Goal: Task Accomplishment & Management: Use online tool/utility

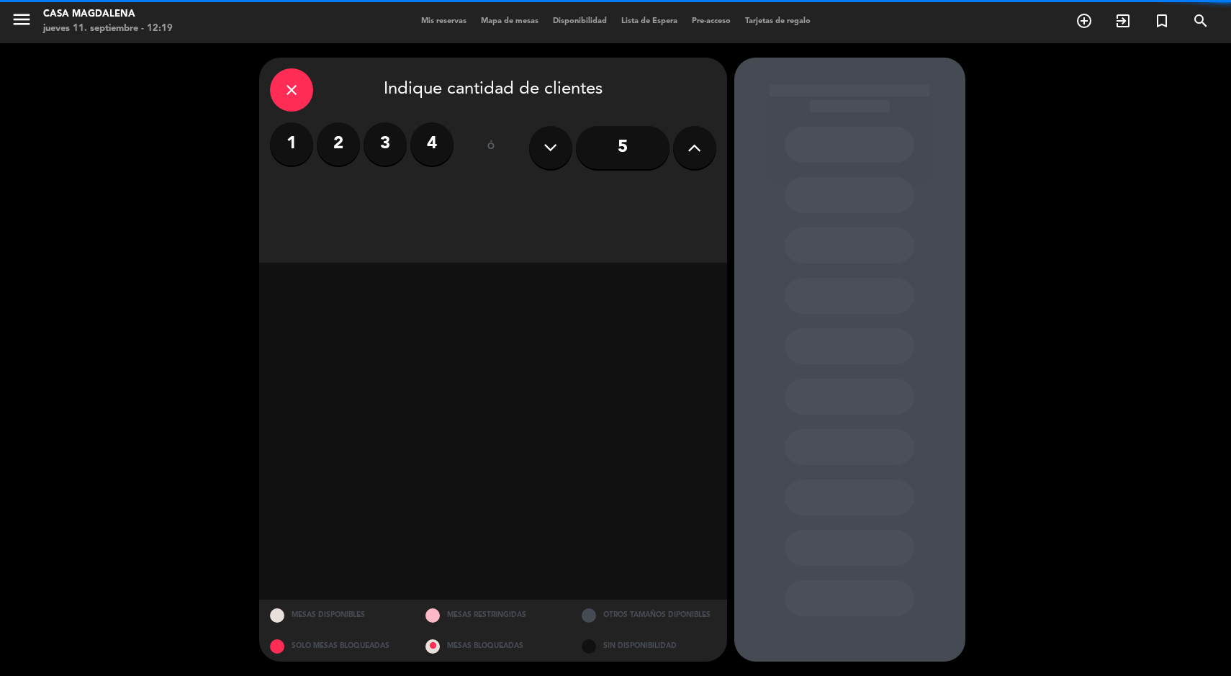
click at [429, 127] on label "4" at bounding box center [431, 143] width 43 height 43
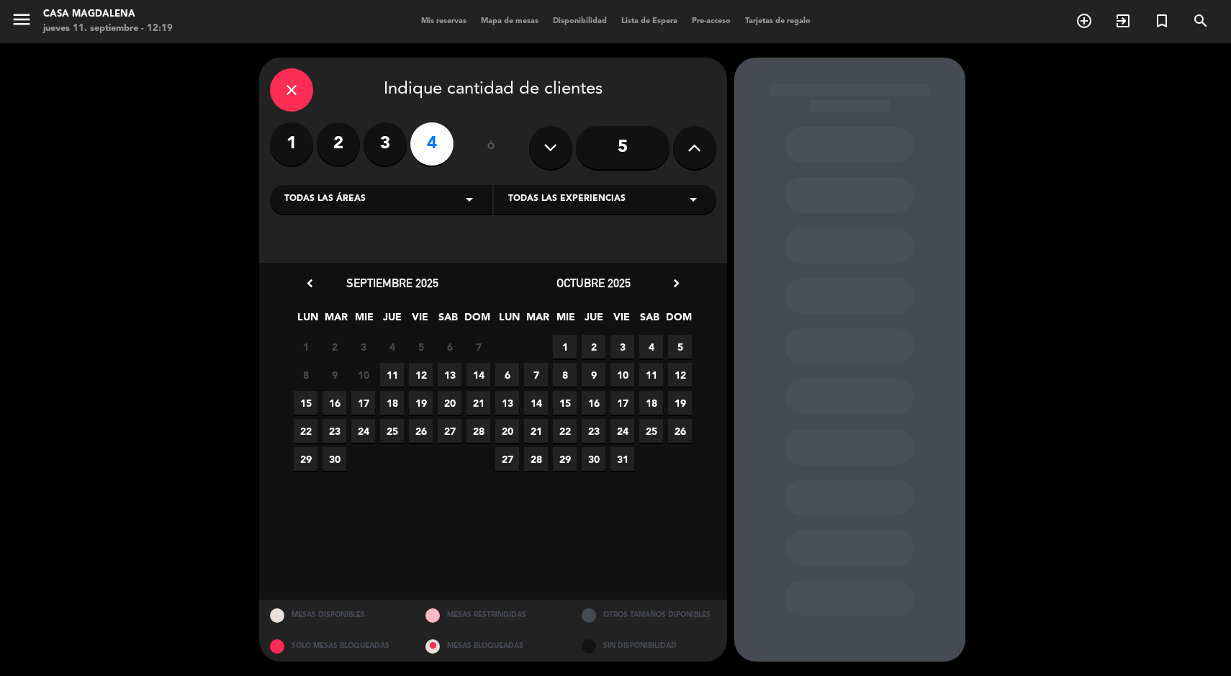
click at [400, 365] on span "11" at bounding box center [392, 375] width 24 height 24
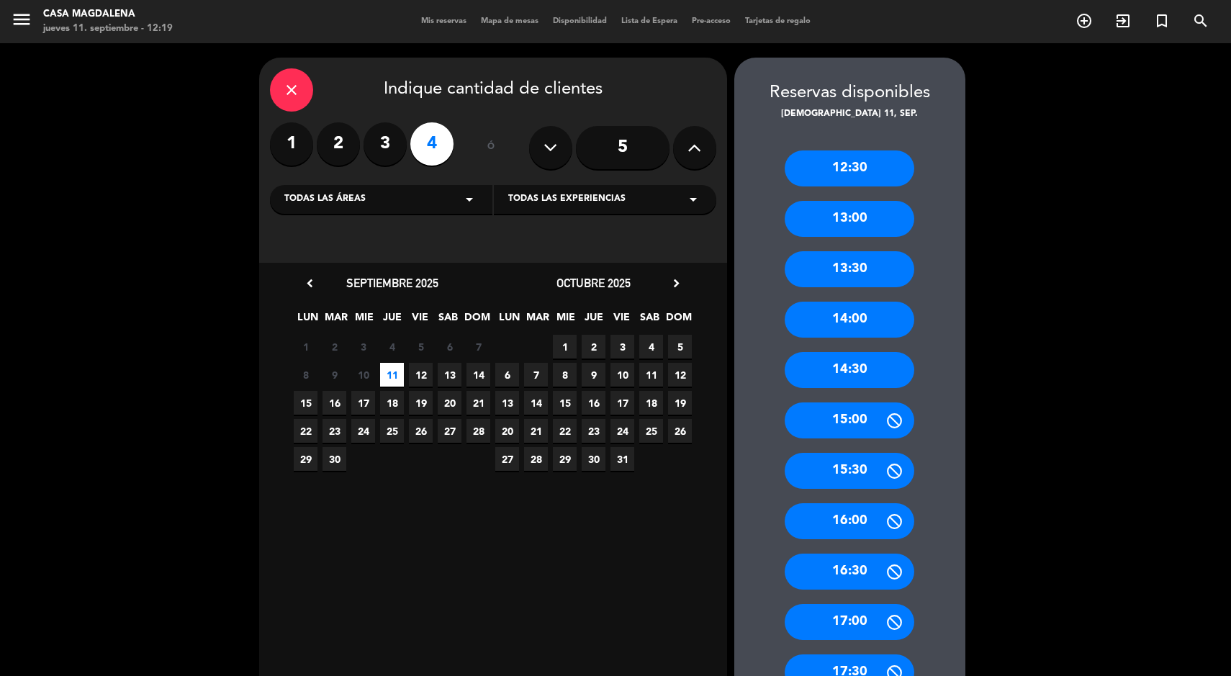
click at [444, 353] on span "6" at bounding box center [450, 347] width 24 height 24
click at [420, 368] on span "12" at bounding box center [421, 375] width 24 height 24
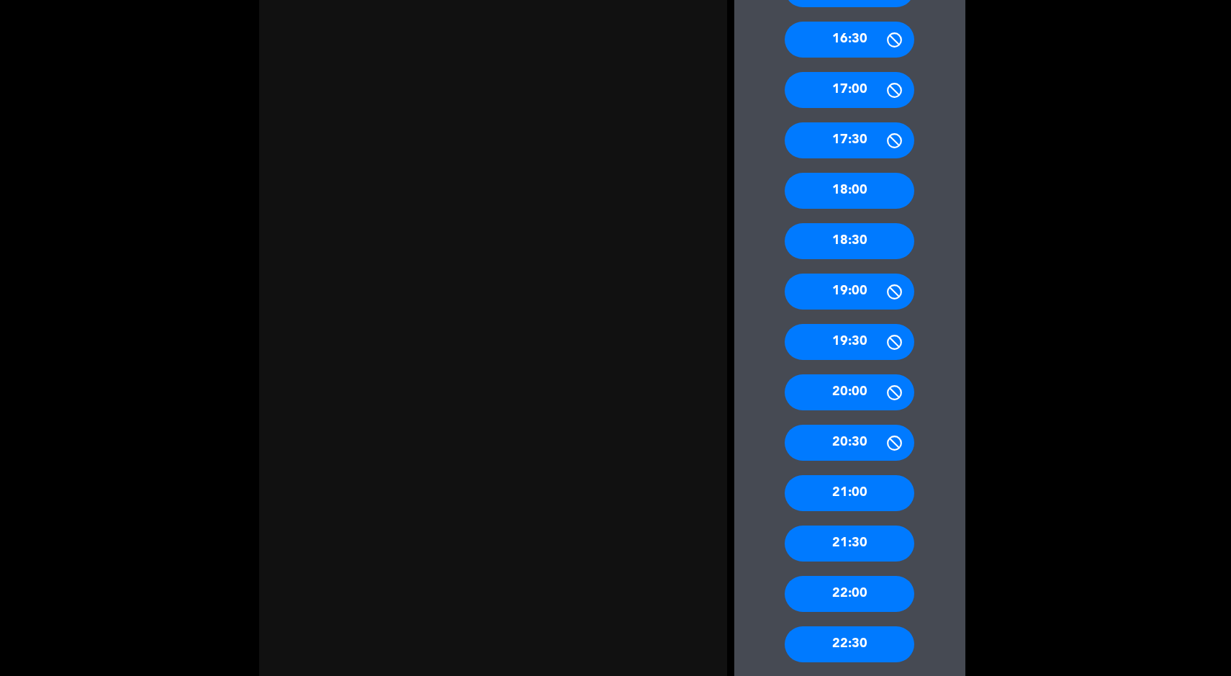
scroll to position [593, 0]
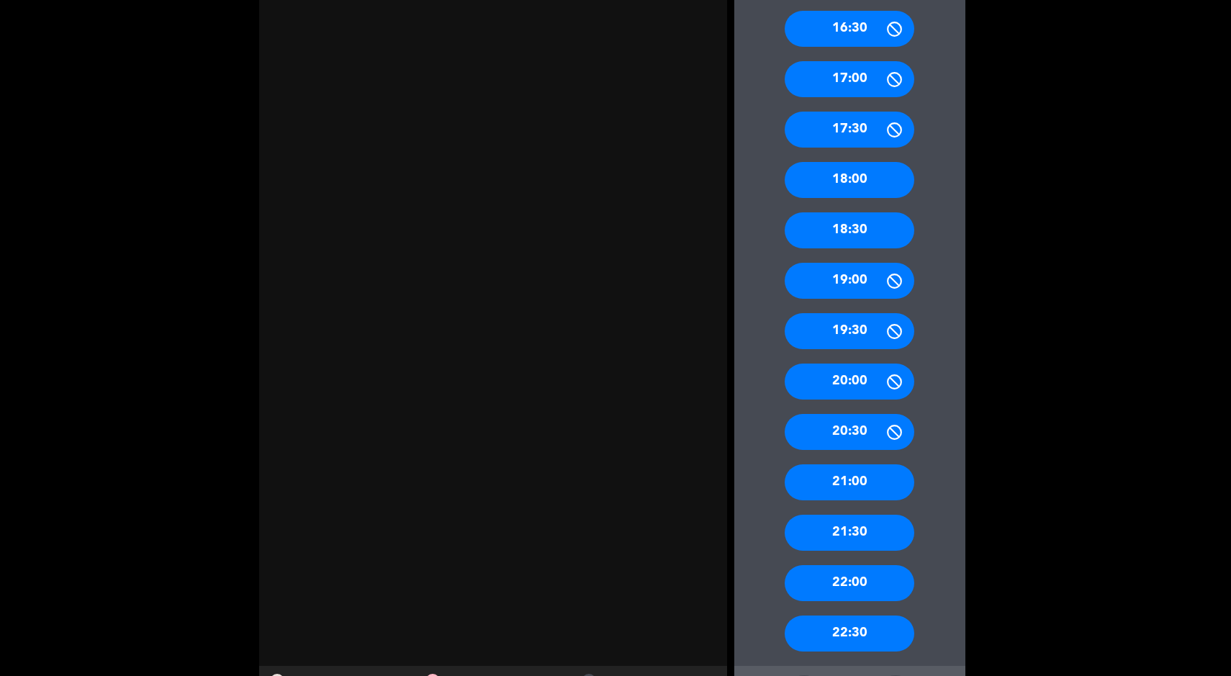
click at [891, 479] on div "21:00" at bounding box center [850, 482] width 130 height 36
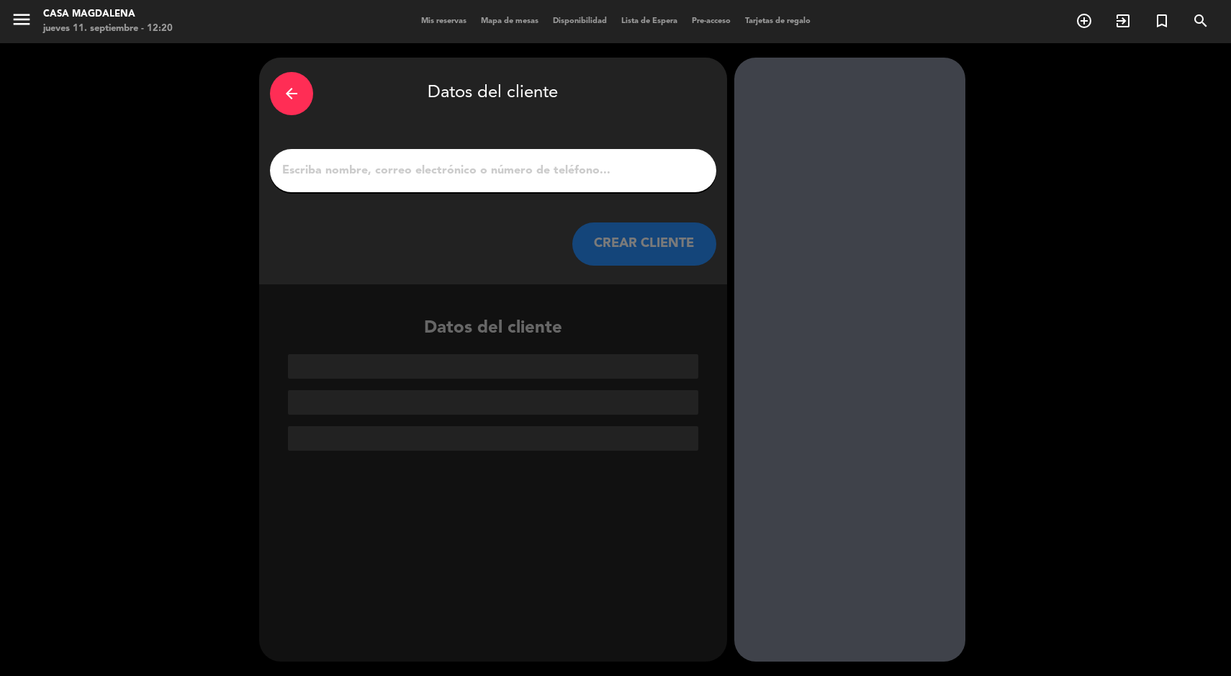
scroll to position [0, 0]
click at [611, 175] on input "1" at bounding box center [493, 171] width 425 height 20
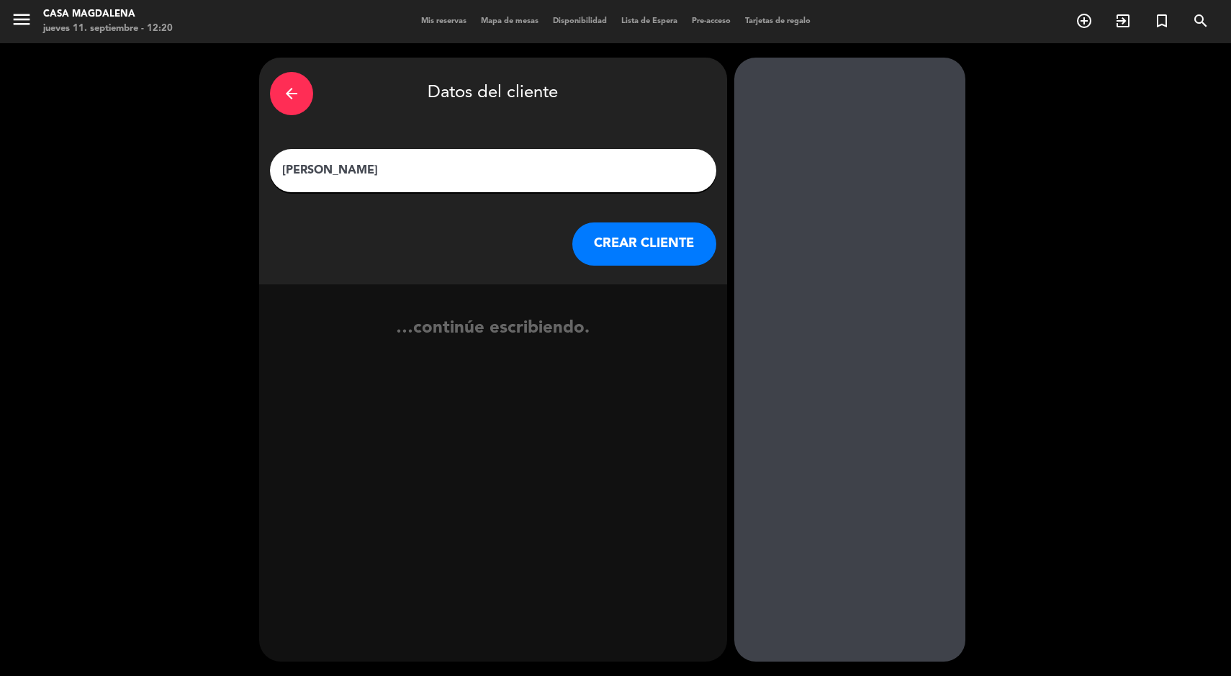
type input "[PERSON_NAME]"
click at [649, 225] on button "CREAR CLIENTE" at bounding box center [644, 243] width 144 height 43
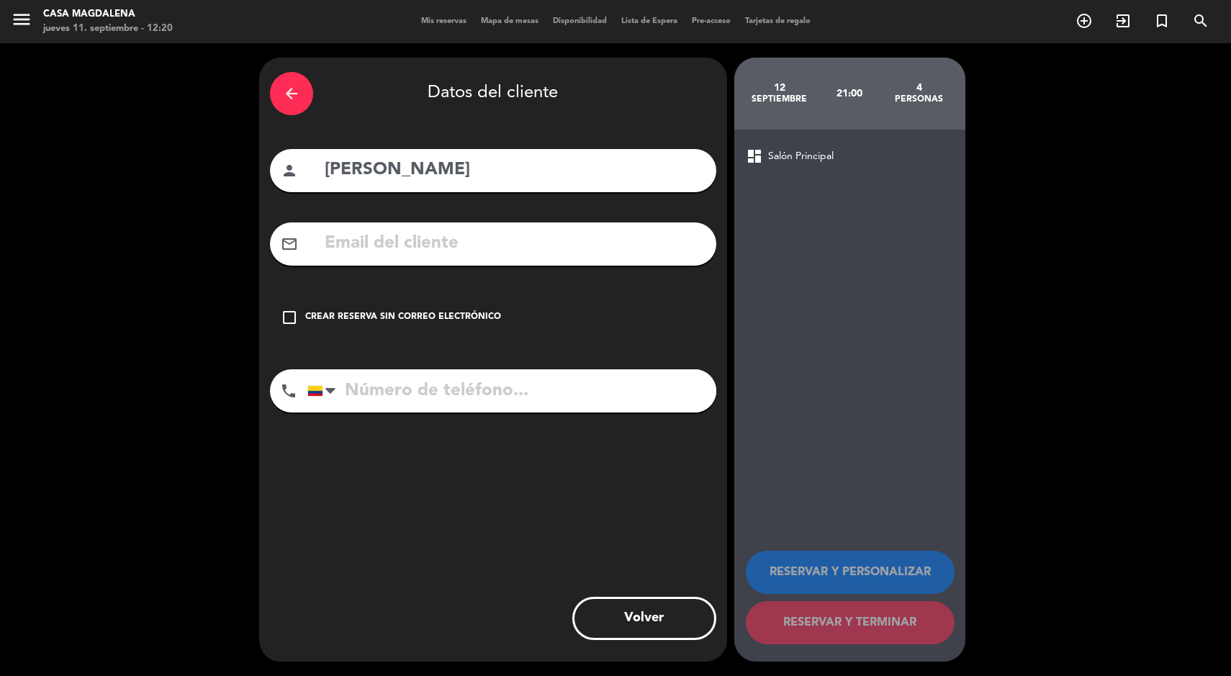
click at [378, 319] on div "Crear reserva sin correo electrónico" at bounding box center [403, 317] width 196 height 14
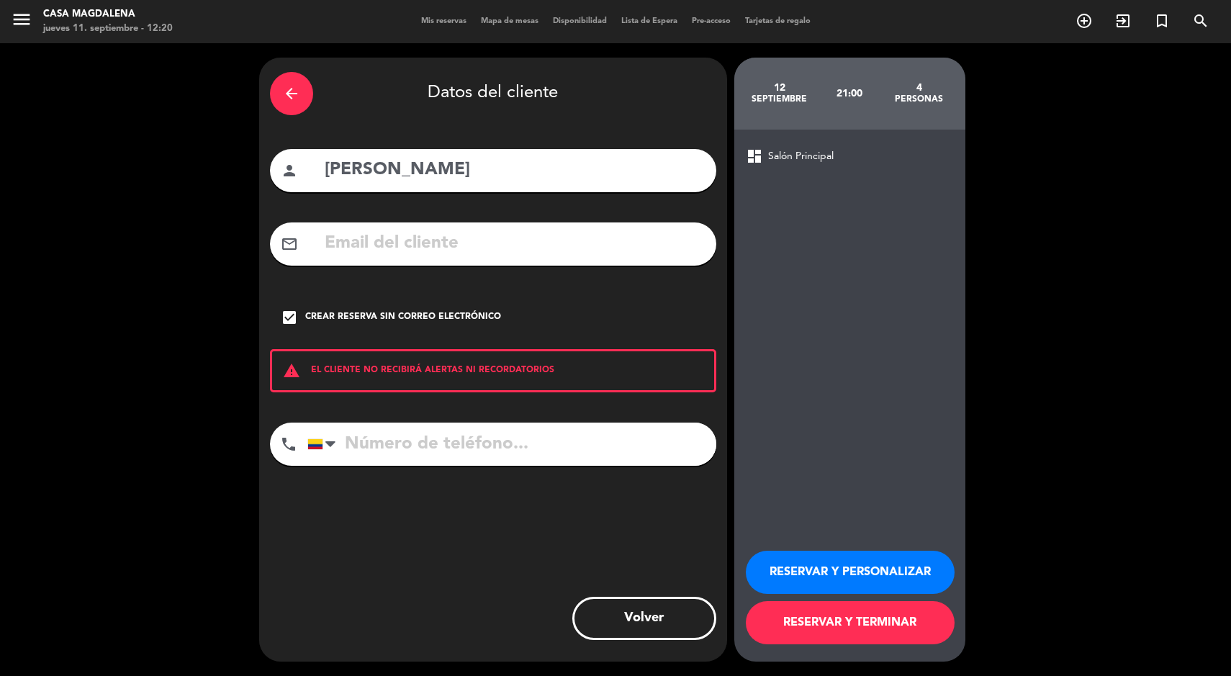
paste input "[PHONE_NUMBER]"
type input "[PHONE_NUMBER]"
click at [819, 628] on button "RESERVAR Y TERMINAR" at bounding box center [850, 622] width 209 height 43
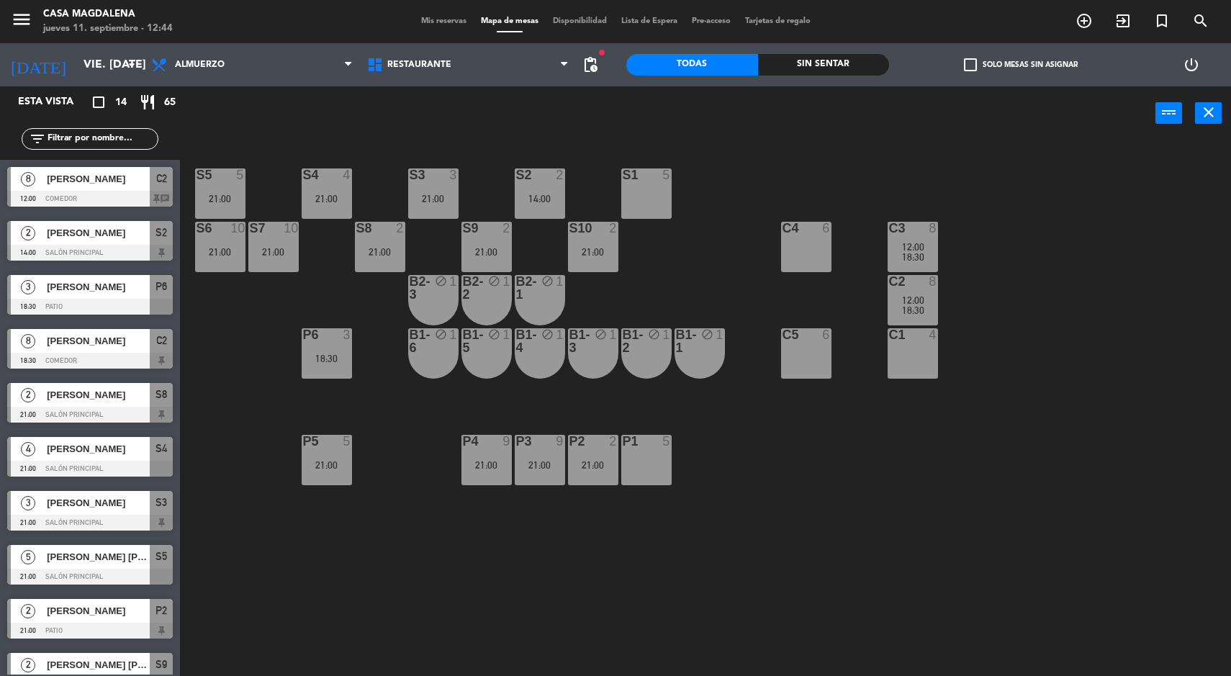
click at [1074, 482] on div "S5 5 21:00 S4 4 21:00 S3 3 21:00 S2 2 14:00 S1 5 S6 10 21:00 S7 10 21:00 S8 2 2…" at bounding box center [711, 411] width 1039 height 536
click at [435, 194] on div "21:00" at bounding box center [433, 199] width 50 height 10
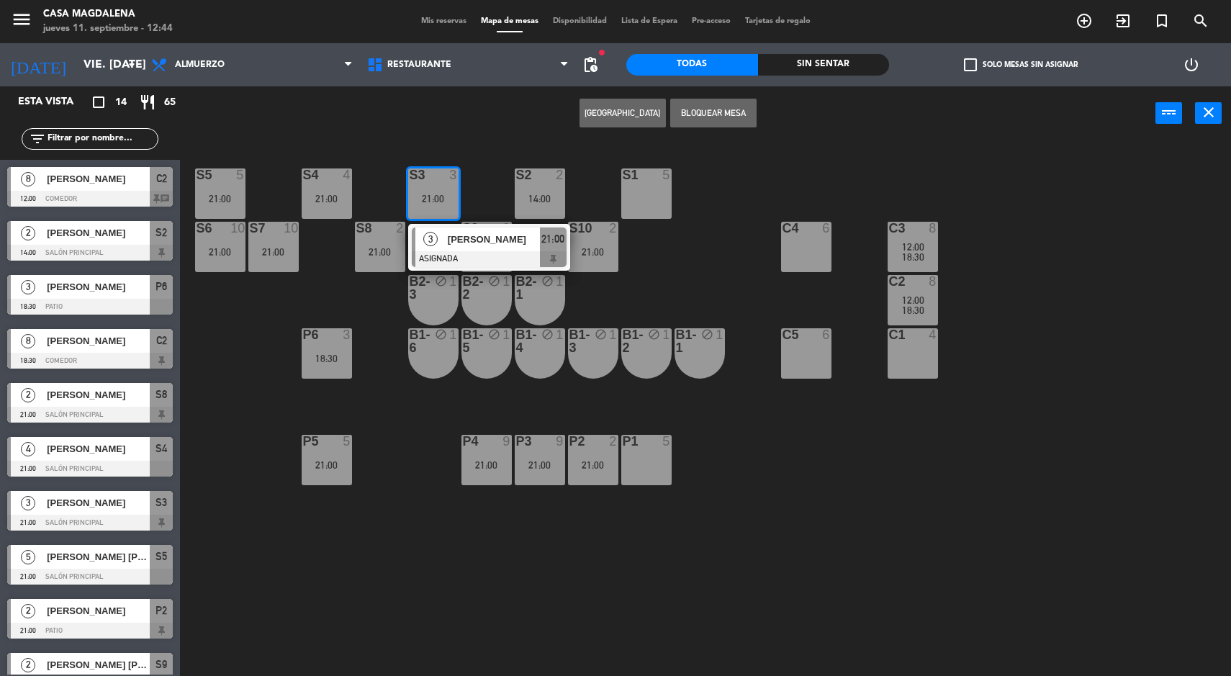
click at [600, 114] on button "[GEOGRAPHIC_DATA]" at bounding box center [623, 113] width 86 height 29
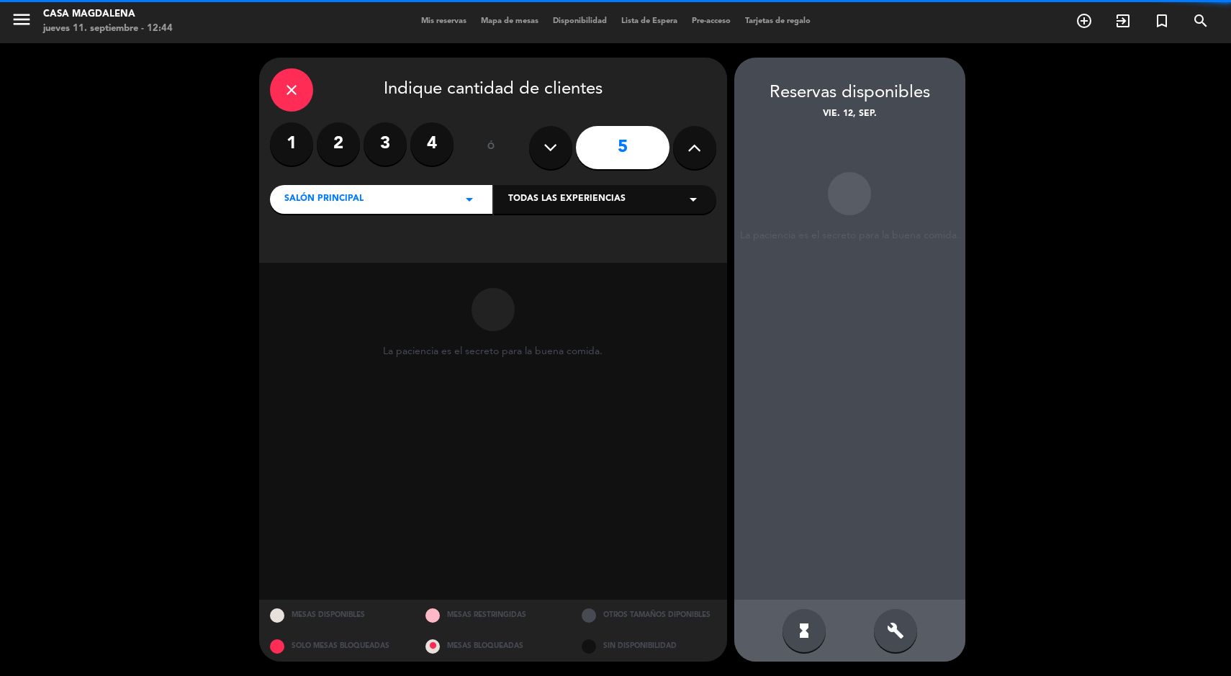
click at [384, 145] on label "3" at bounding box center [385, 143] width 43 height 43
click at [335, 145] on label "2" at bounding box center [338, 143] width 43 height 43
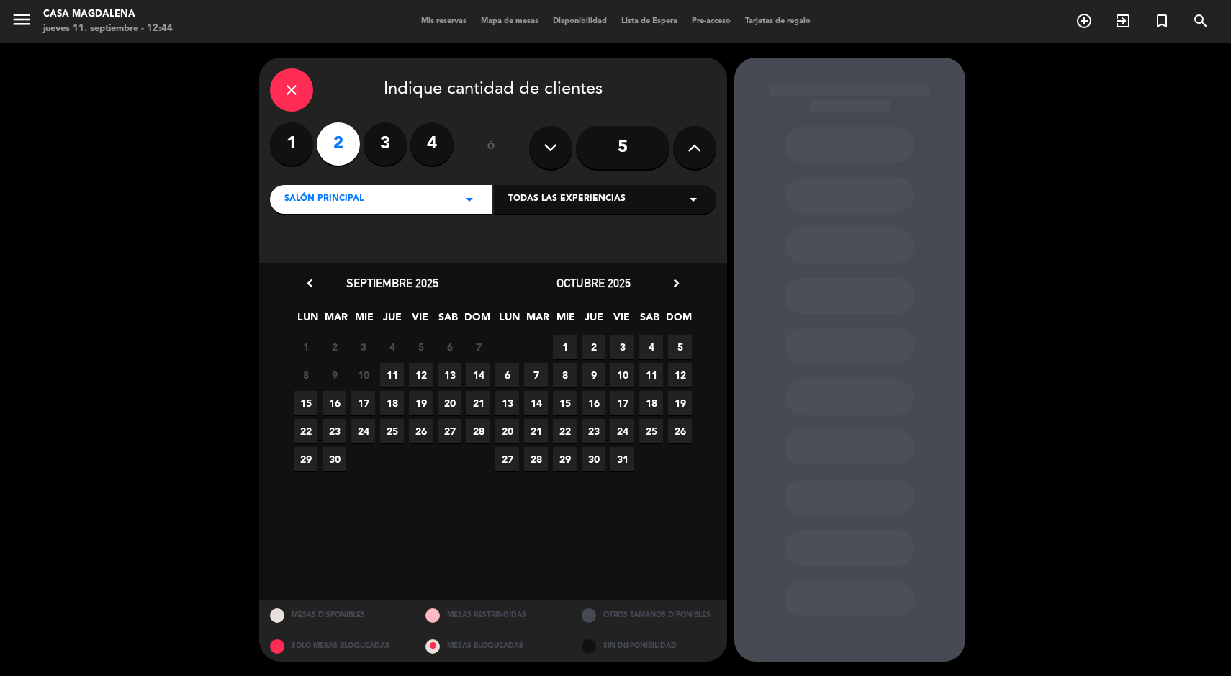
click at [284, 76] on div "close" at bounding box center [291, 89] width 43 height 43
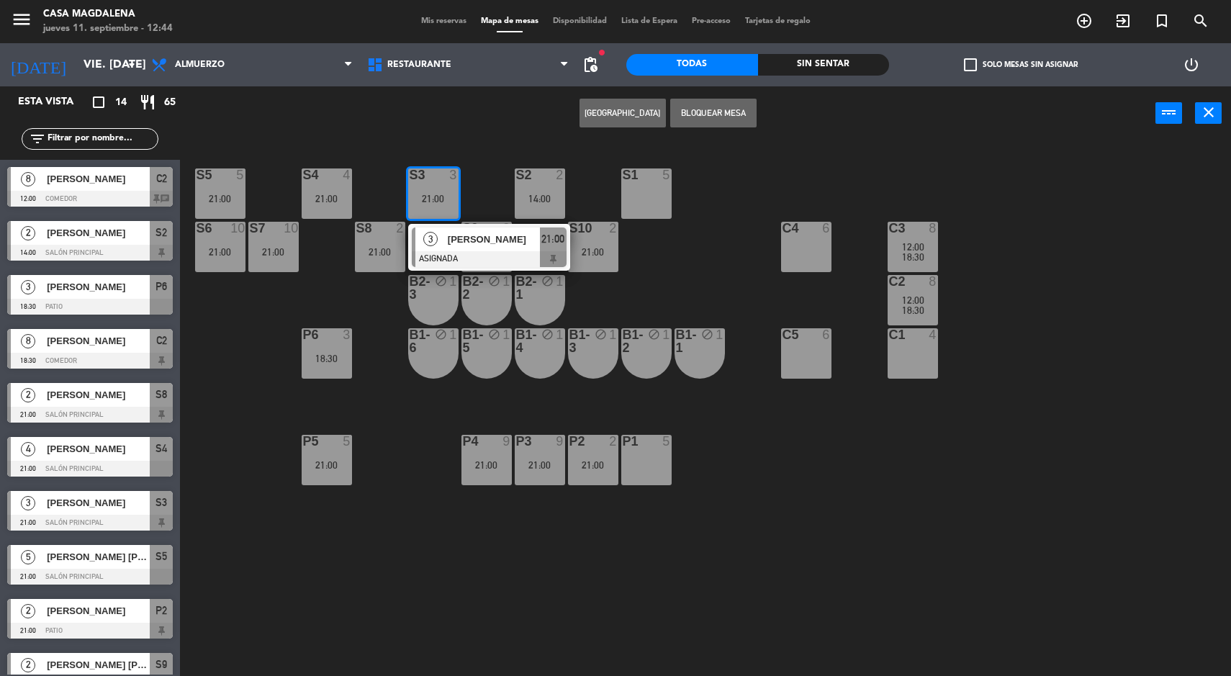
click at [701, 267] on div "S5 5 21:00 S4 4 21:00 S3 3 21:00 3 [PERSON_NAME] ASIGNADA 21:00 S2 2 14:00 S1 5…" at bounding box center [711, 411] width 1039 height 536
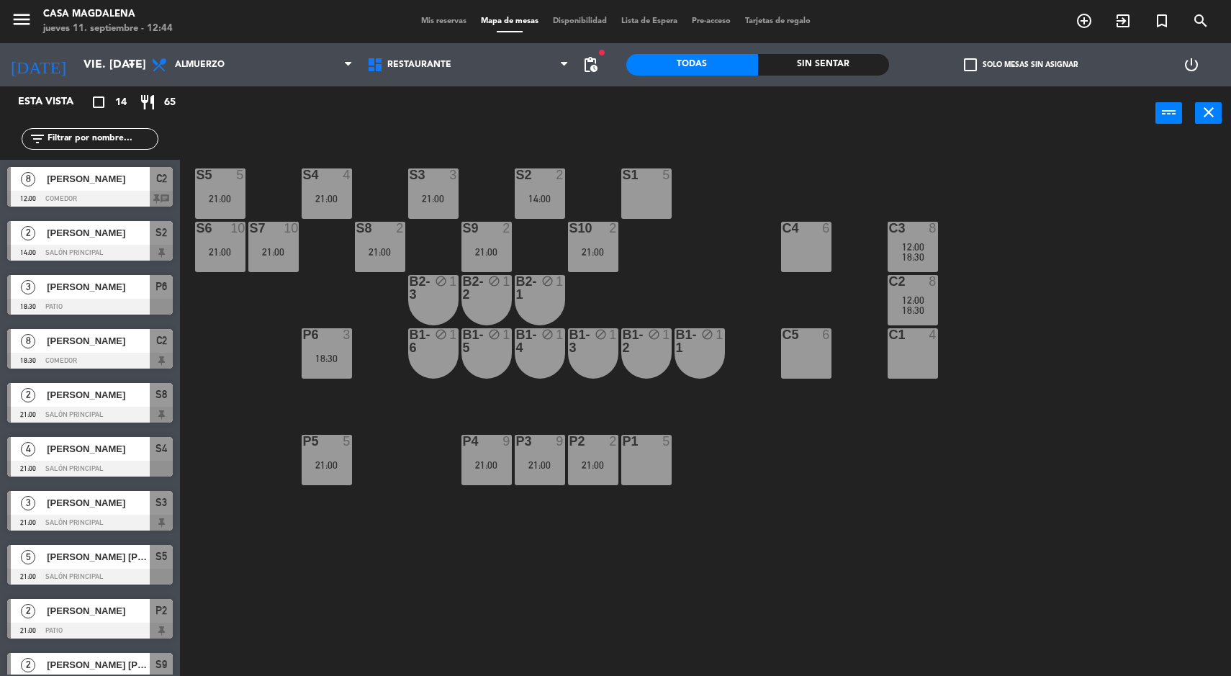
click at [422, 198] on div "21:00" at bounding box center [433, 199] width 50 height 10
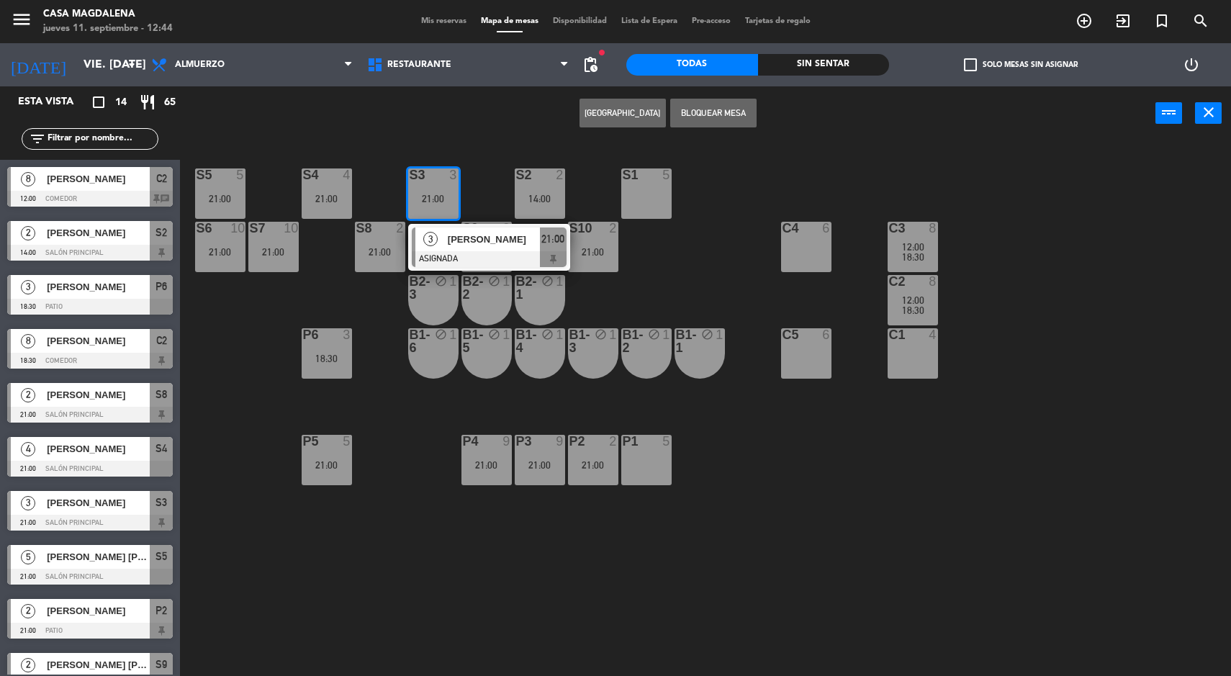
click at [738, 611] on div "S5 5 21:00 S4 4 21:00 S3 3 21:00 3 [PERSON_NAME] ASIGNADA 21:00 S2 2 14:00 S1 5…" at bounding box center [711, 411] width 1039 height 536
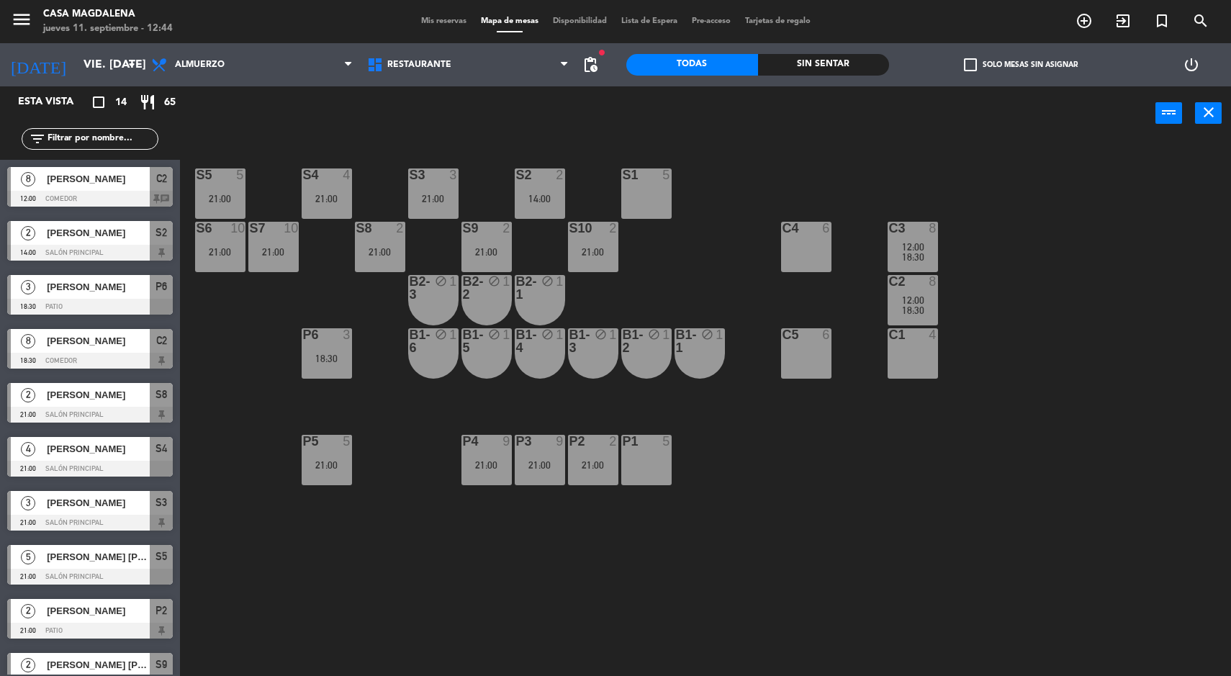
click at [76, 66] on input "vie. [DATE]" at bounding box center [152, 65] width 152 height 28
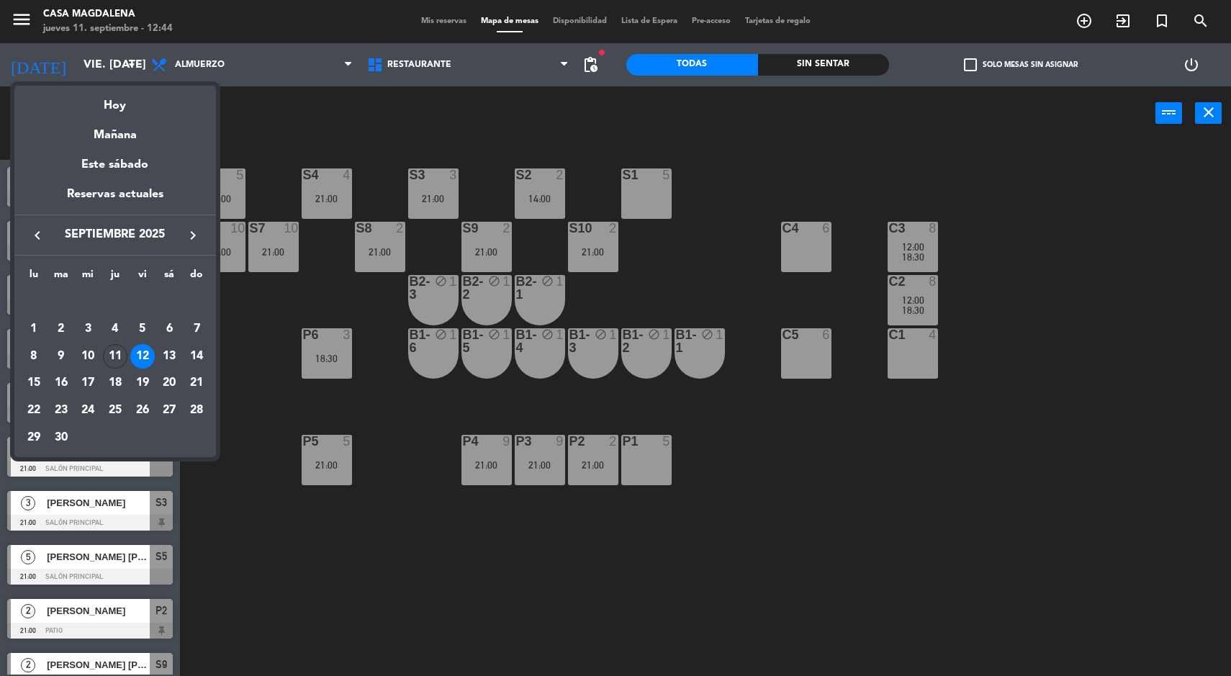
click at [94, 100] on div "Hoy" at bounding box center [115, 101] width 202 height 30
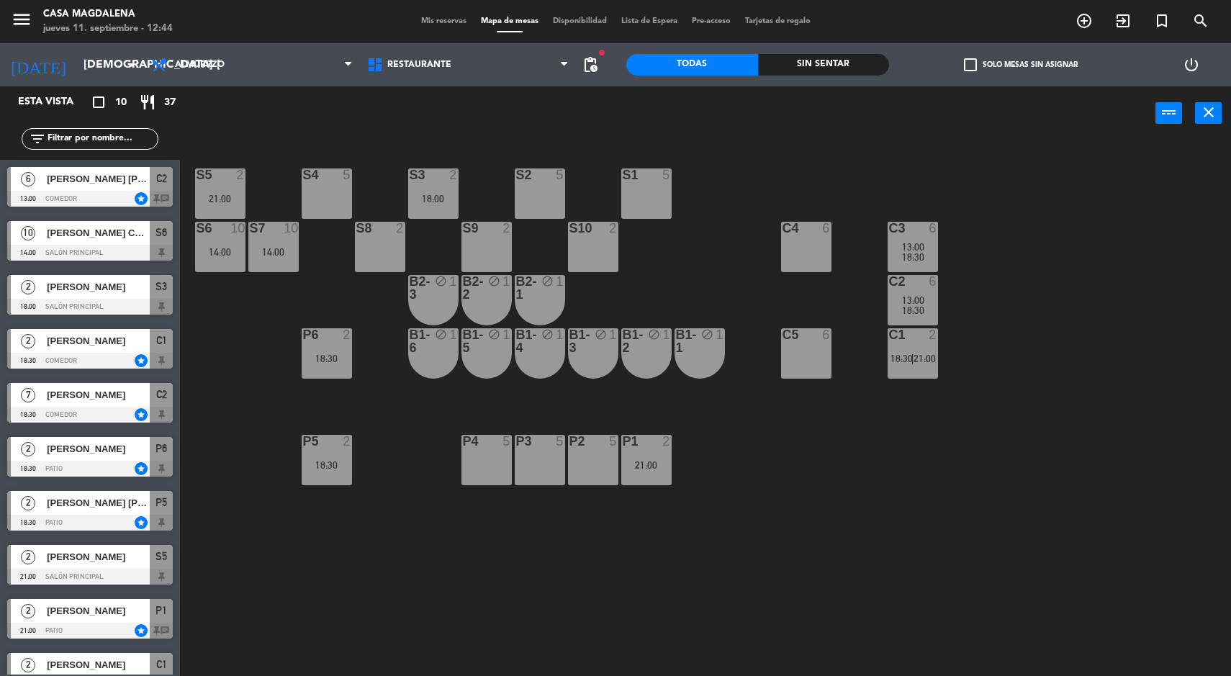
click at [454, 200] on div "18:00" at bounding box center [433, 199] width 50 height 10
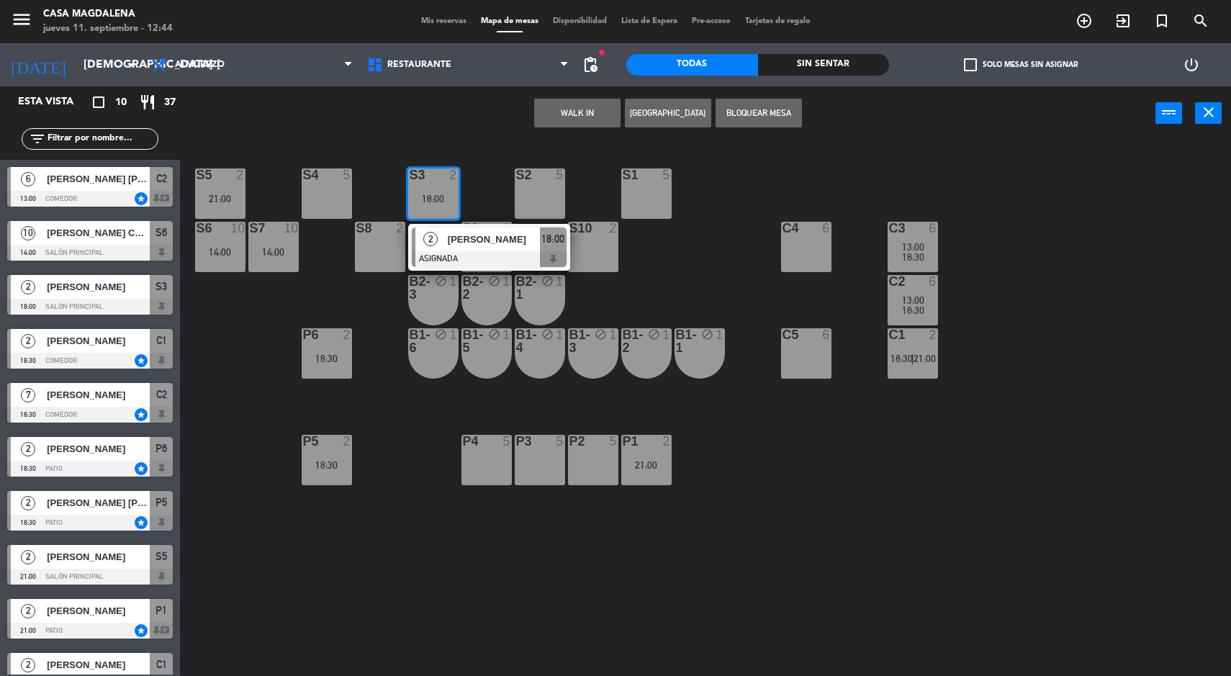
click at [559, 104] on button "WALK IN" at bounding box center [577, 113] width 86 height 29
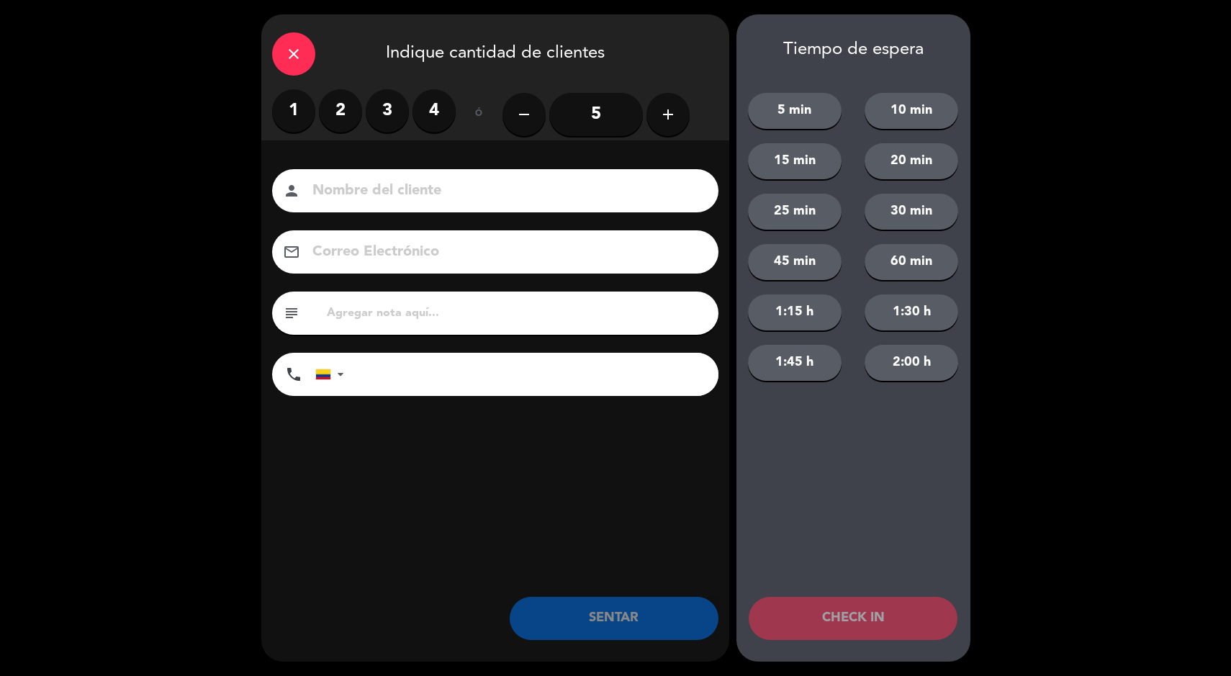
click at [325, 119] on label "2" at bounding box center [340, 110] width 43 height 43
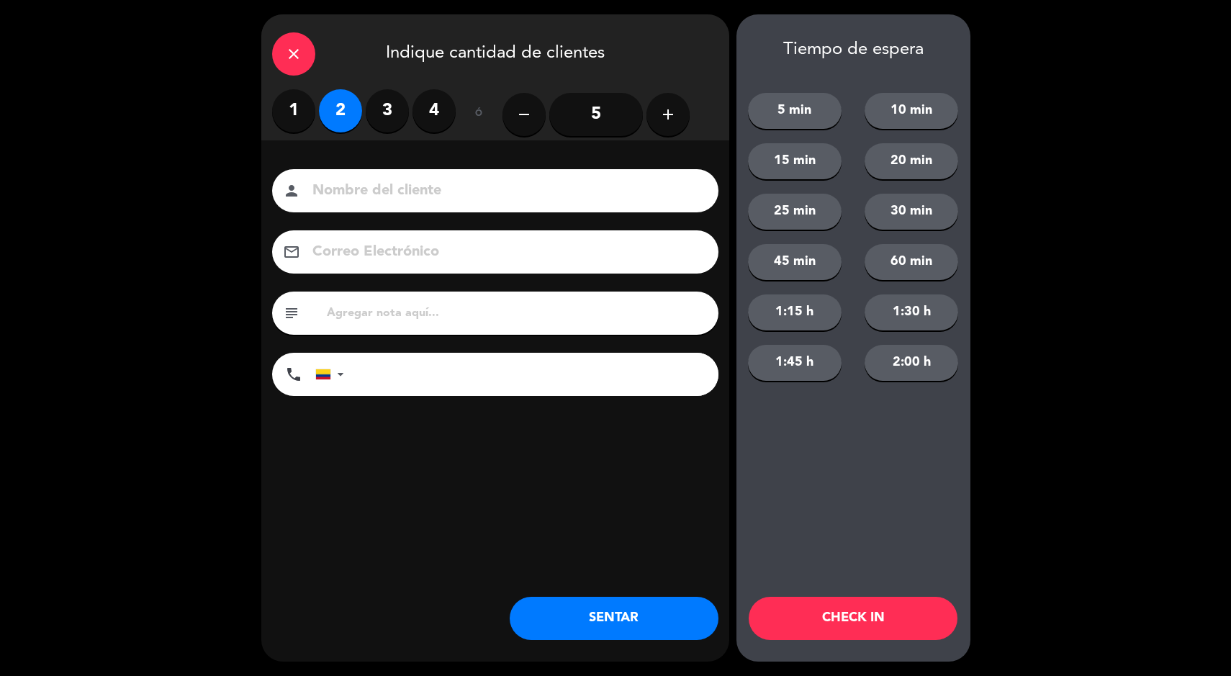
click at [595, 609] on button "SENTAR" at bounding box center [614, 618] width 209 height 43
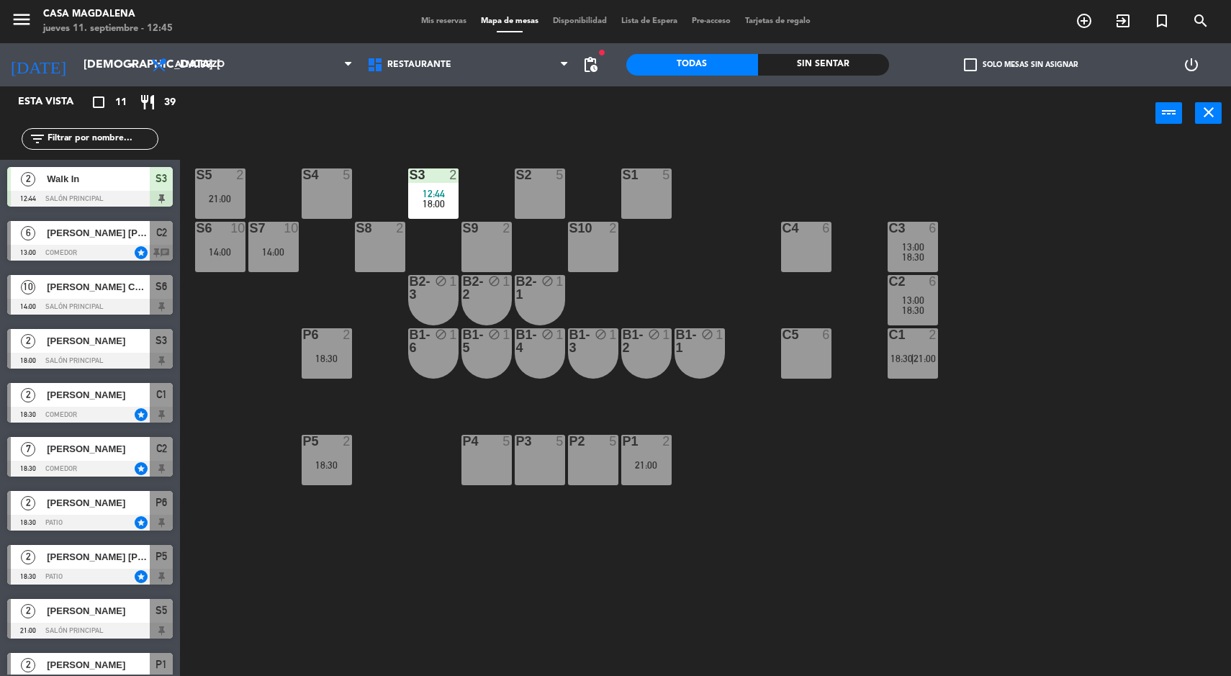
click at [76, 61] on input "[DEMOGRAPHIC_DATA] [DATE]" at bounding box center [152, 65] width 152 height 28
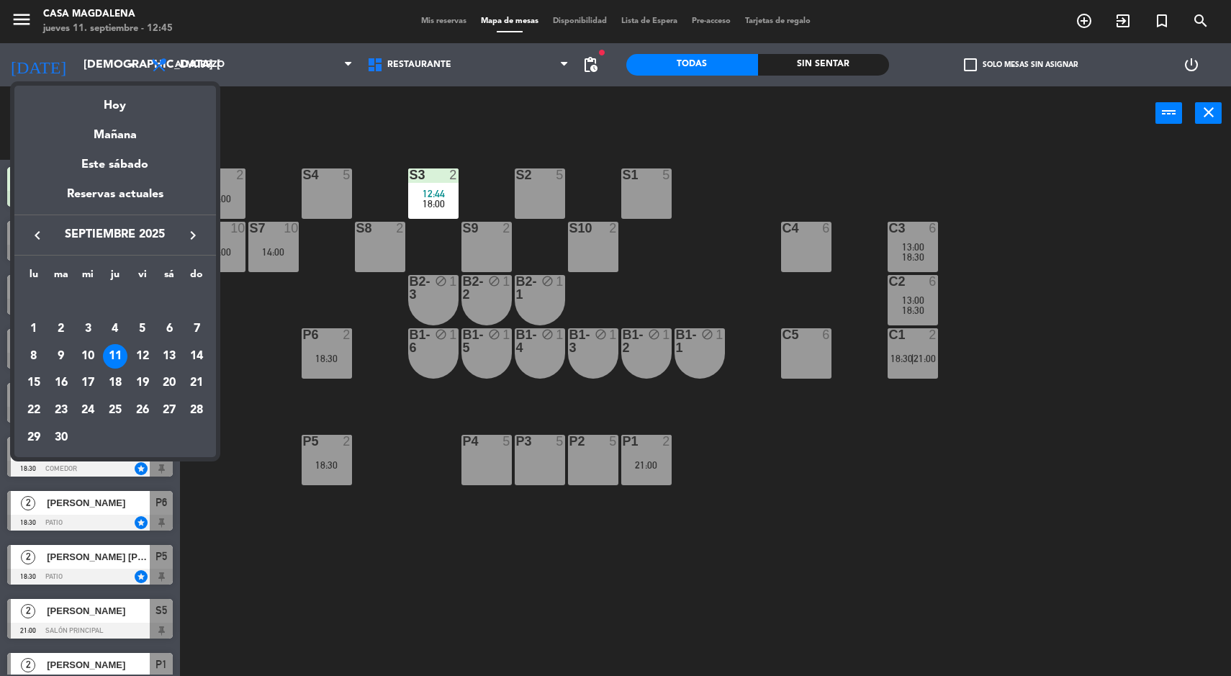
click at [115, 381] on div "18" at bounding box center [115, 383] width 24 height 24
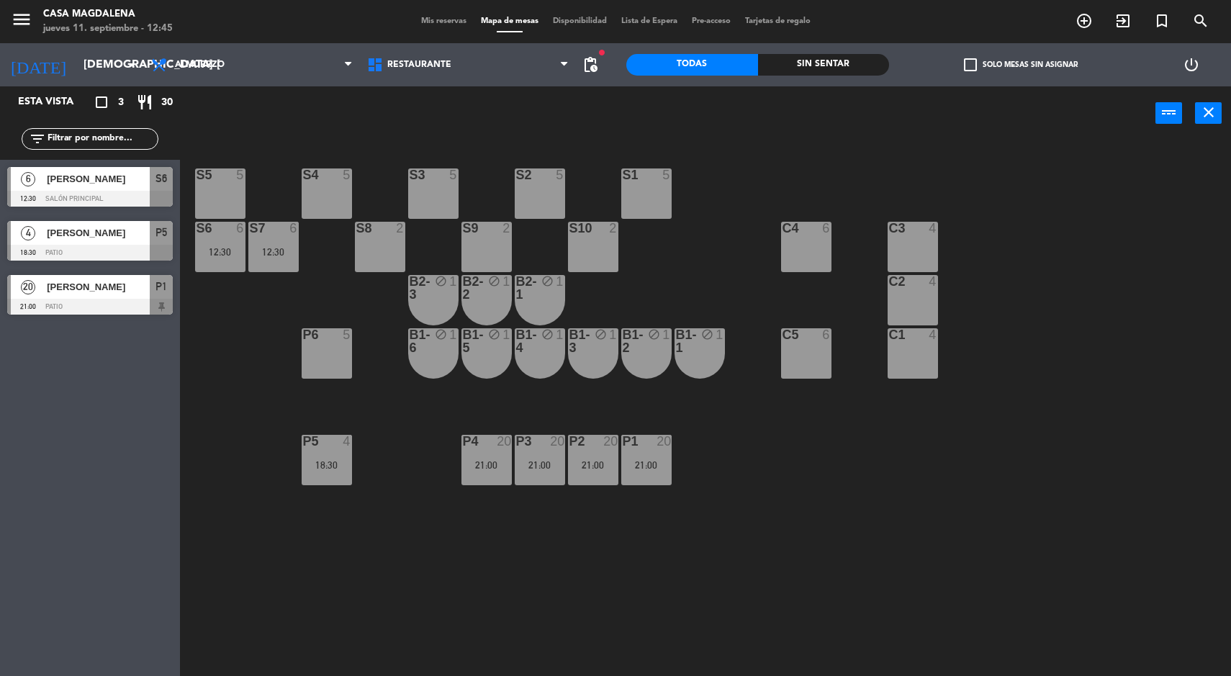
click at [61, 179] on span "[PERSON_NAME]" at bounding box center [98, 178] width 103 height 15
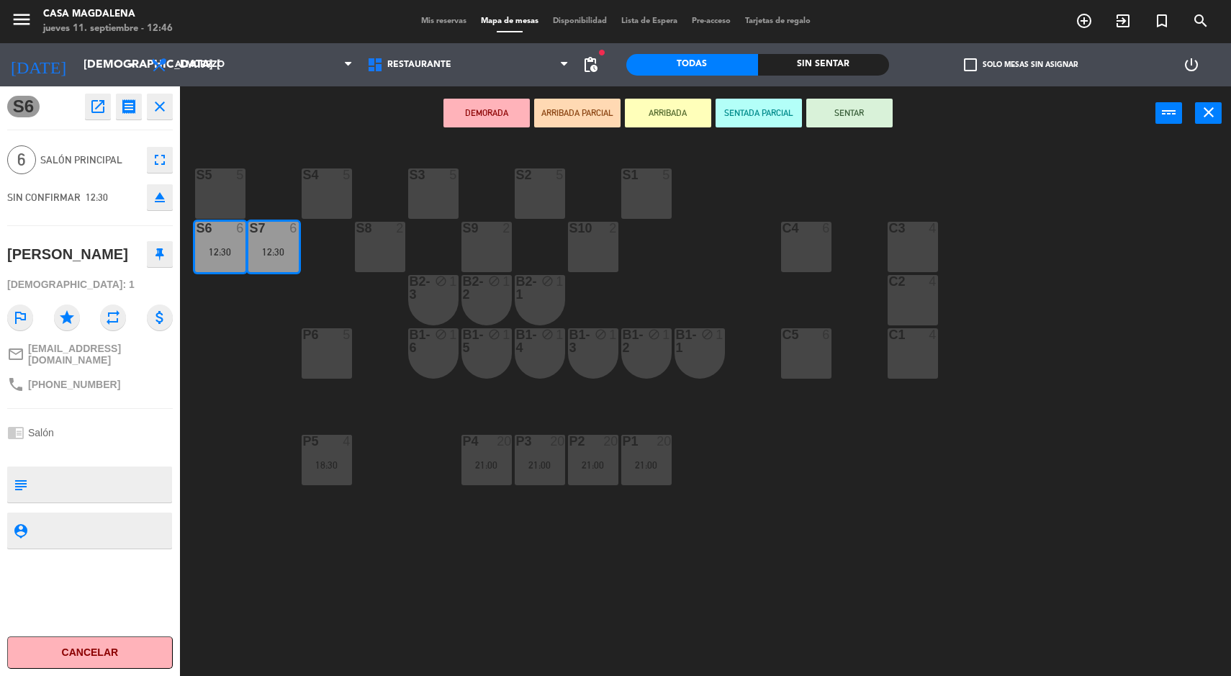
click at [1148, 436] on div "S5 5 S4 5 S3 5 S2 5 S1 5 S6 6 12:30 S7 6 12:30 S8 2 S9 2 S10 2 C3 4 C4 6 C2 4 B…" at bounding box center [711, 411] width 1039 height 536
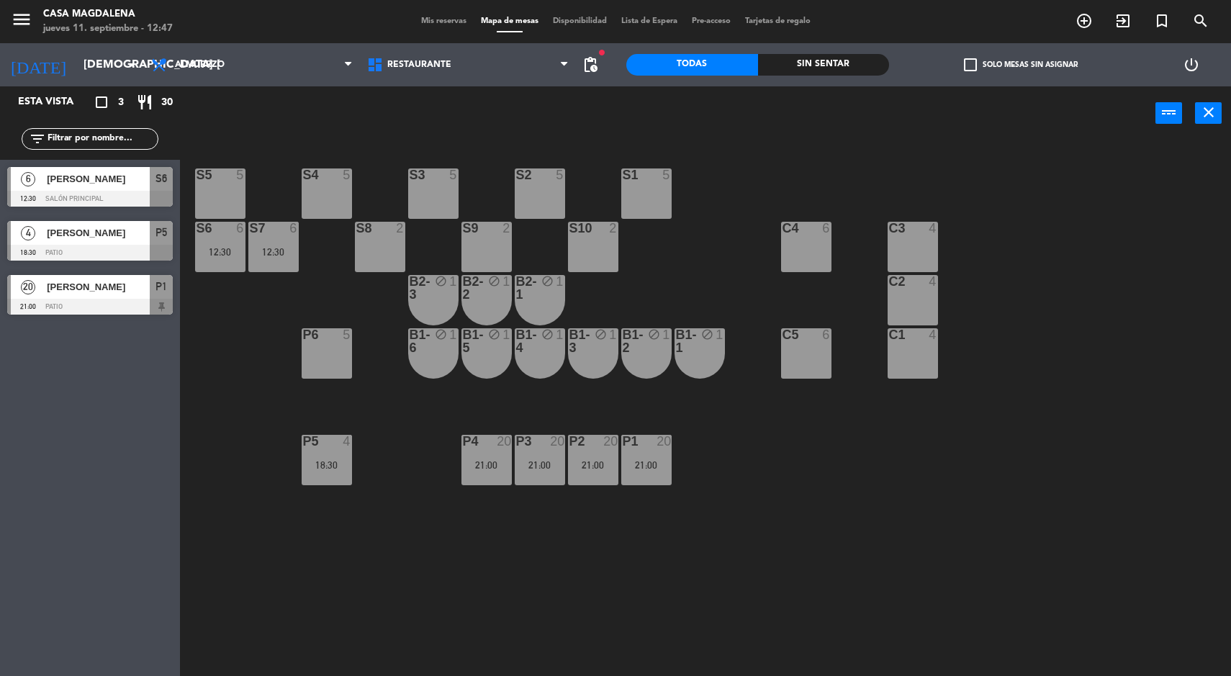
click at [99, 72] on input "[DEMOGRAPHIC_DATA] [DATE]" at bounding box center [152, 65] width 152 height 28
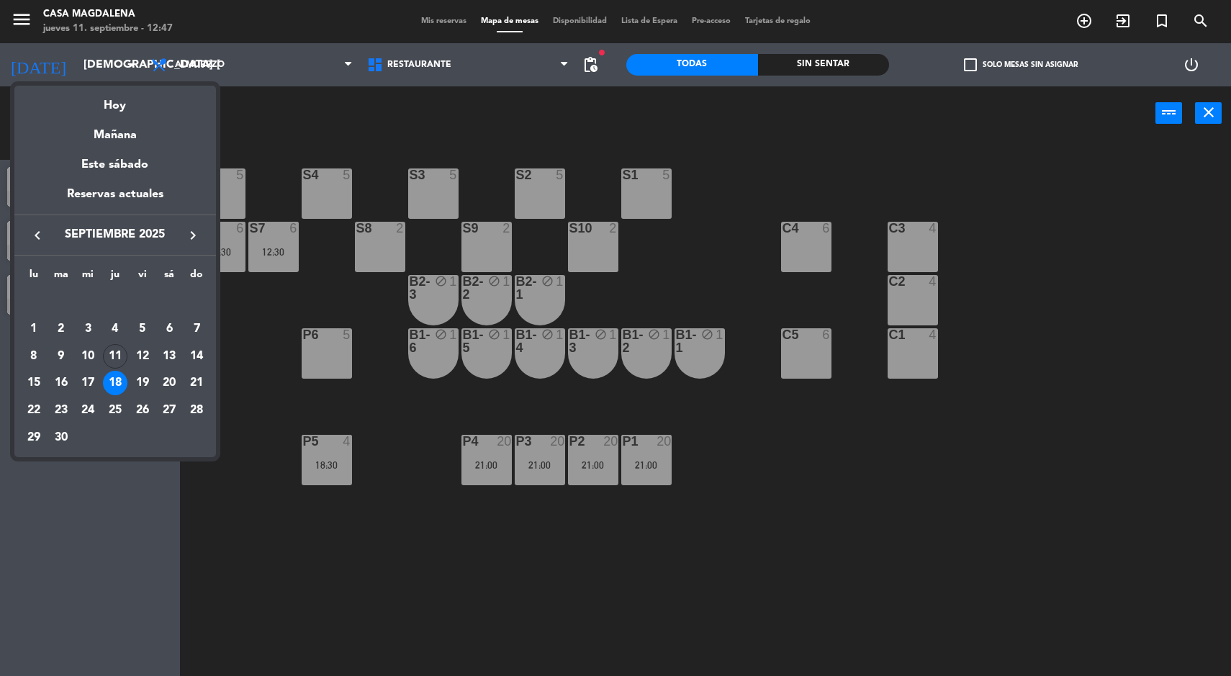
click at [126, 103] on div "Hoy" at bounding box center [115, 101] width 202 height 30
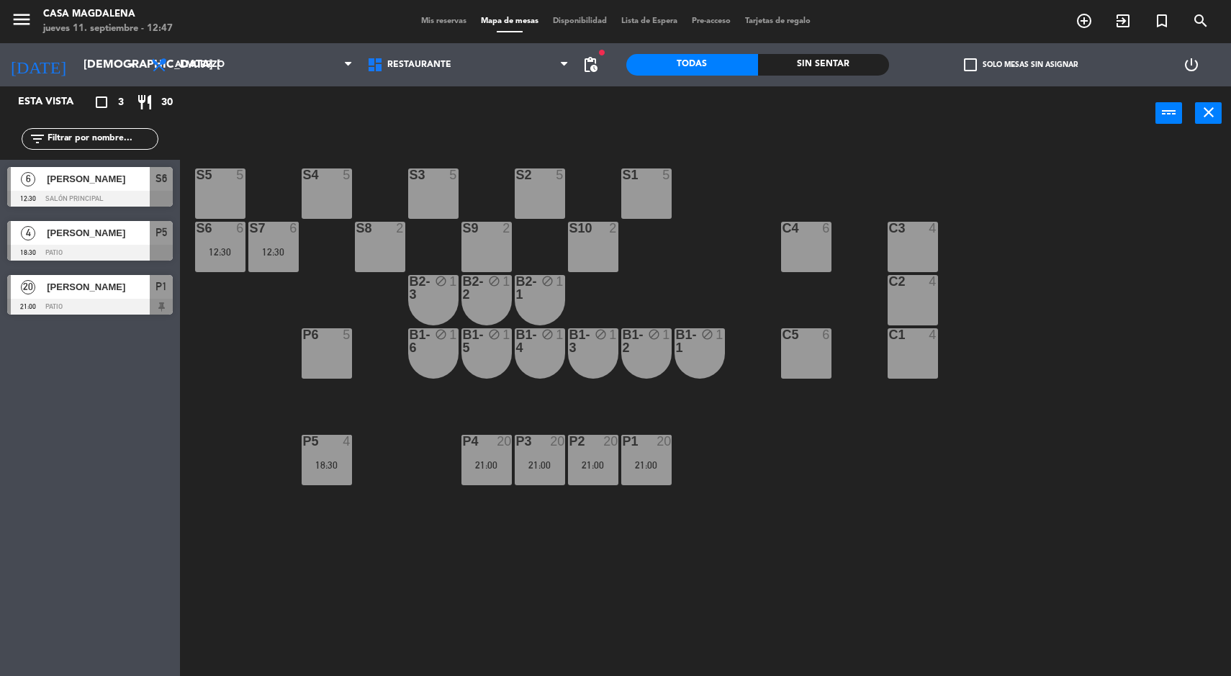
type input "[DEMOGRAPHIC_DATA] [DATE]"
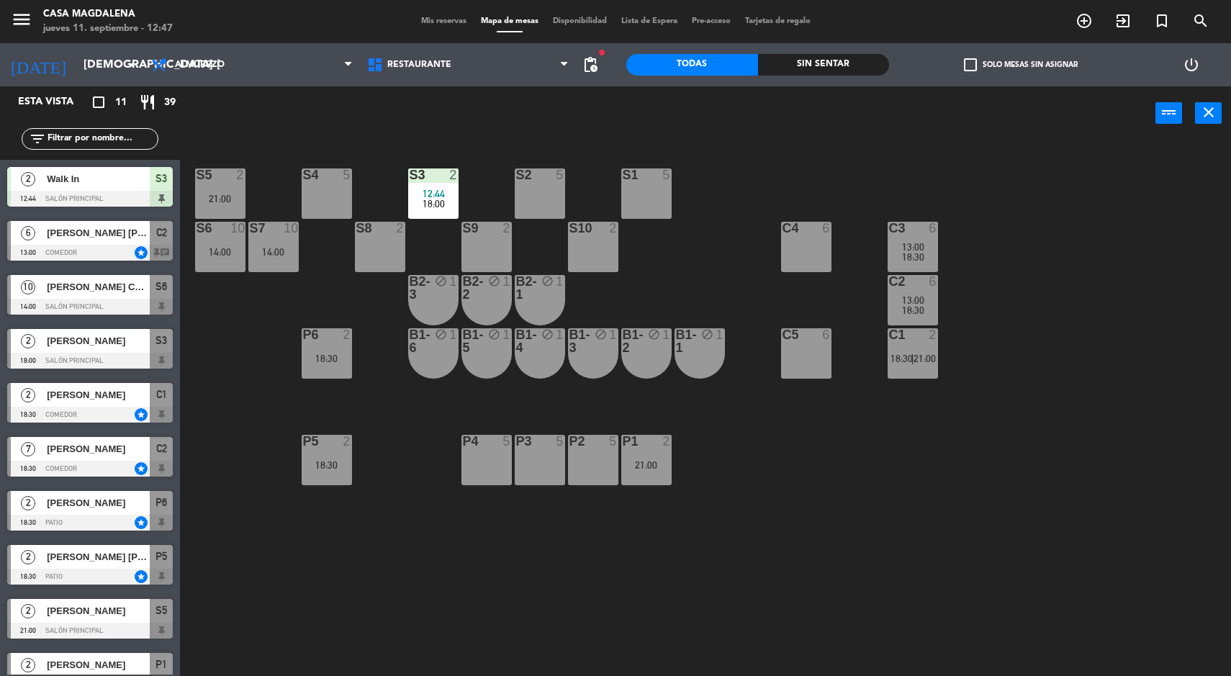
click at [920, 358] on span "21:00" at bounding box center [925, 359] width 22 height 12
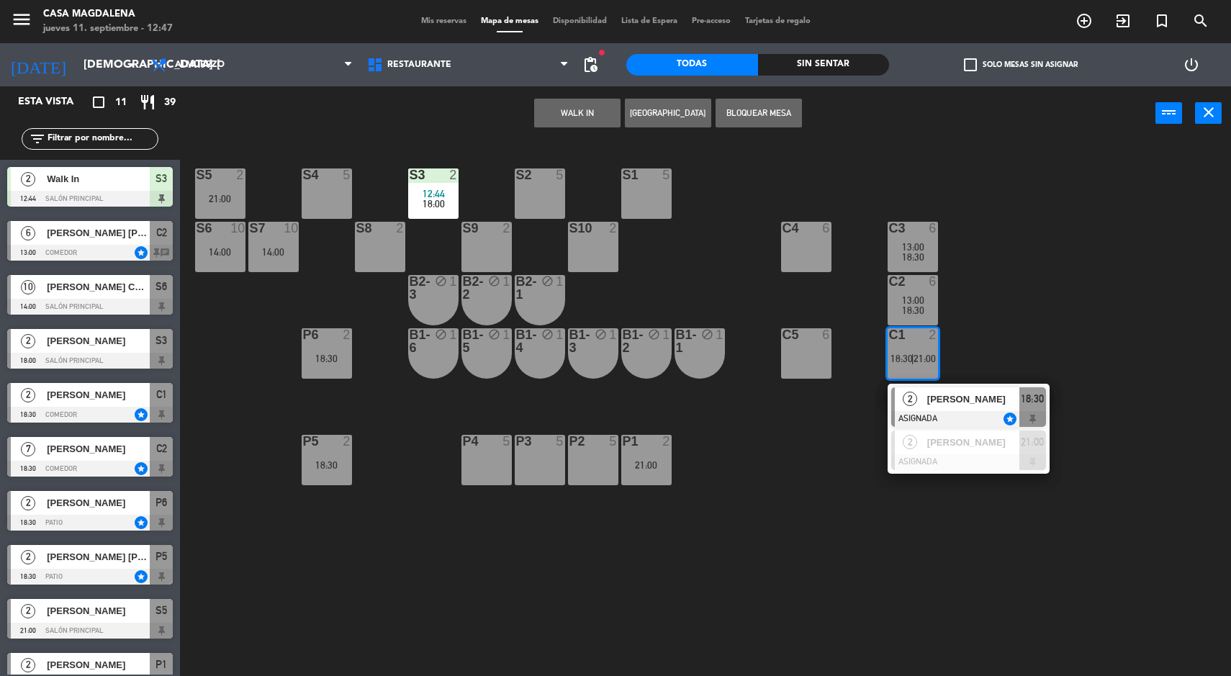
click at [546, 125] on button "WALK IN" at bounding box center [577, 113] width 86 height 29
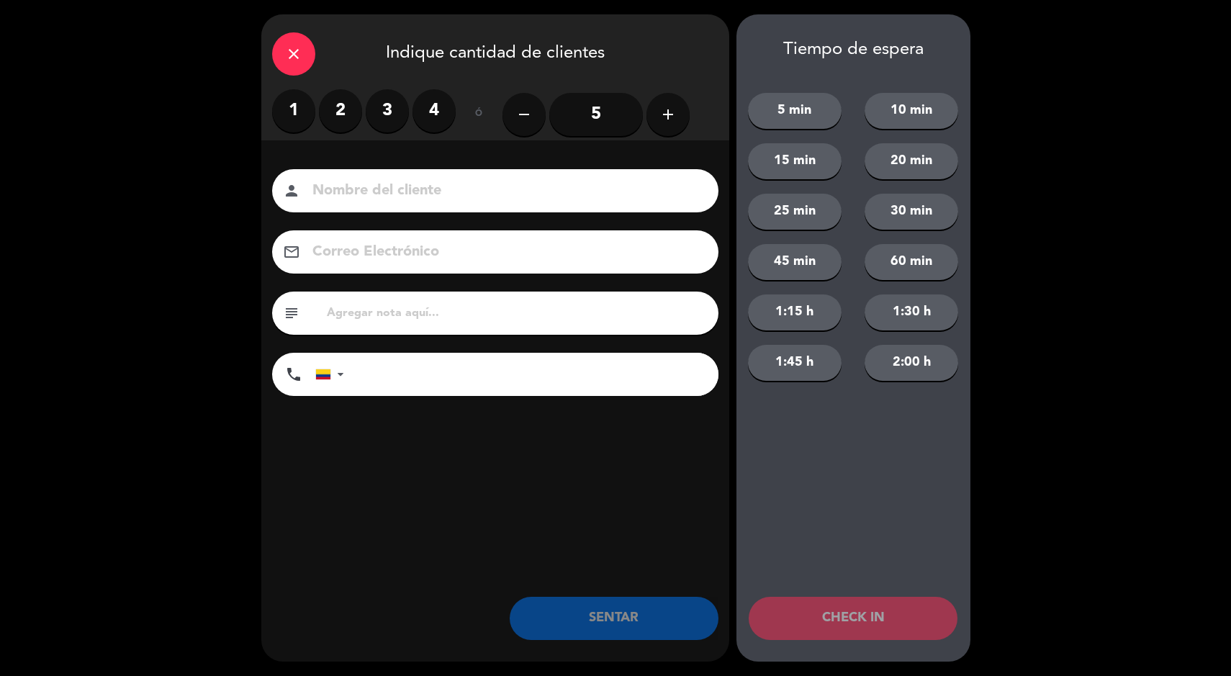
click at [359, 102] on label "2" at bounding box center [340, 110] width 43 height 43
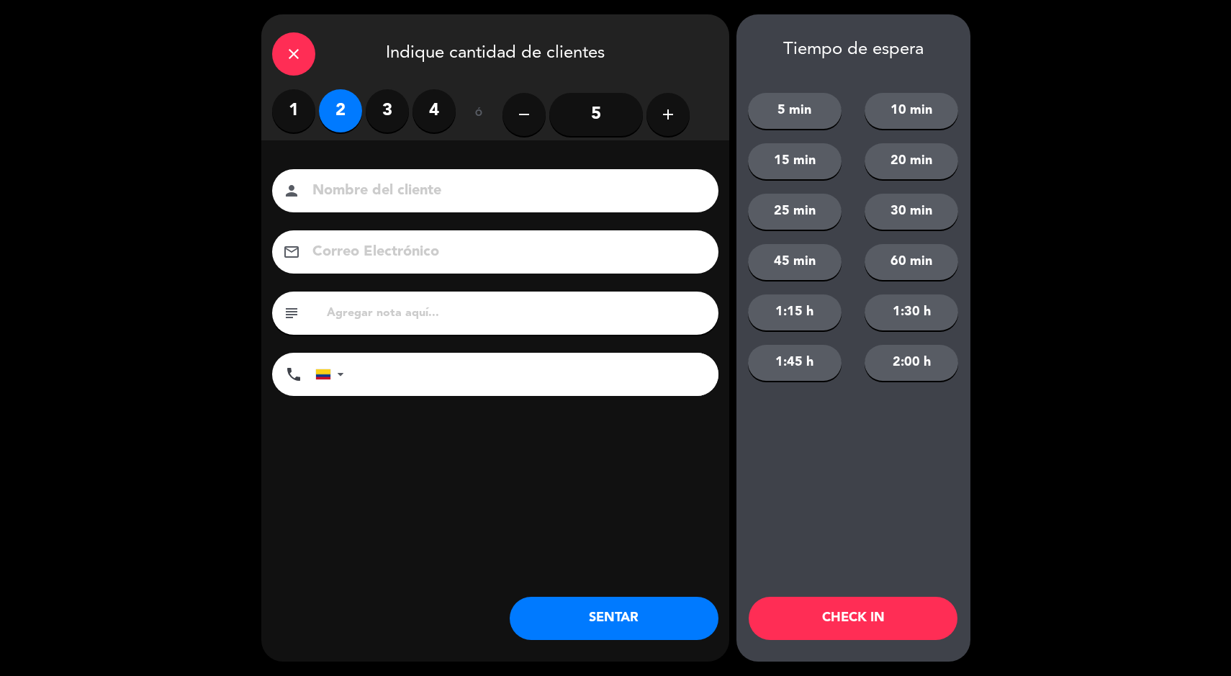
click at [372, 184] on input at bounding box center [505, 191] width 389 height 25
type input "[PERSON_NAME]"
click at [590, 618] on button "SENTAR" at bounding box center [614, 618] width 209 height 43
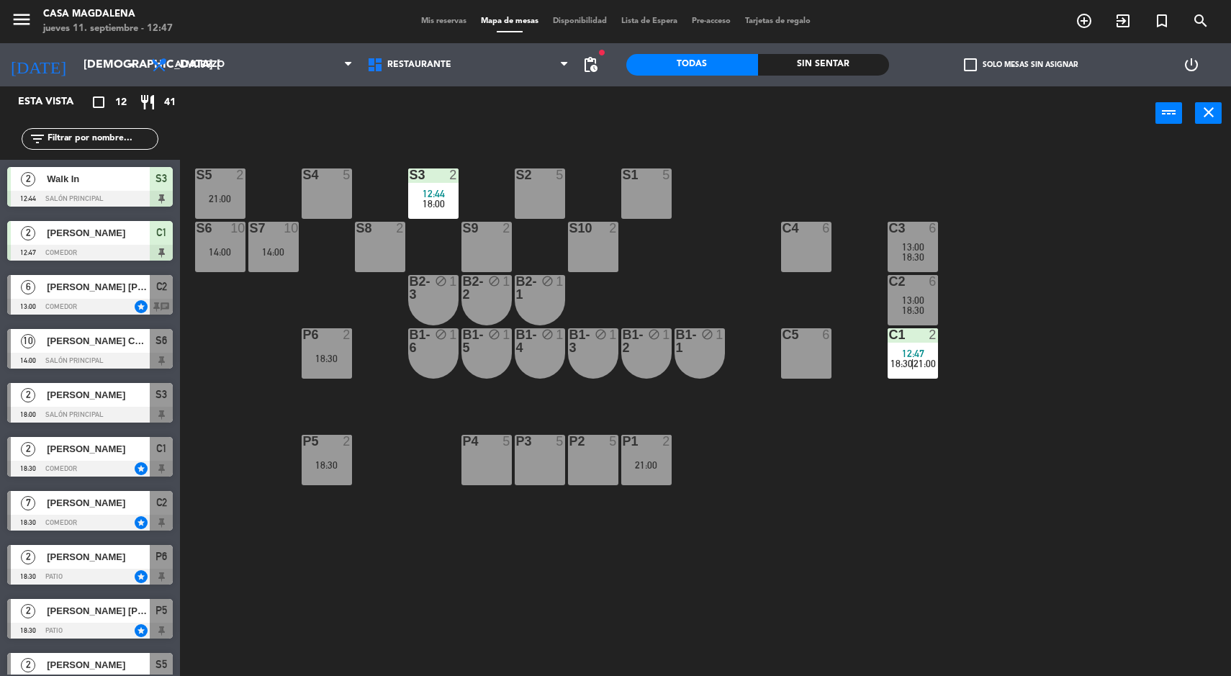
click at [859, 68] on div "Sin sentar" at bounding box center [824, 65] width 132 height 22
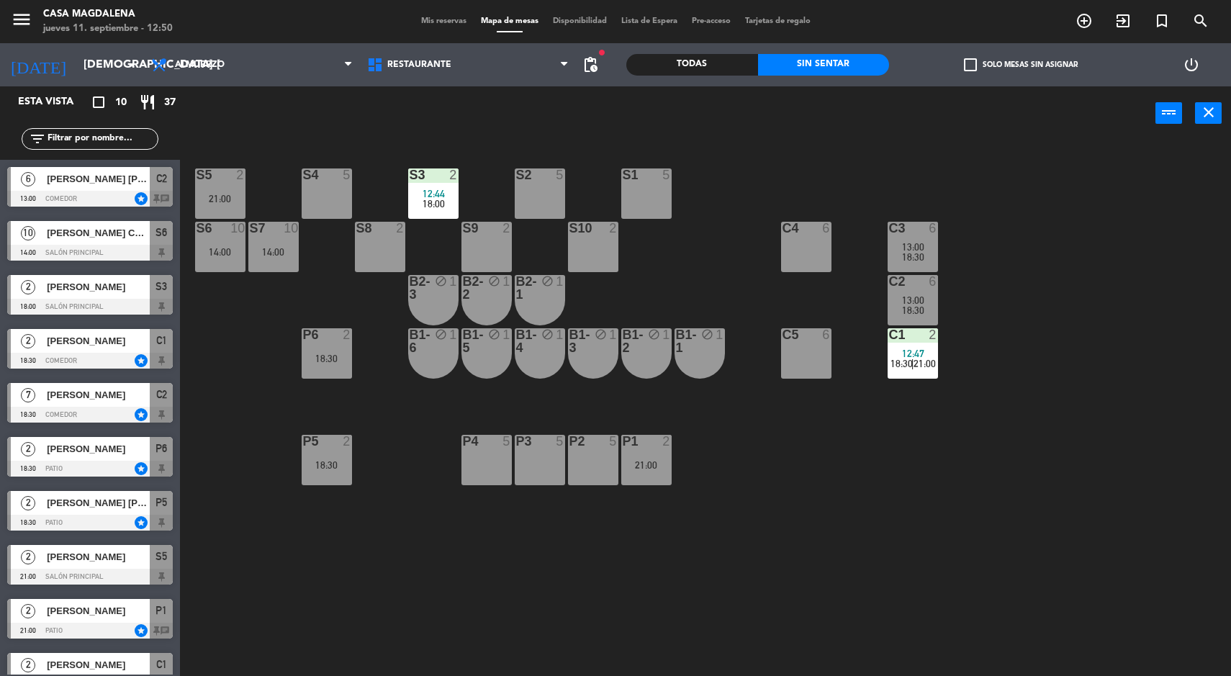
click at [830, 506] on div "S5 2 21:00 S4 5 S3 2 12:44 18:00 S2 5 S1 5 S6 10 14:00 S7 10 14:00 S8 2 S9 2 S1…" at bounding box center [711, 411] width 1039 height 536
click at [656, 477] on div "P1 2 21:00" at bounding box center [646, 460] width 50 height 50
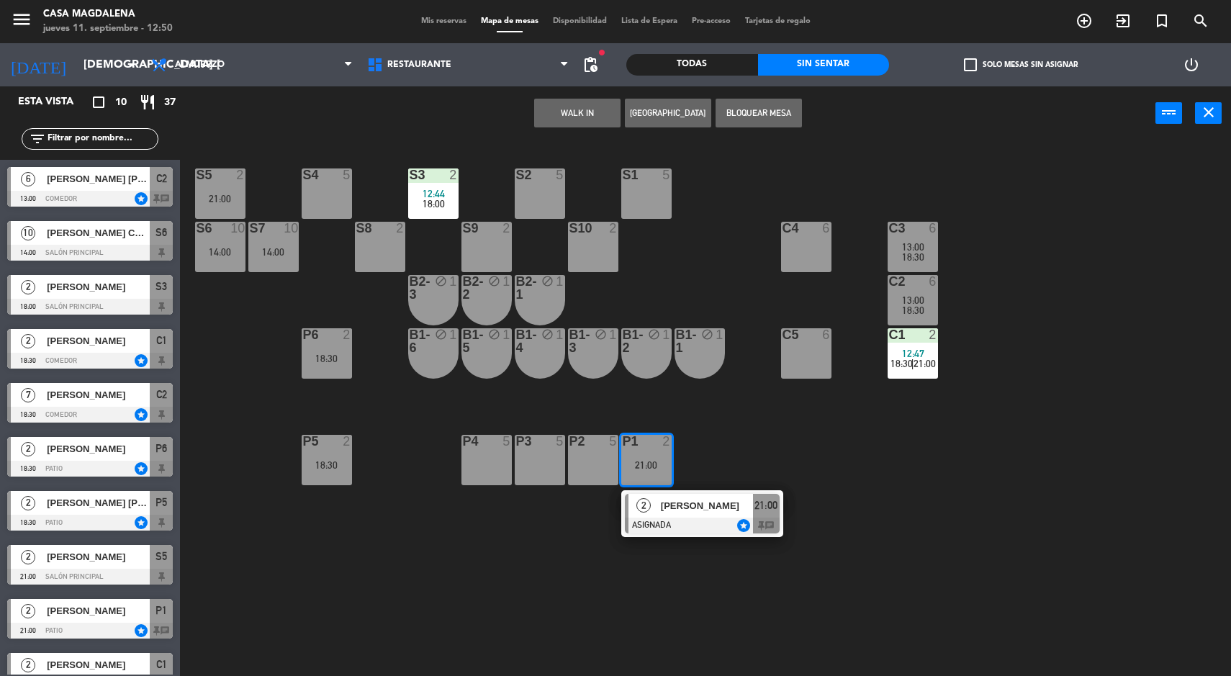
click at [710, 526] on div at bounding box center [702, 526] width 155 height 16
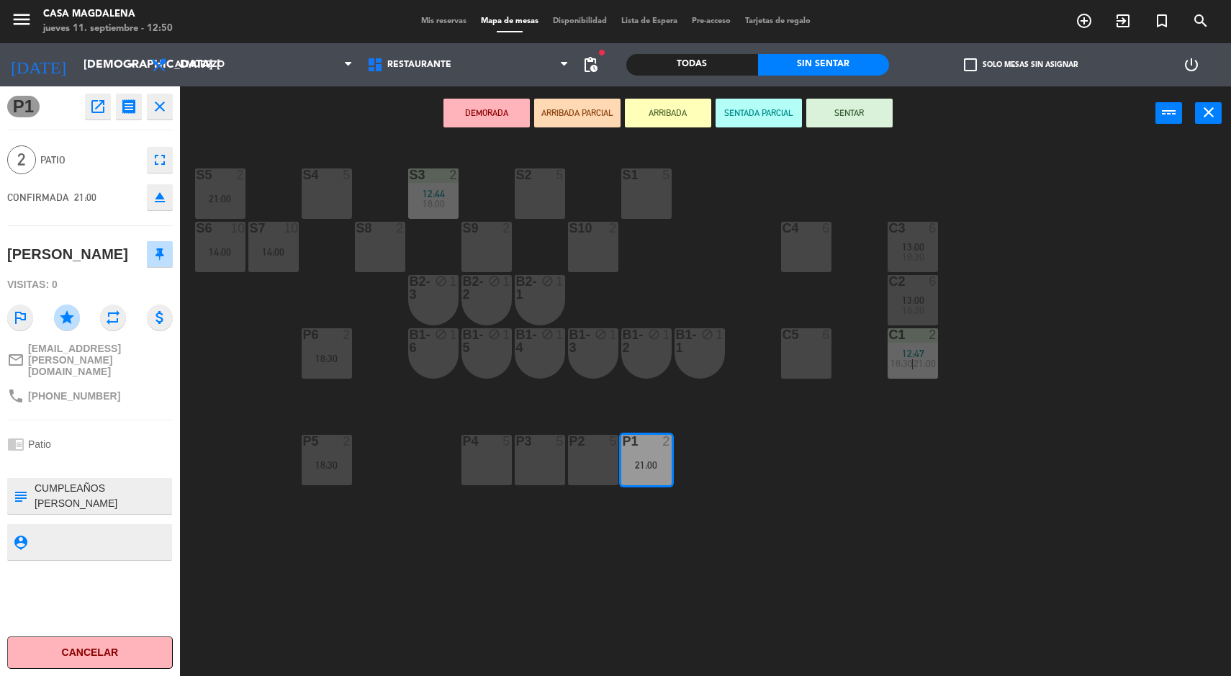
click at [479, 474] on div "P4 5" at bounding box center [487, 460] width 50 height 50
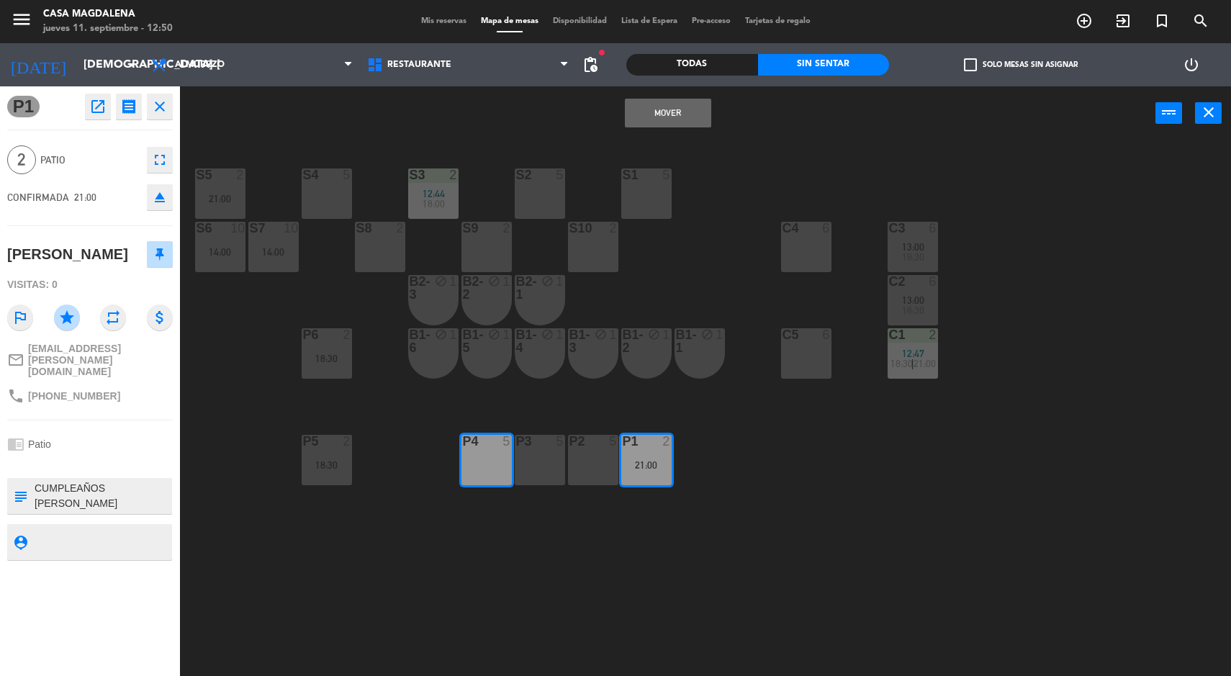
click at [657, 120] on button "Mover" at bounding box center [668, 113] width 86 height 29
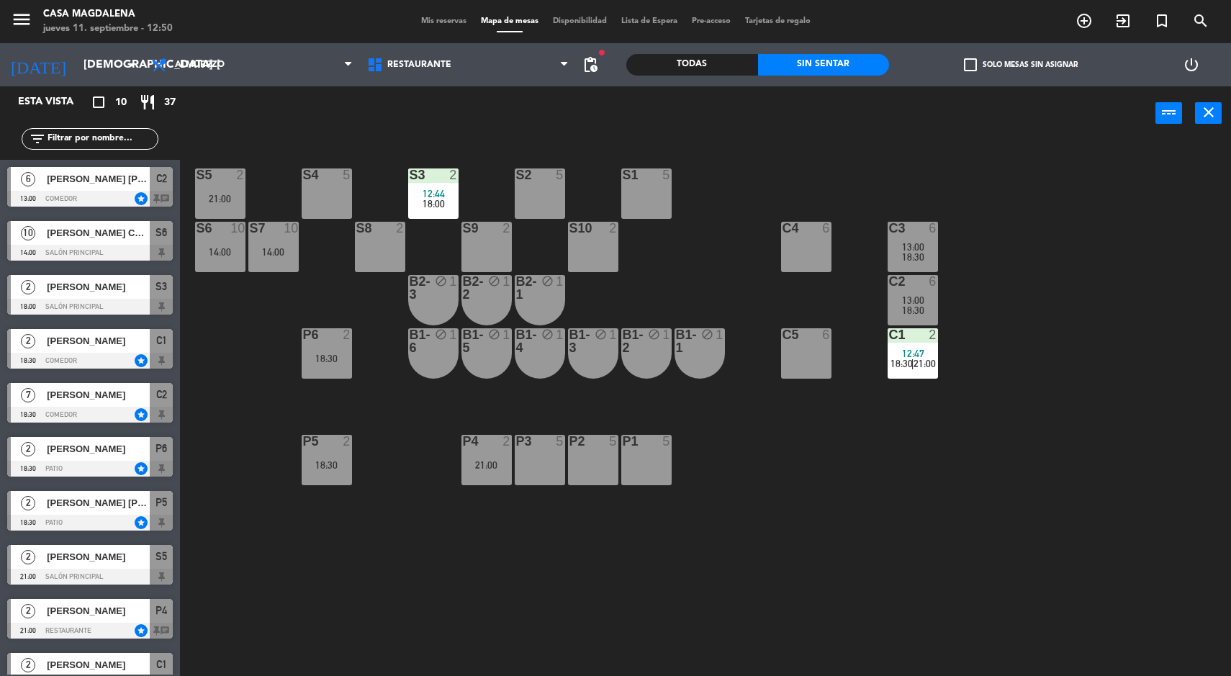
scroll to position [25, 0]
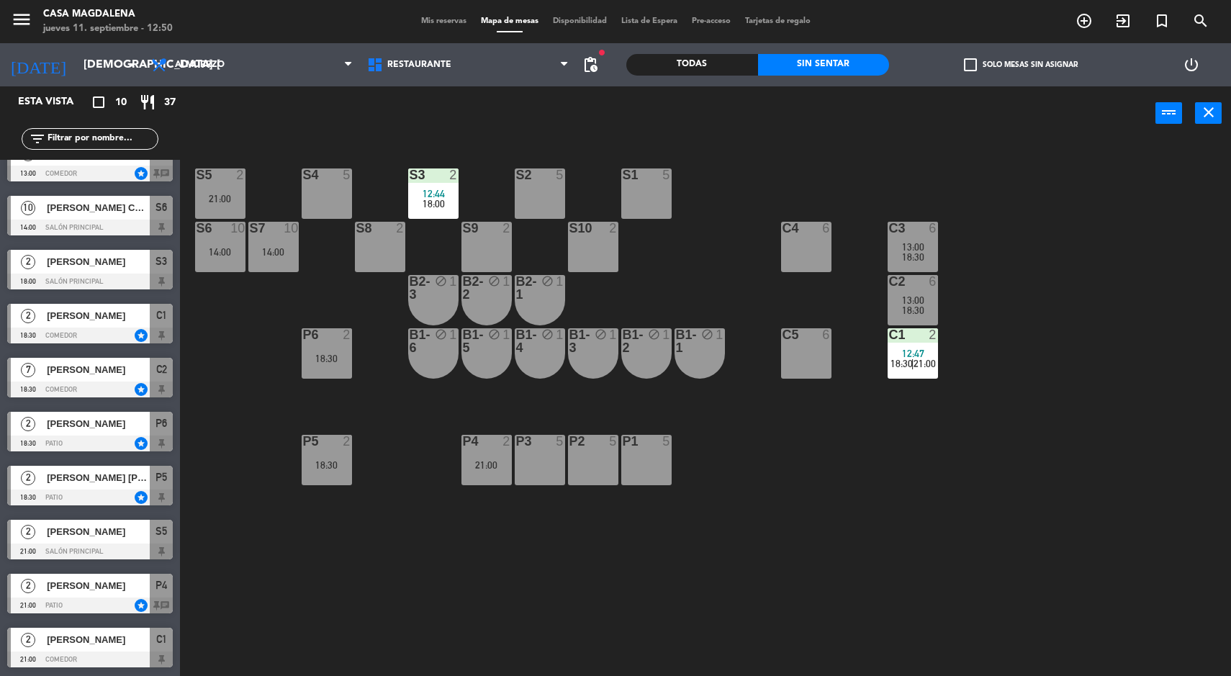
click at [868, 533] on div "S5 2 21:00 S4 5 S3 2 12:44 18:00 S2 5 S1 5 S6 10 14:00 S7 10 14:00 S8 2 S9 2 S1…" at bounding box center [711, 411] width 1039 height 536
click at [114, 71] on input "[DEMOGRAPHIC_DATA] [DATE]" at bounding box center [152, 65] width 152 height 28
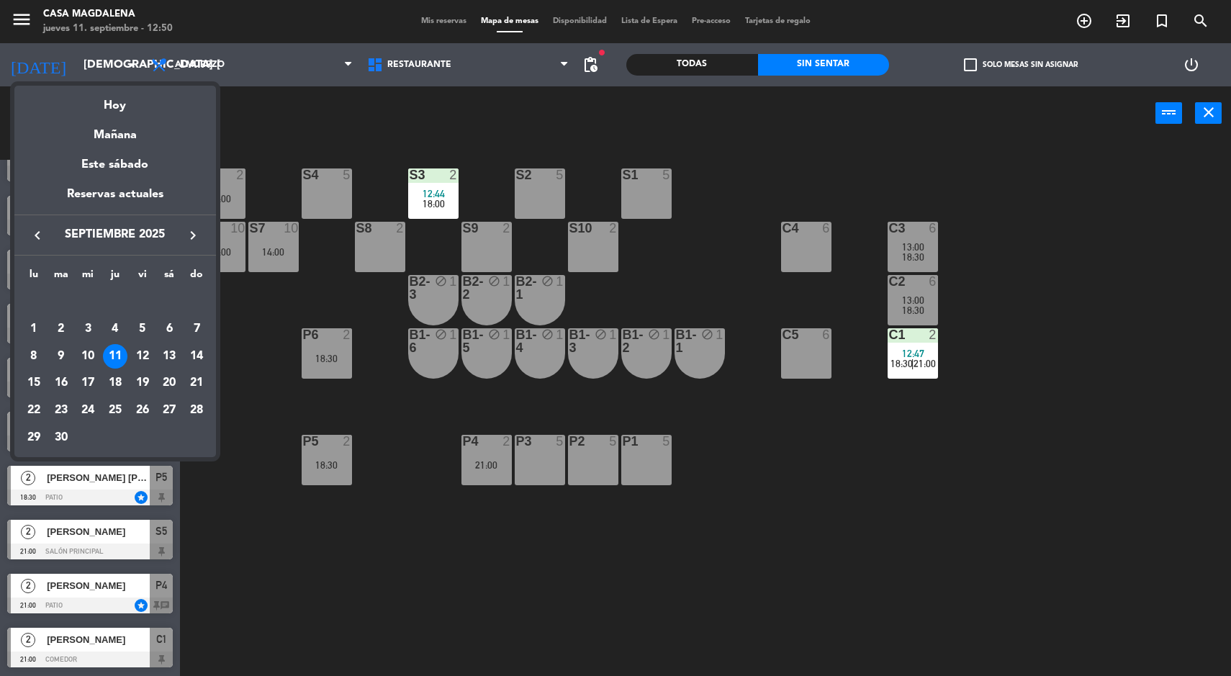
click at [120, 373] on div "18" at bounding box center [115, 383] width 24 height 24
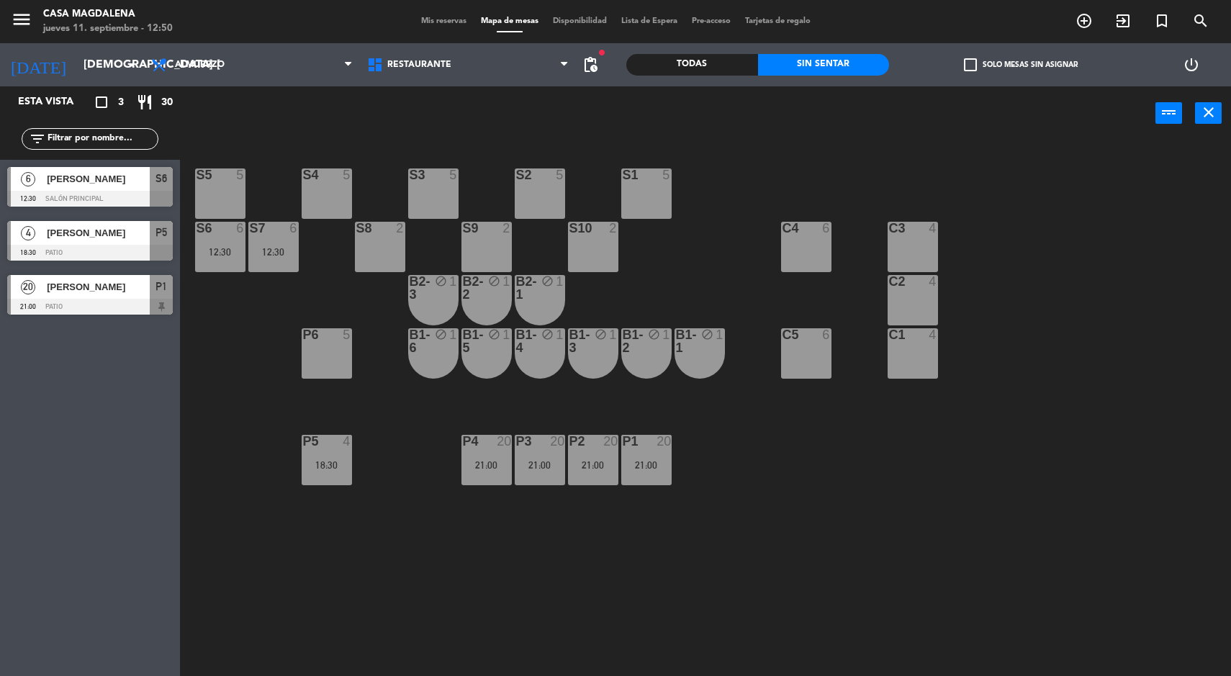
scroll to position [0, 0]
click at [85, 67] on input "[DEMOGRAPHIC_DATA] [DATE]" at bounding box center [152, 65] width 152 height 28
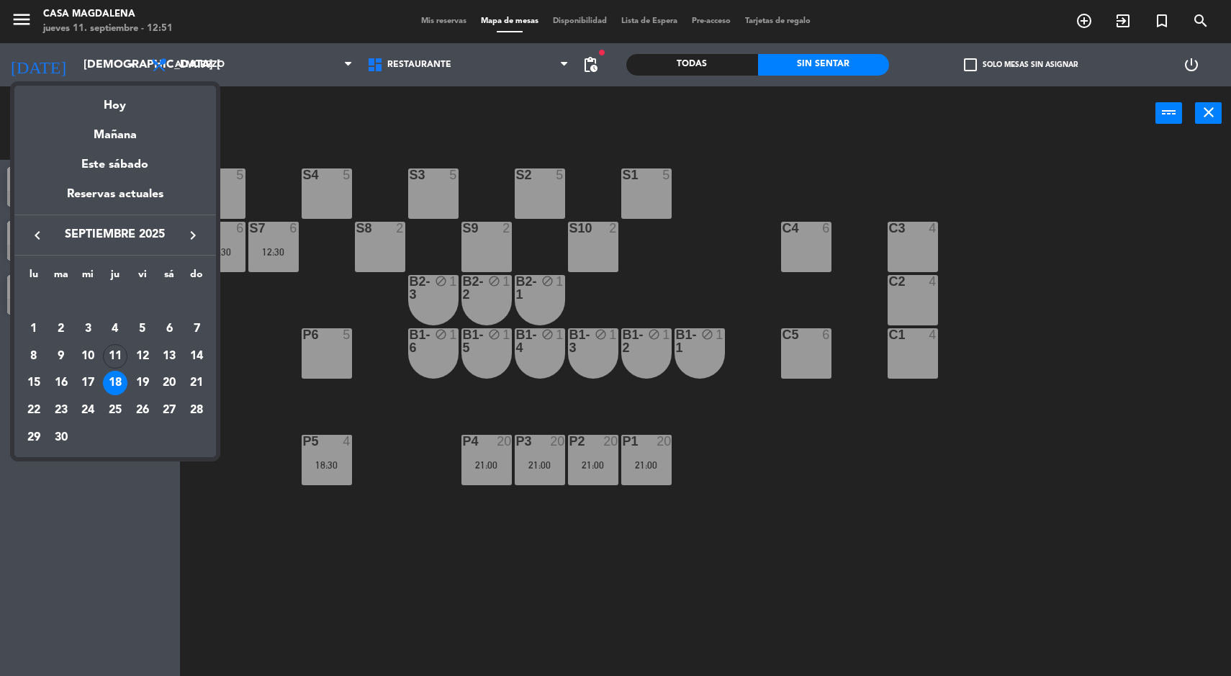
click at [121, 90] on div "Hoy" at bounding box center [115, 101] width 202 height 30
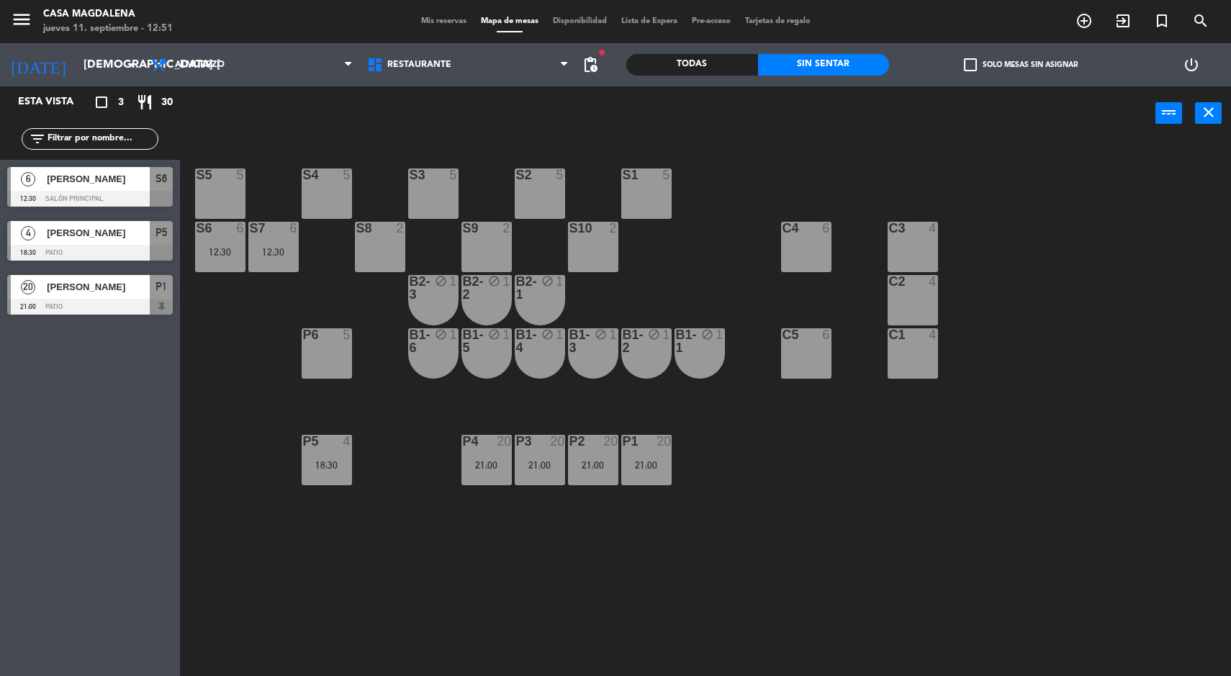
type input "[DEMOGRAPHIC_DATA] [DATE]"
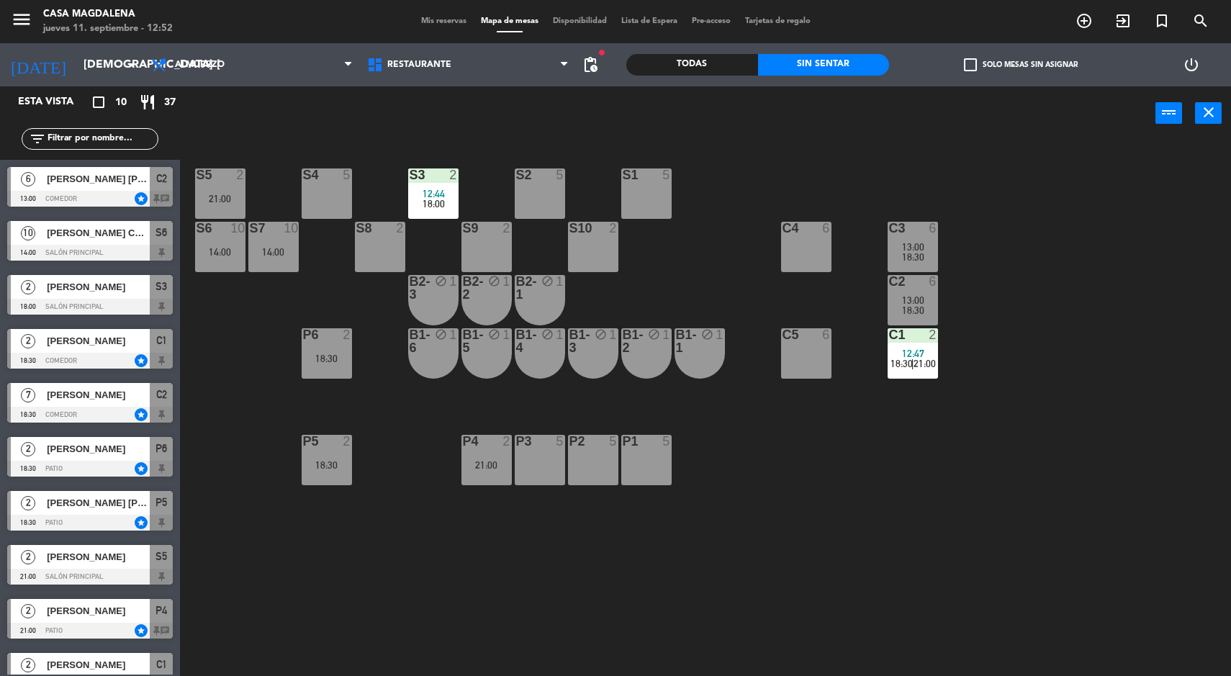
click at [891, 375] on div "C1 2 12:47 18:30 | 21:00" at bounding box center [913, 353] width 50 height 50
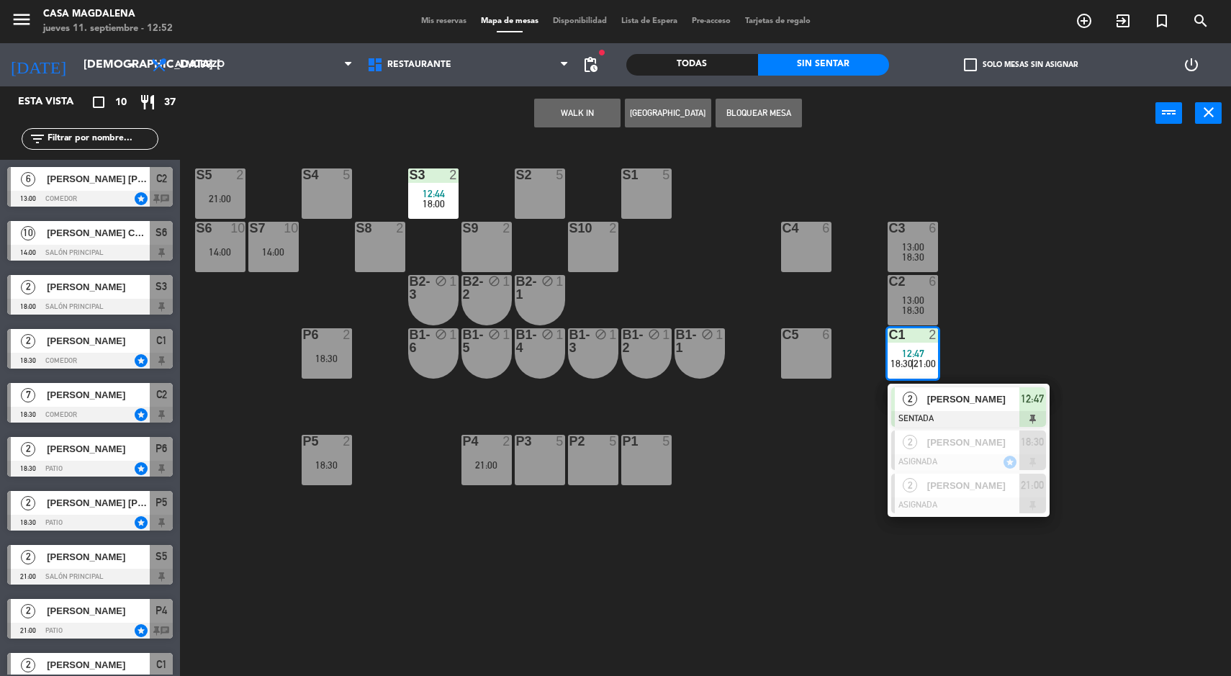
click at [966, 397] on span "[PERSON_NAME]" at bounding box center [973, 399] width 92 height 15
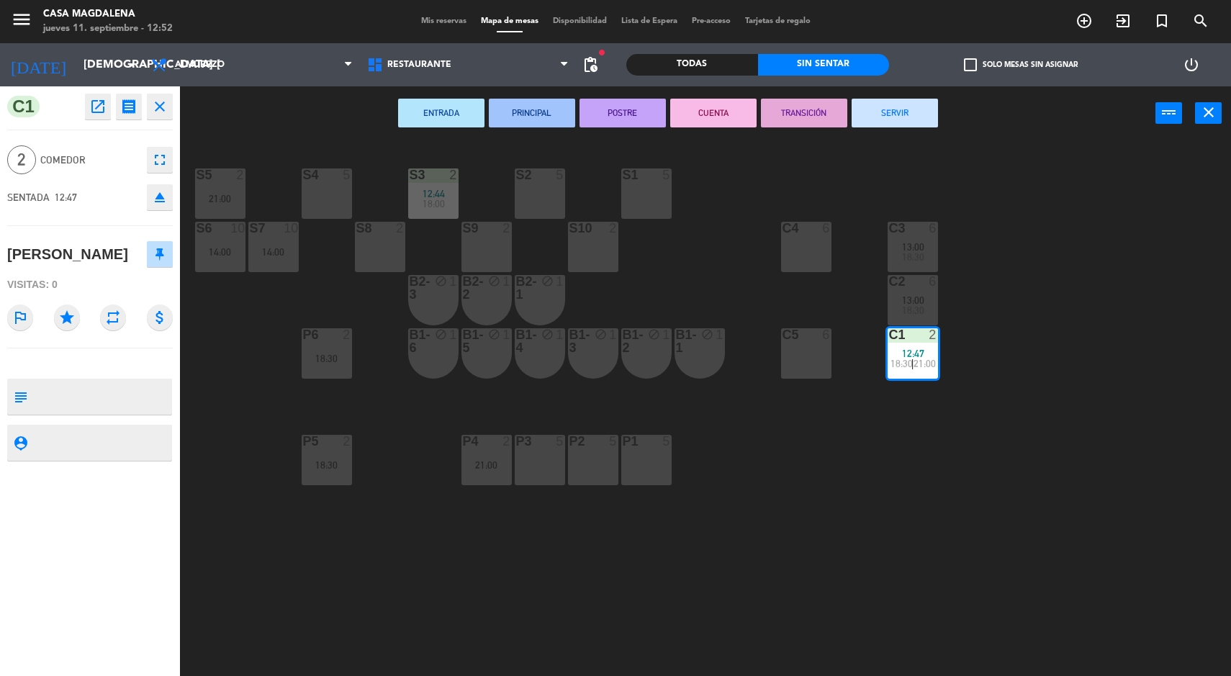
click at [901, 108] on button "SERVIR" at bounding box center [895, 113] width 86 height 29
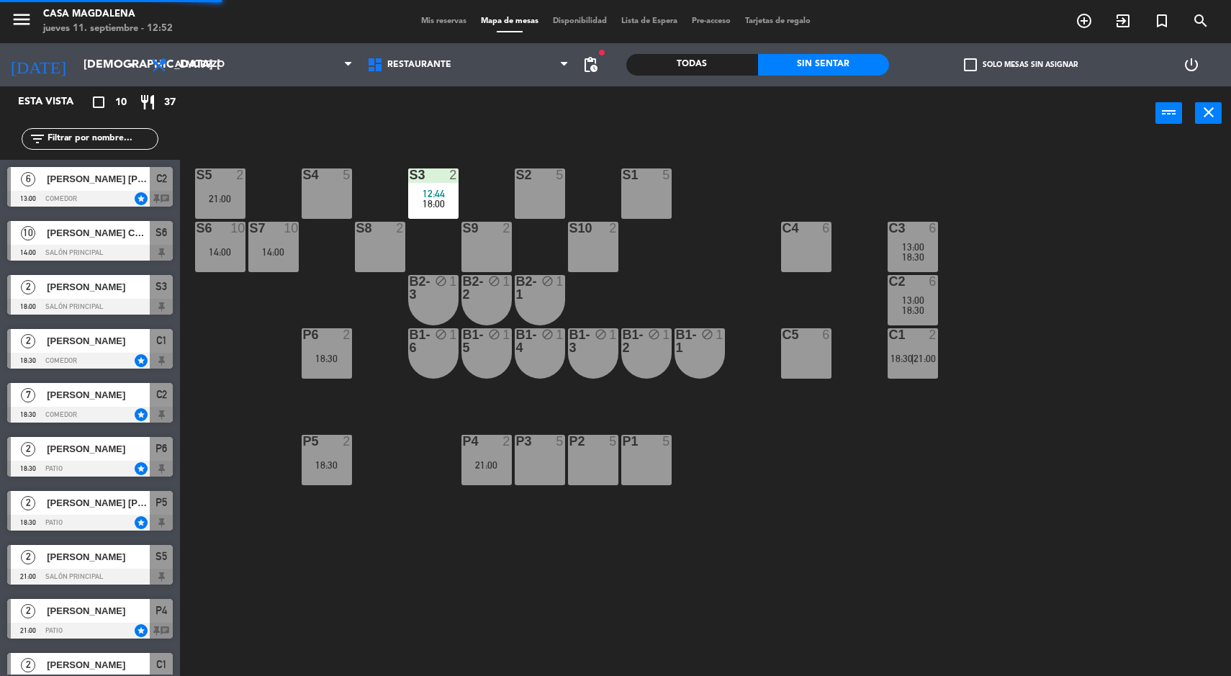
click at [1131, 372] on div "S5 2 21:00 S4 5 S3 2 12:44 18:00 S2 5 S1 5 S6 10 14:00 S7 10 14:00 S8 2 S9 2 S1…" at bounding box center [711, 411] width 1039 height 536
click at [894, 239] on div "C3 6 13:00 18:30" at bounding box center [913, 247] width 50 height 50
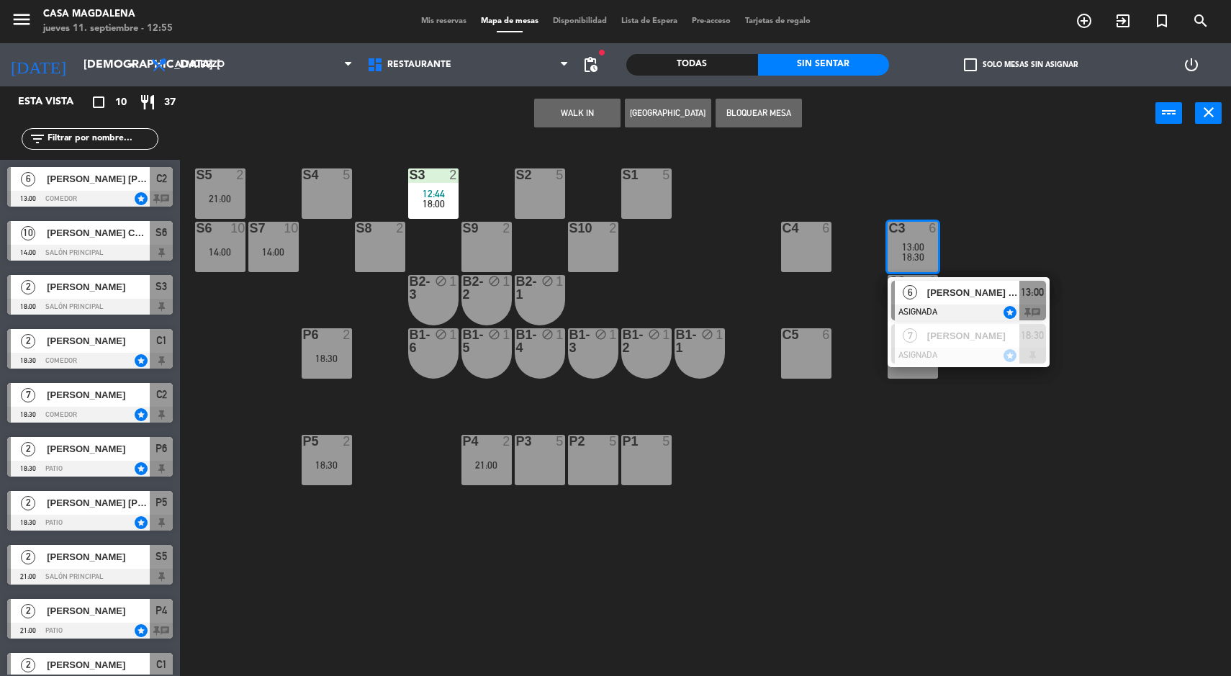
click at [1006, 302] on div "[PERSON_NAME] [PERSON_NAME]" at bounding box center [973, 293] width 94 height 24
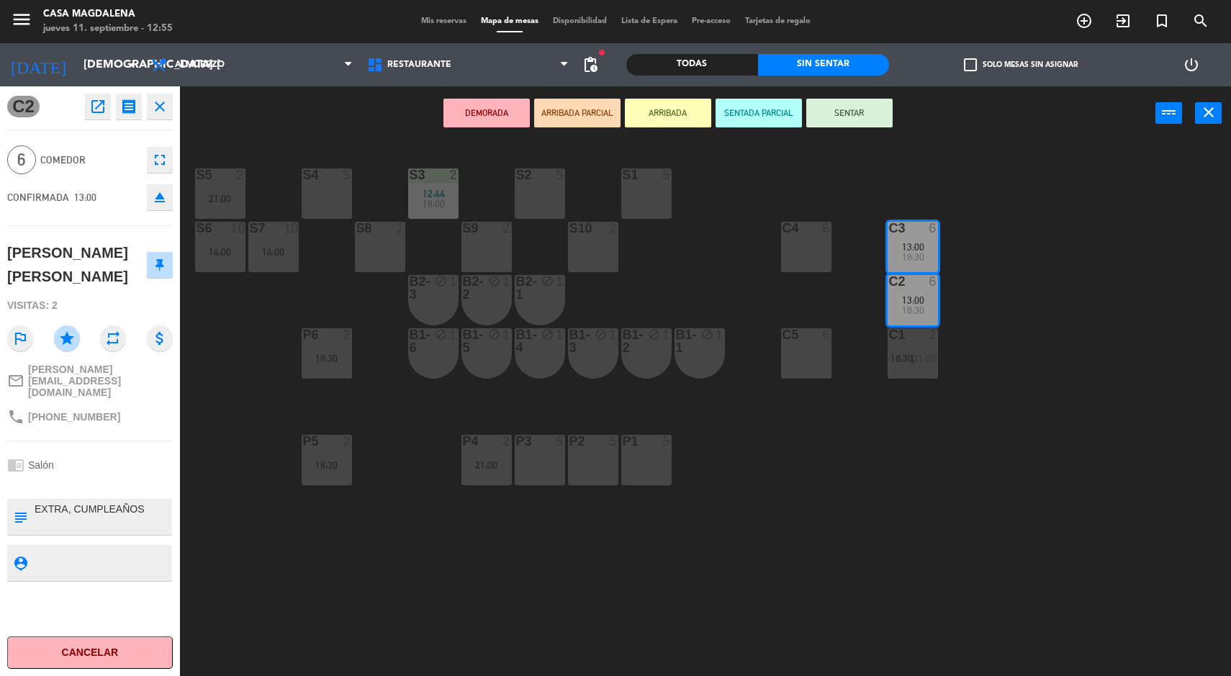
click at [752, 109] on button "SENTADA PARCIAL" at bounding box center [759, 113] width 86 height 29
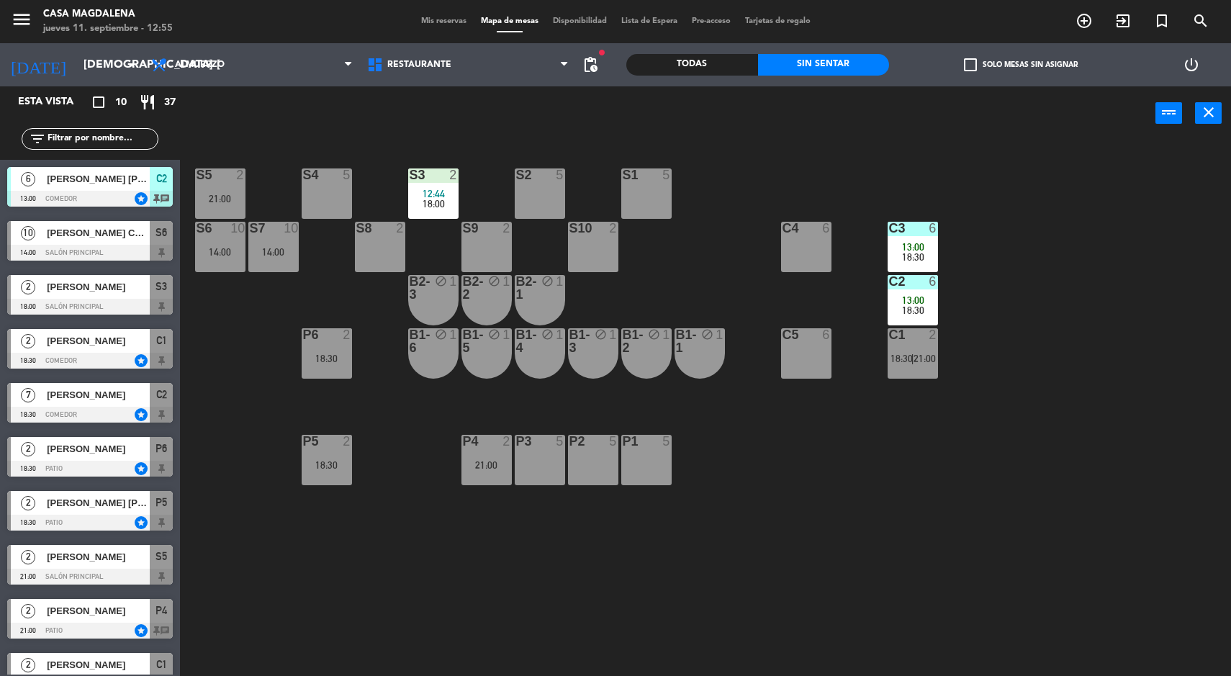
click at [1113, 391] on div "S5 2 21:00 S4 5 S3 2 12:44 18:00 S2 5 S1 5 S6 10 14:00 S7 10 14:00 S8 2 S9 2 S1…" at bounding box center [711, 411] width 1039 height 536
click at [564, 195] on div "S2 5" at bounding box center [540, 193] width 50 height 50
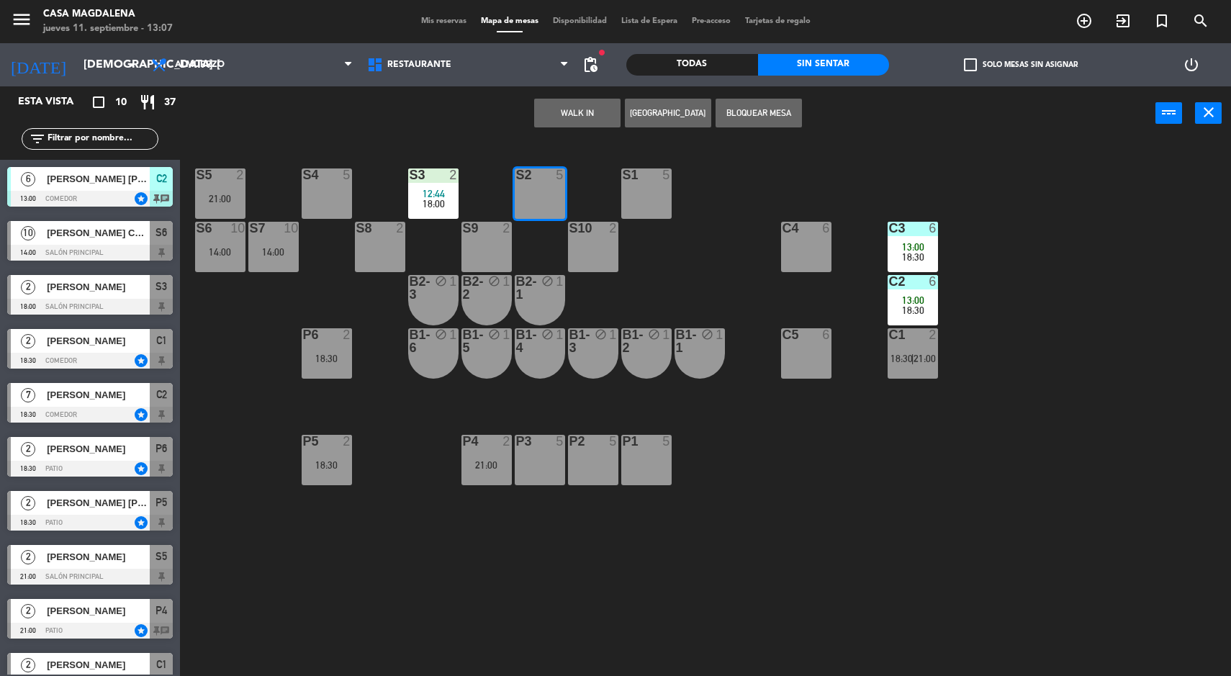
click at [549, 112] on button "WALK IN" at bounding box center [577, 113] width 86 height 29
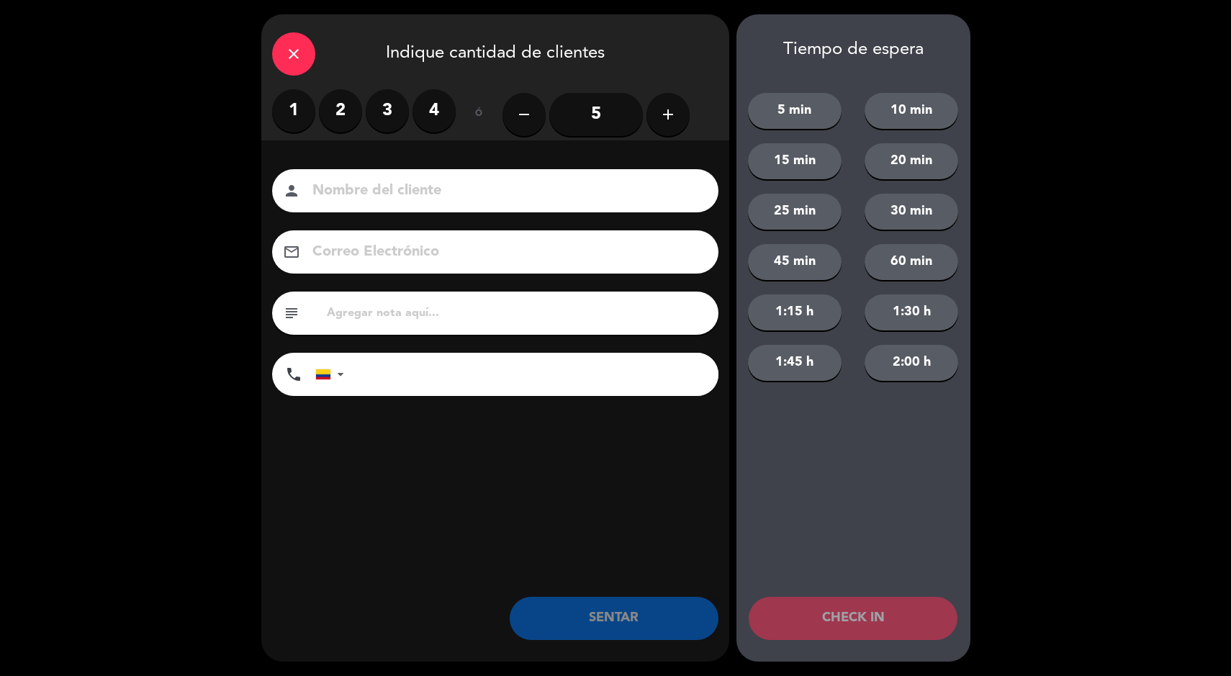
click at [454, 104] on label "4" at bounding box center [434, 110] width 43 height 43
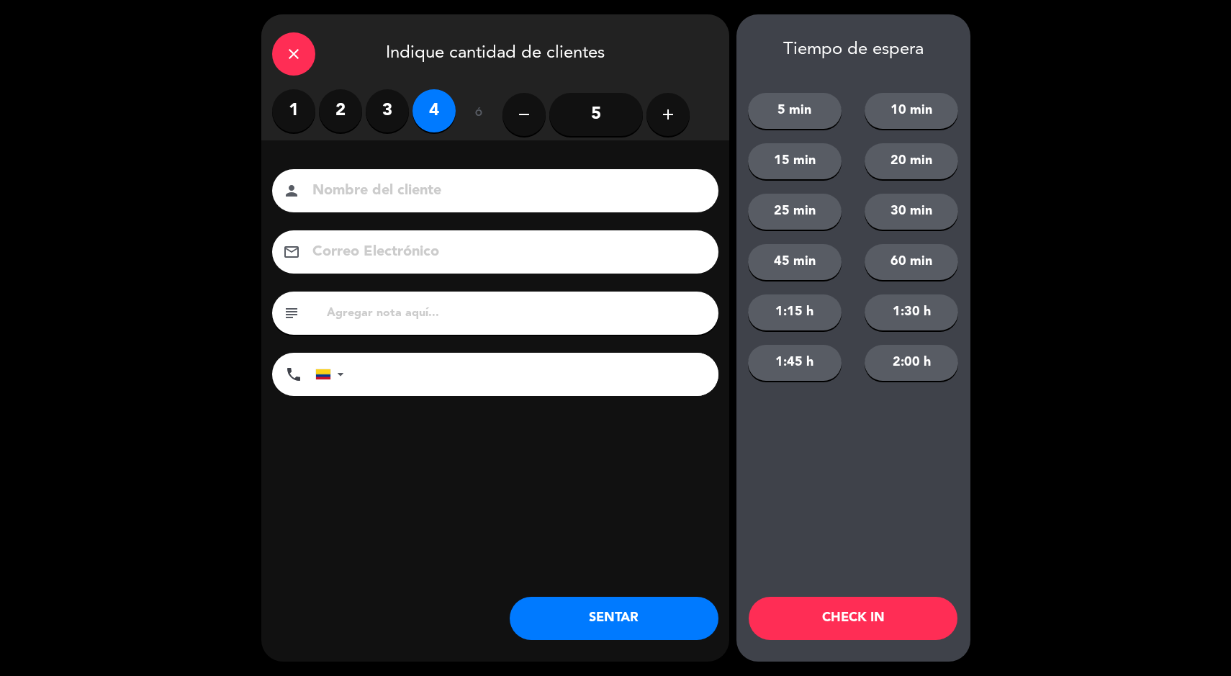
click at [595, 636] on button "SENTAR" at bounding box center [614, 618] width 209 height 43
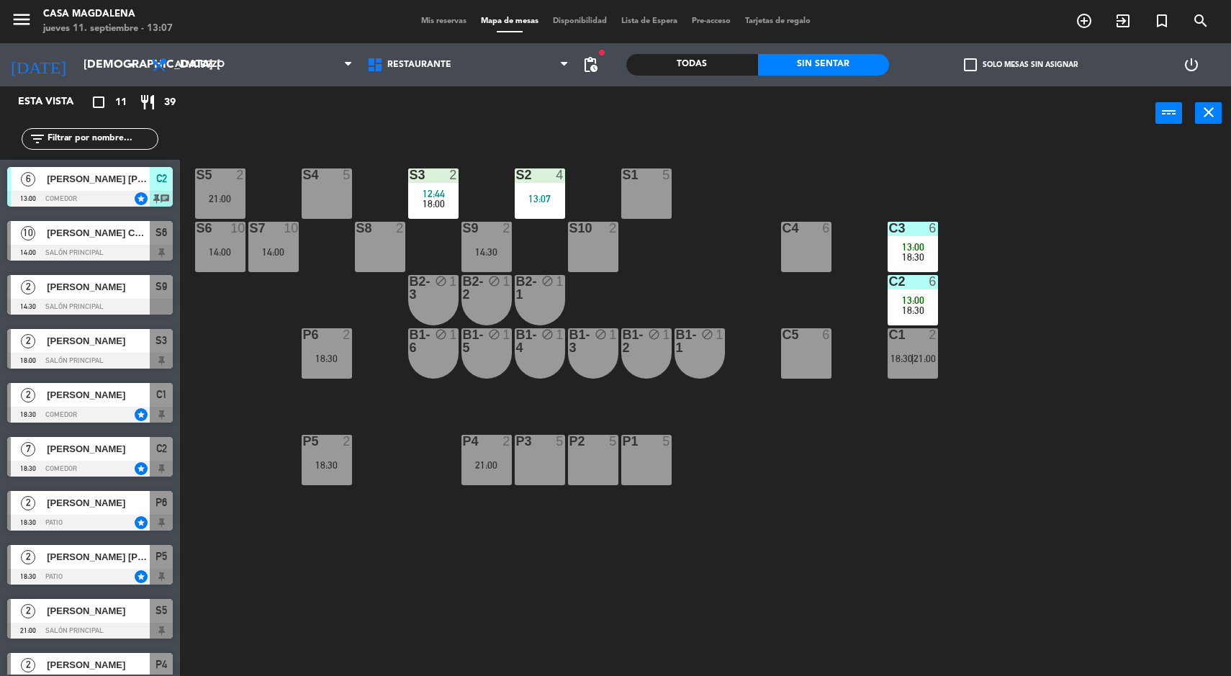
click at [1121, 206] on div "S5 2 21:00 S4 5 S3 2 12:44 18:00 S2 4 13:07 S1 5 S6 10 14:00 S7 10 14:00 S8 2 S…" at bounding box center [711, 411] width 1039 height 536
click at [927, 285] on div "6" at bounding box center [936, 281] width 24 height 13
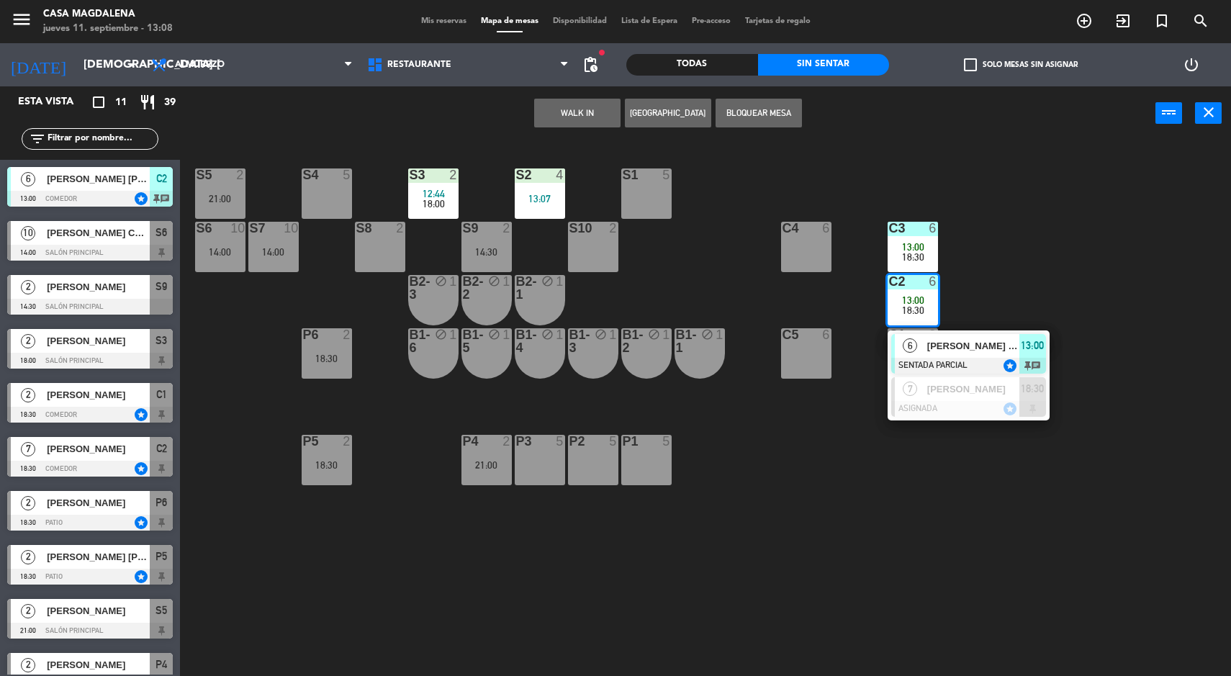
click at [997, 334] on div "[PERSON_NAME] [PERSON_NAME]" at bounding box center [973, 346] width 94 height 24
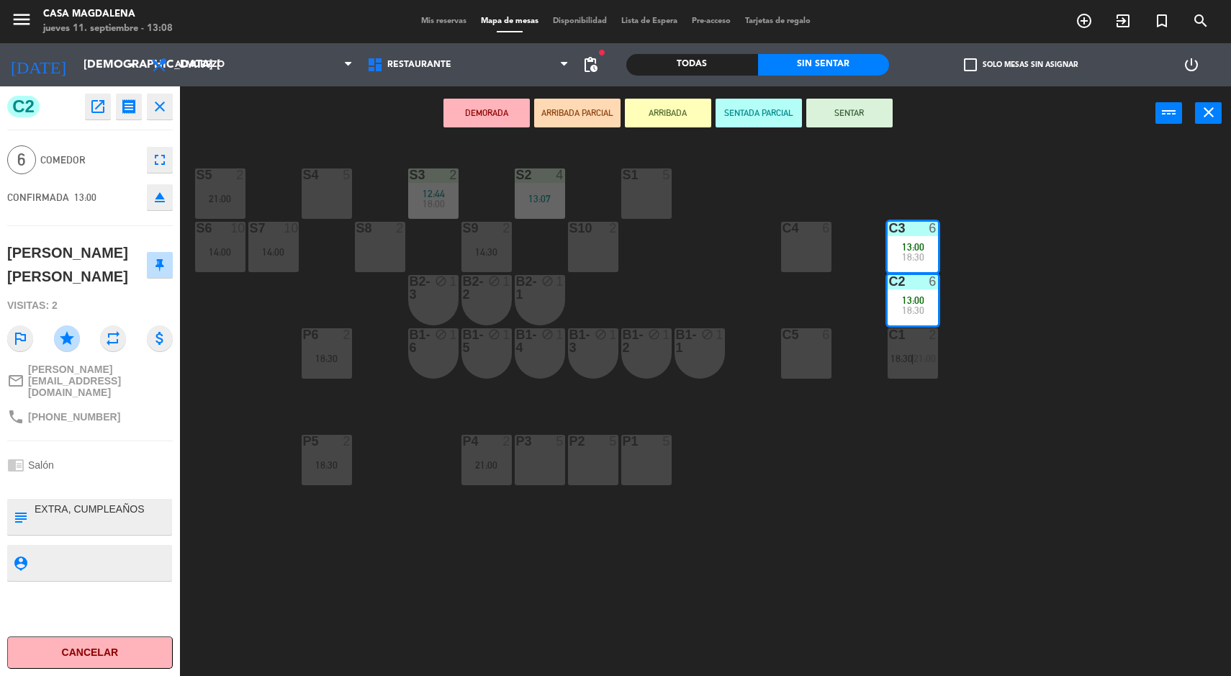
click at [864, 112] on button "SENTAR" at bounding box center [849, 113] width 86 height 29
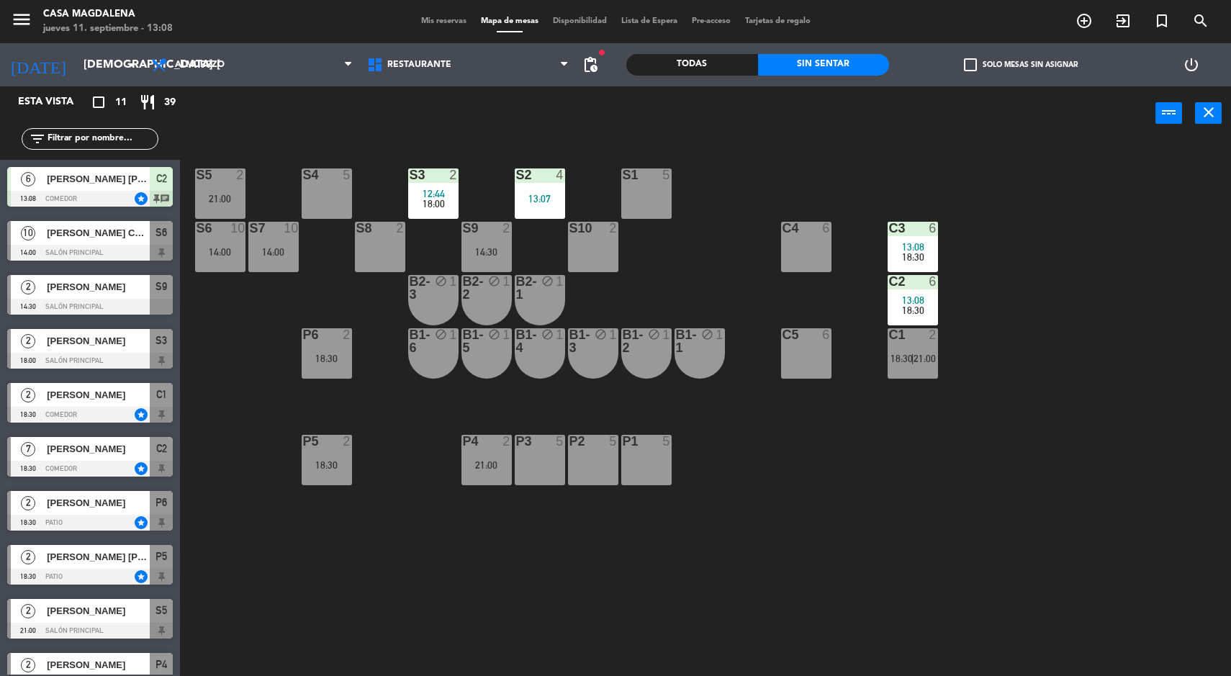
click at [1122, 302] on div "S5 2 21:00 S4 5 S3 2 12:44 18:00 S2 4 13:07 S1 5 S6 10 14:00 S7 10 14:00 S8 2 S…" at bounding box center [711, 411] width 1039 height 536
click at [639, 462] on div "P1 5" at bounding box center [646, 460] width 50 height 50
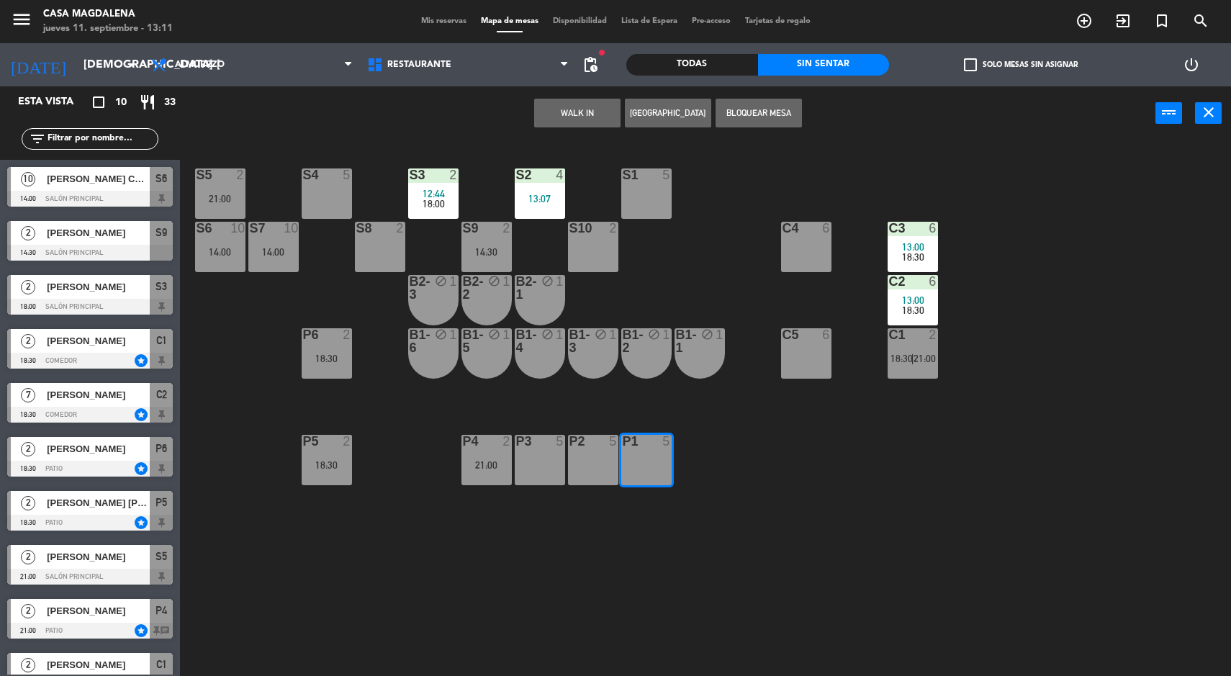
click at [590, 456] on div "P2 5" at bounding box center [593, 460] width 50 height 50
click at [656, 112] on button "[GEOGRAPHIC_DATA]" at bounding box center [668, 113] width 86 height 29
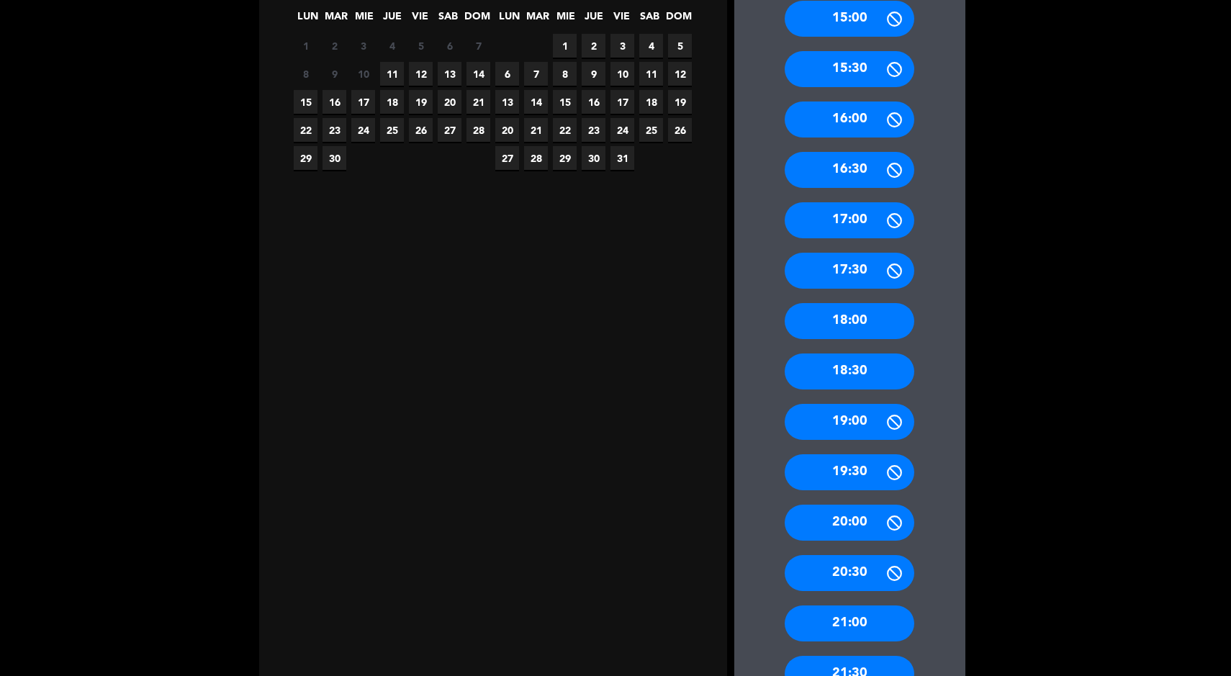
scroll to position [303, 0]
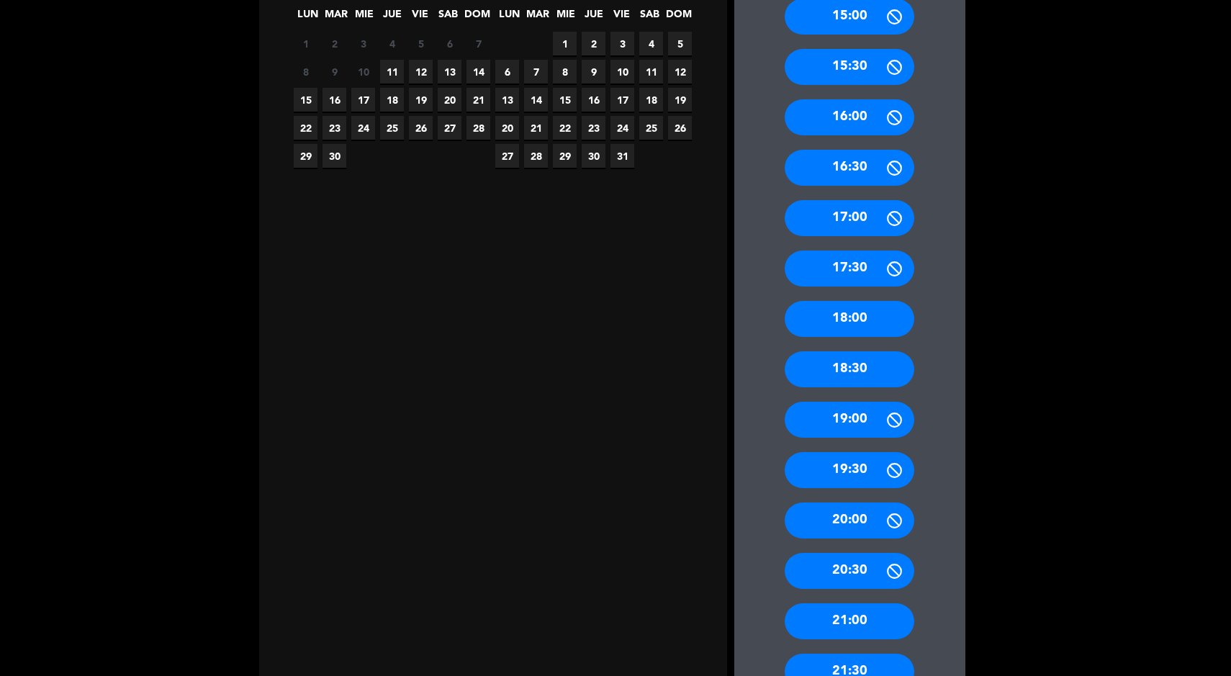
click at [861, 429] on div "19:00" at bounding box center [850, 420] width 130 height 36
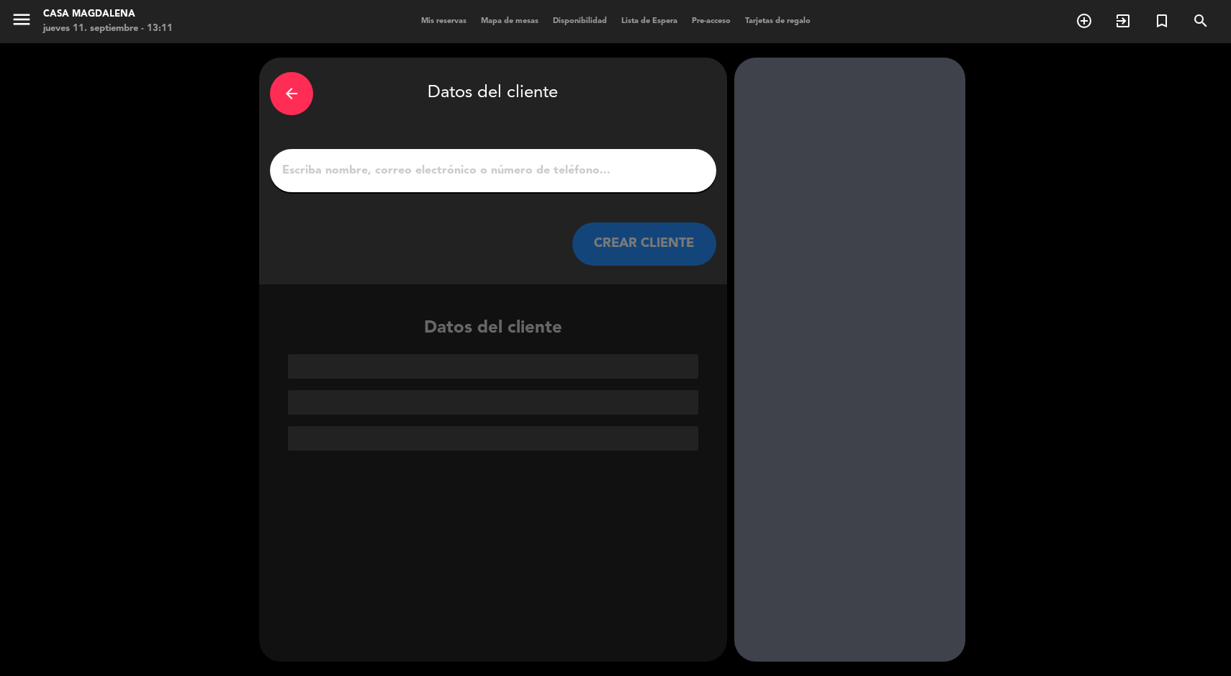
scroll to position [0, 0]
click at [497, 175] on input "1" at bounding box center [493, 171] width 425 height 20
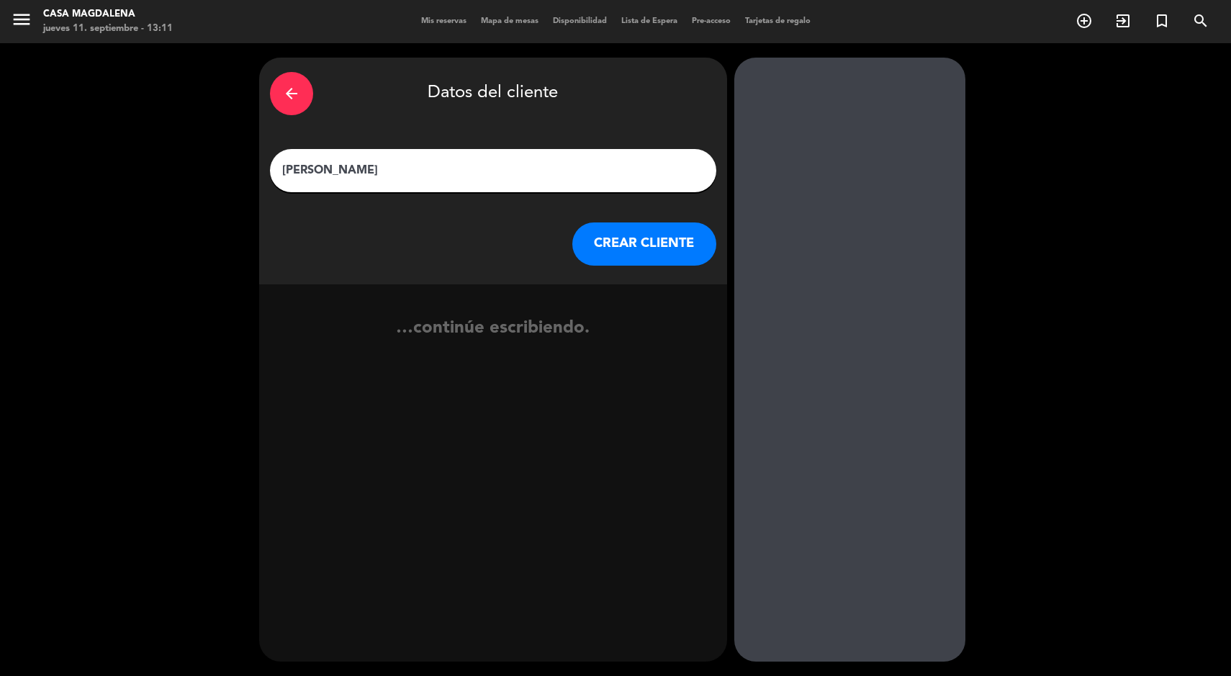
type input "[PERSON_NAME]"
click at [647, 252] on button "CREAR CLIENTE" at bounding box center [644, 243] width 144 height 43
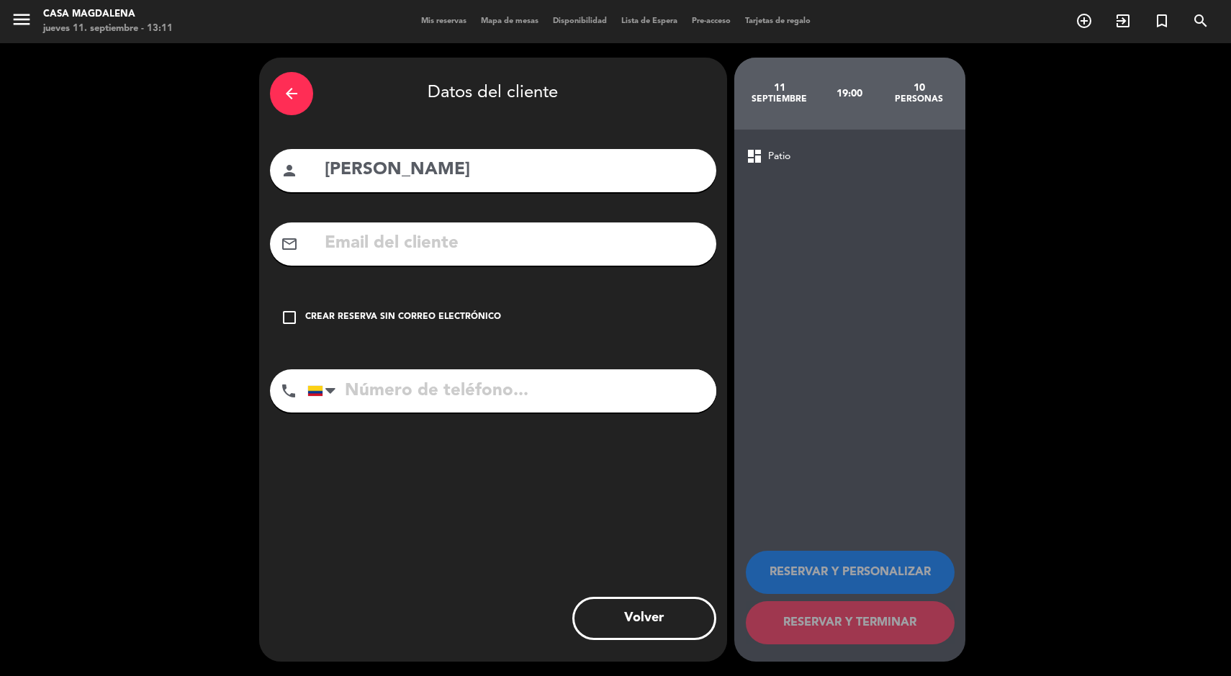
click at [441, 317] on div "Crear reserva sin correo electrónico" at bounding box center [403, 317] width 196 height 14
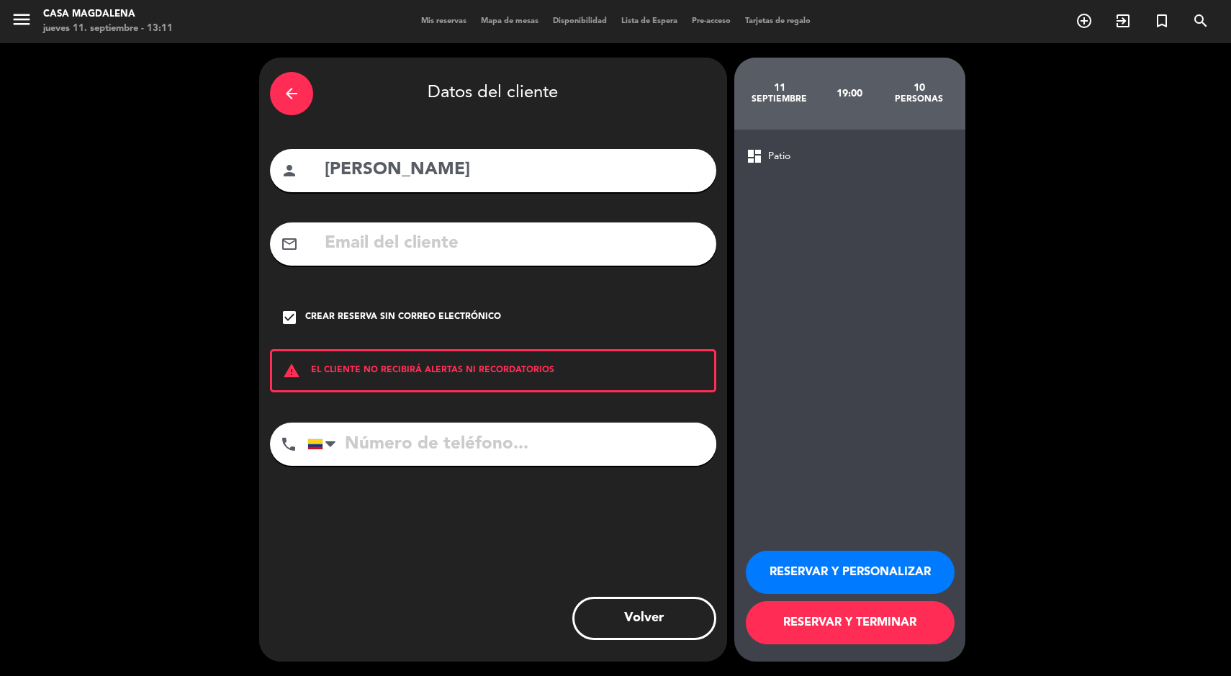
click at [564, 461] on input "tel" at bounding box center [511, 444] width 409 height 43
type input "3168756035"
click at [1215, 392] on div "arrow_back Datos del cliente person [PERSON_NAME] mail_outline check_box Crear …" at bounding box center [615, 359] width 1231 height 633
click at [816, 626] on button "RESERVAR Y TERMINAR" at bounding box center [850, 622] width 209 height 43
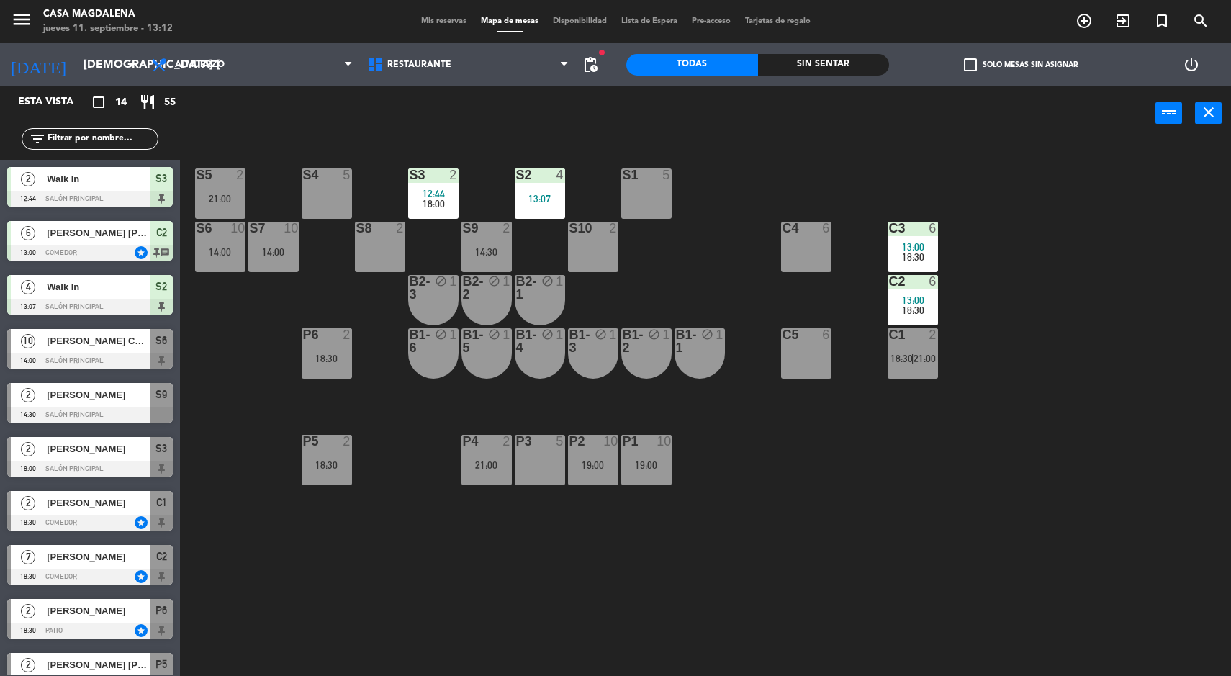
click at [925, 279] on div "6" at bounding box center [936, 281] width 24 height 13
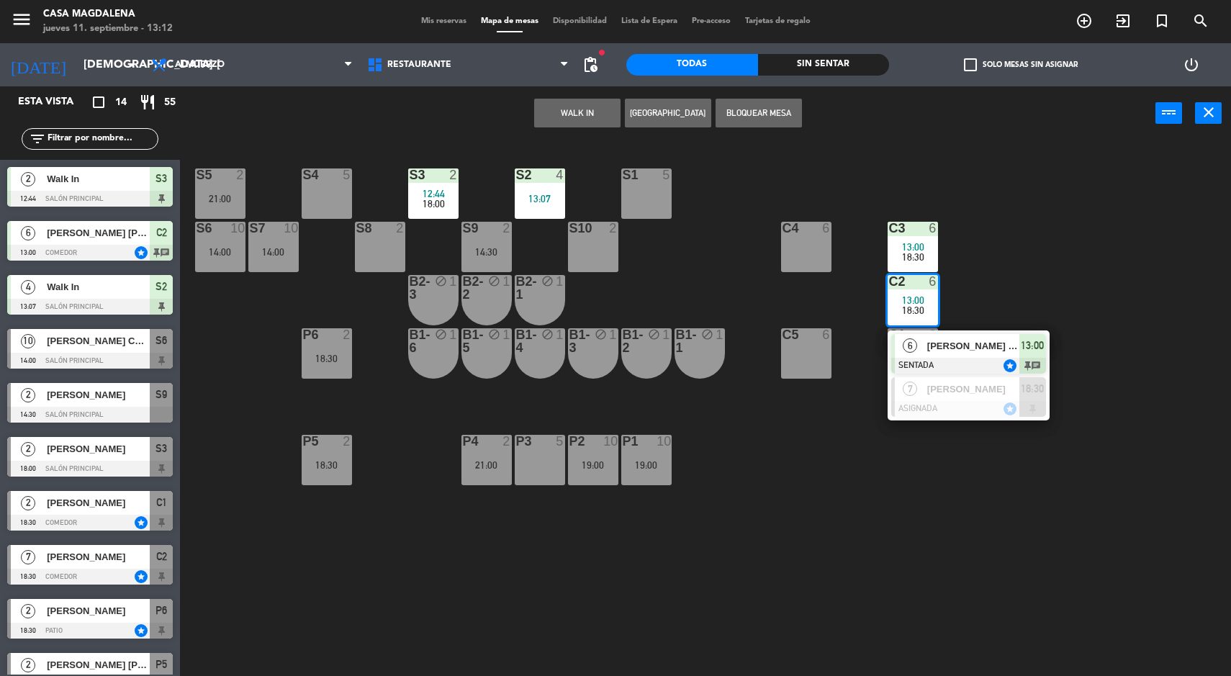
click at [1020, 347] on div "13:00" at bounding box center [1033, 346] width 27 height 24
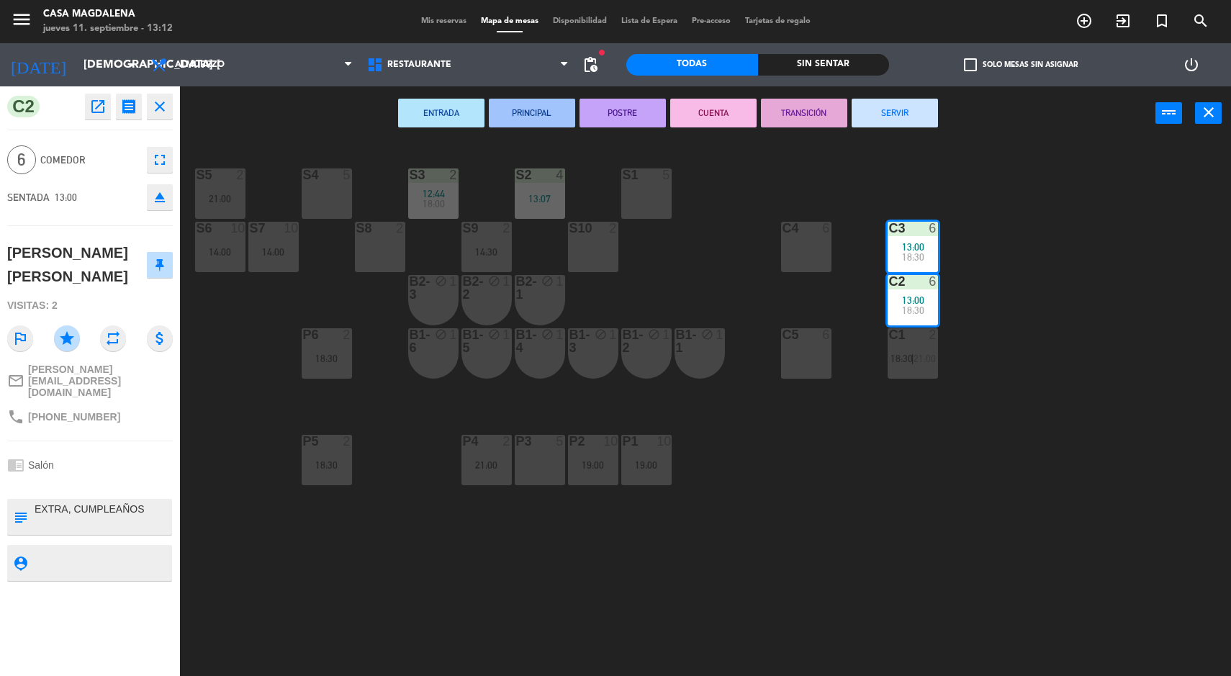
click at [1212, 276] on div "S5 2 21:00 S4 5 S3 2 12:44 18:00 S2 4 13:07 S1 5 S6 10 14:00 S7 10 14:00 S8 2 S…" at bounding box center [711, 411] width 1039 height 536
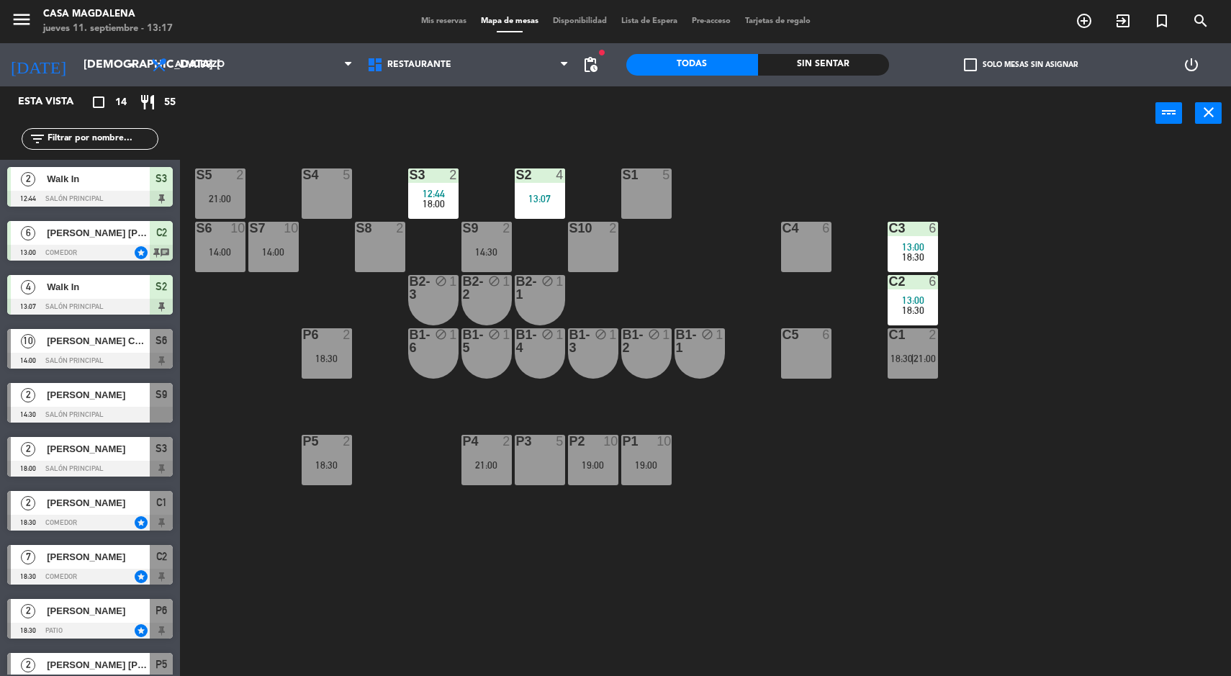
click at [835, 65] on div "Sin sentar" at bounding box center [824, 65] width 132 height 22
click at [645, 480] on div "P1 10 19:00" at bounding box center [646, 460] width 50 height 50
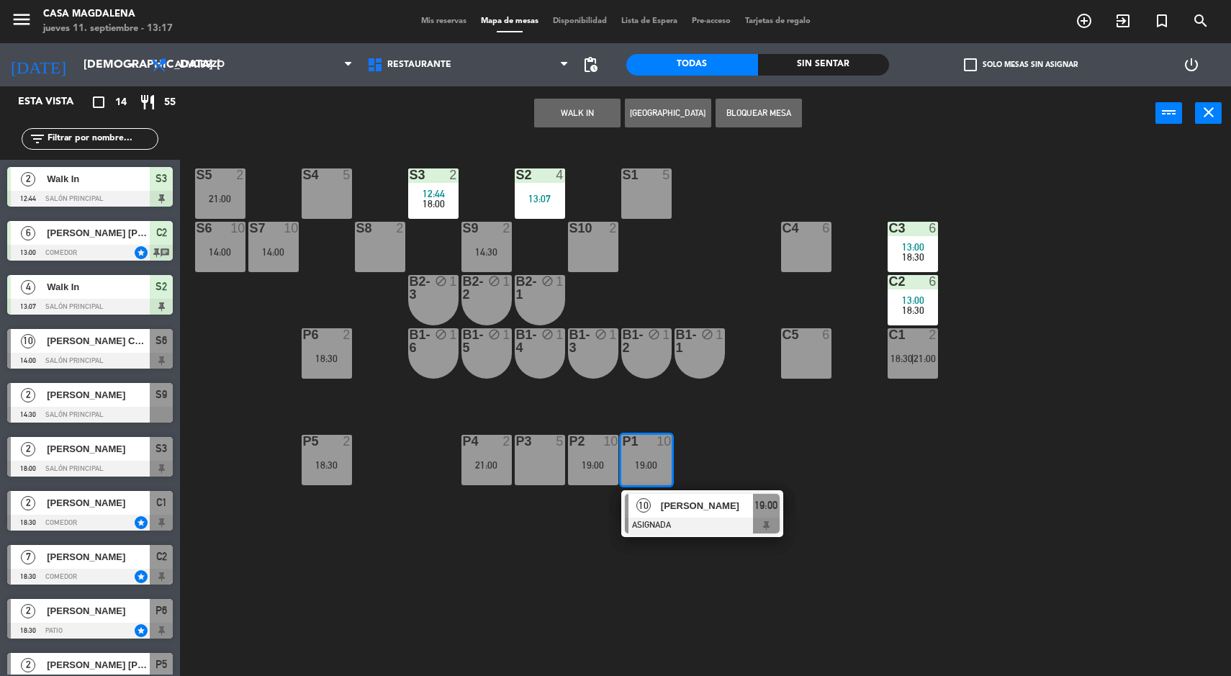
click at [740, 524] on div at bounding box center [702, 526] width 155 height 16
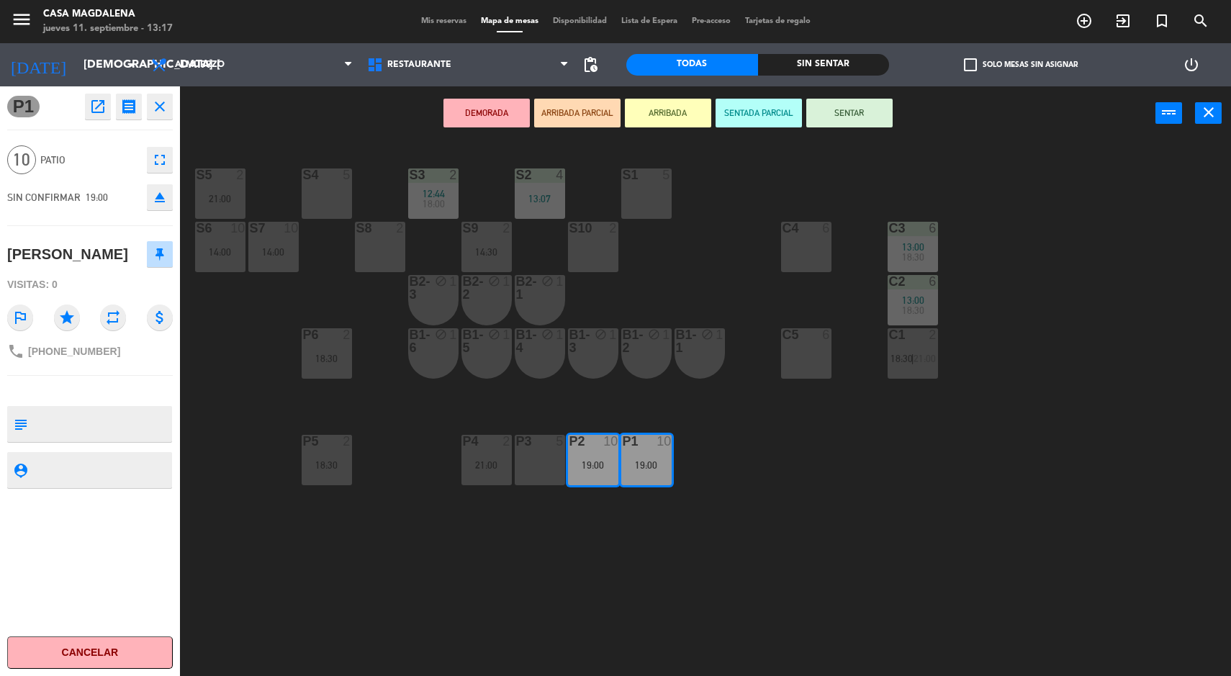
click at [248, 242] on div "S7 10 14:00" at bounding box center [273, 247] width 50 height 50
click at [204, 249] on div "14:00" at bounding box center [220, 252] width 50 height 10
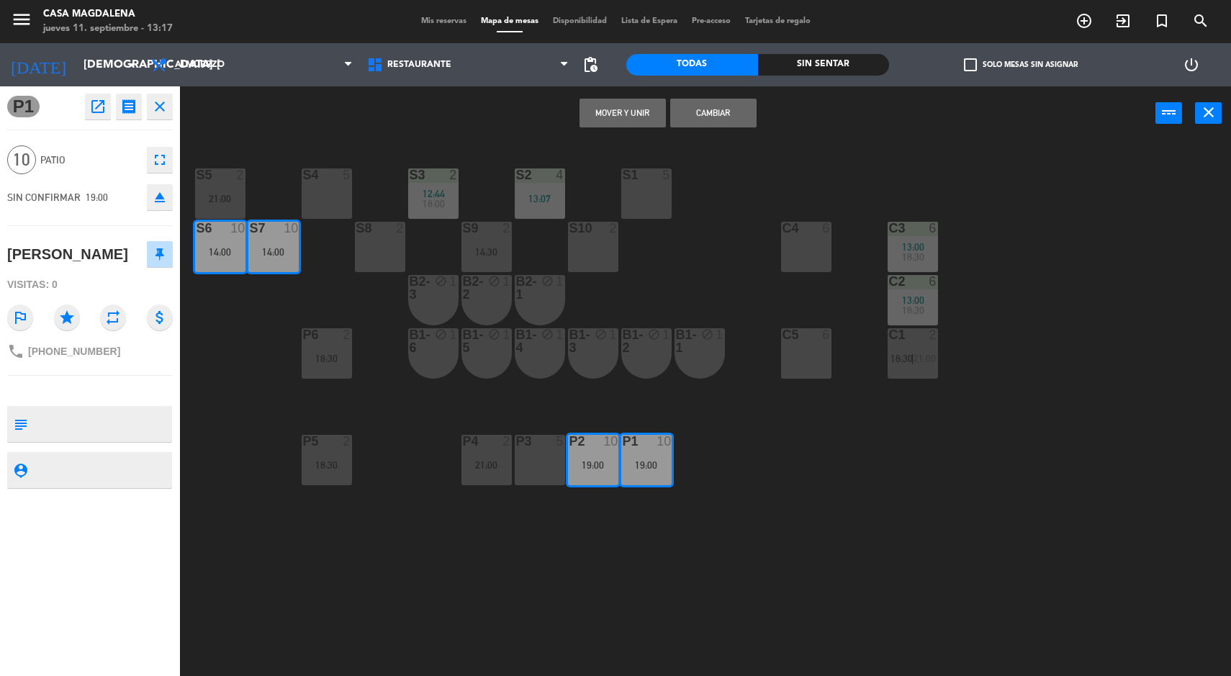
click at [626, 115] on button "Mover y Unir" at bounding box center [623, 113] width 86 height 29
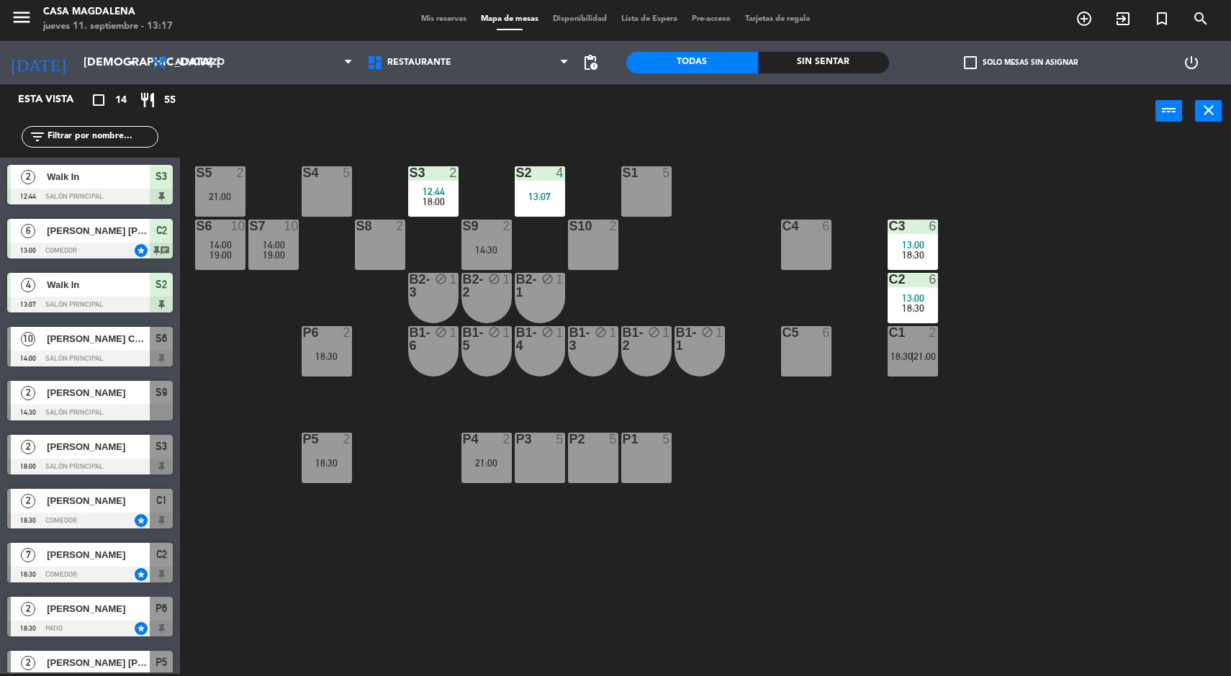
scroll to position [55, 0]
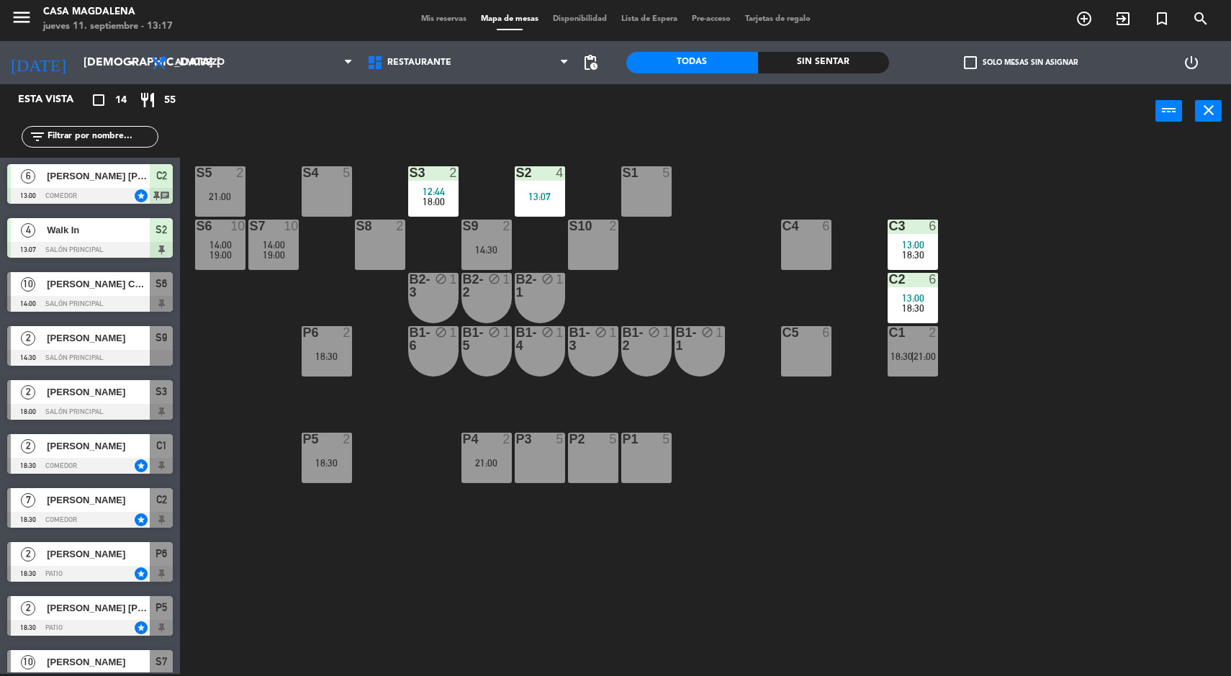
click at [894, 366] on div "C1 2 18:30 | 21:00" at bounding box center [913, 351] width 50 height 50
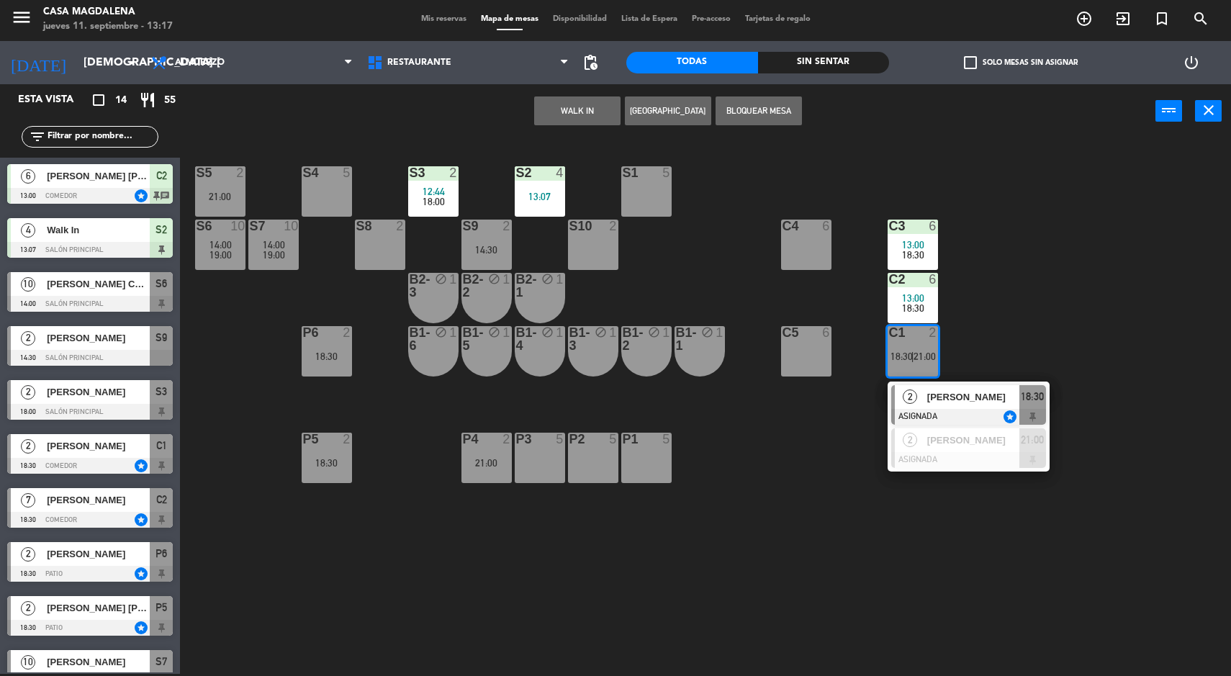
click at [1135, 510] on div "S5 2 21:00 S4 5 S3 2 12:44 18:00 S2 4 13:07 S1 5 S6 10 14:00 19:00 S7 10 14:00 …" at bounding box center [711, 408] width 1039 height 536
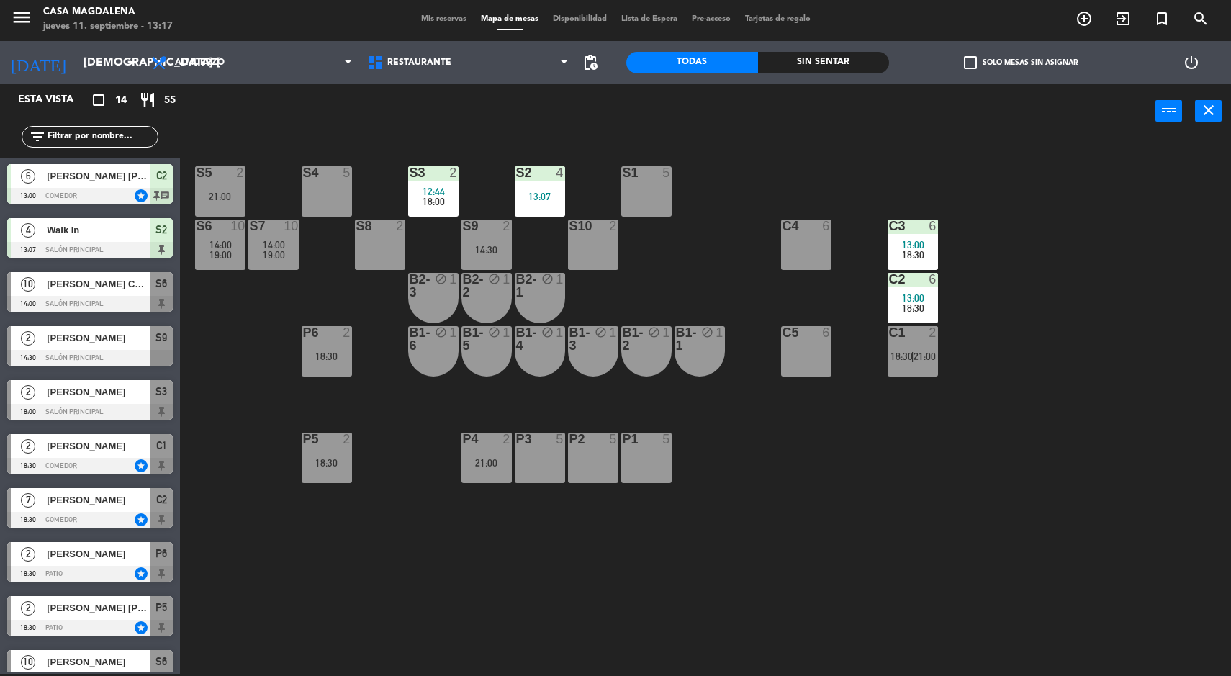
click at [489, 238] on div "S9 2 14:30" at bounding box center [487, 245] width 50 height 50
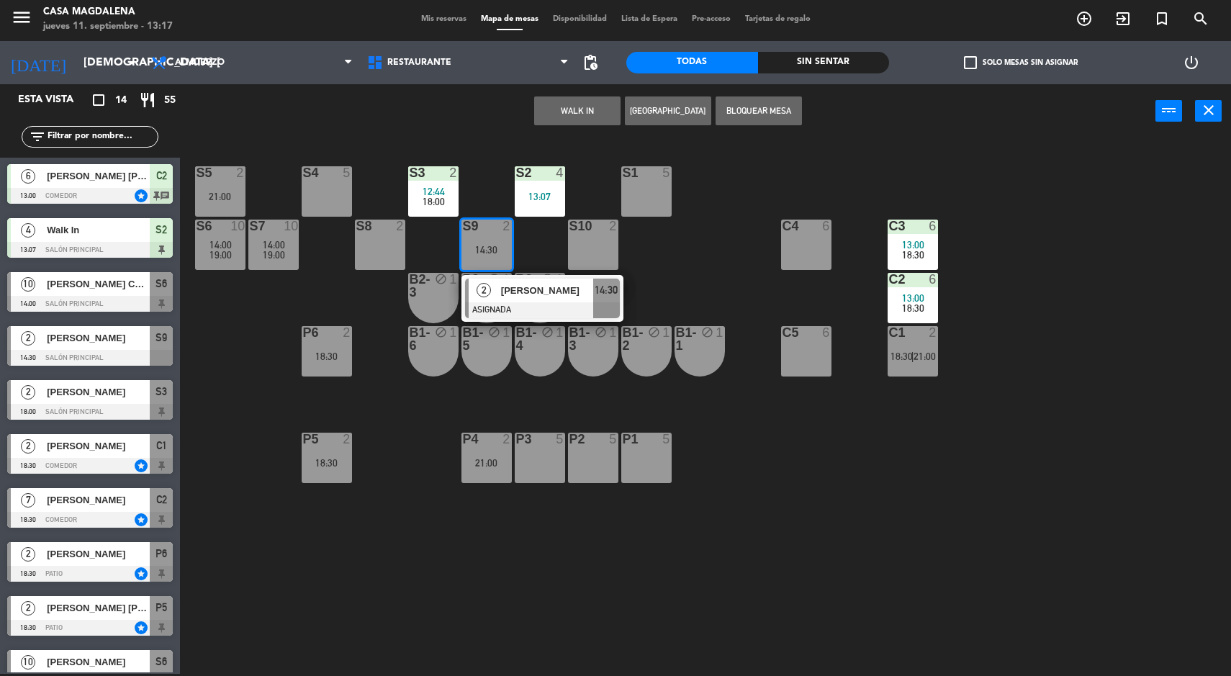
click at [589, 312] on div at bounding box center [542, 310] width 155 height 16
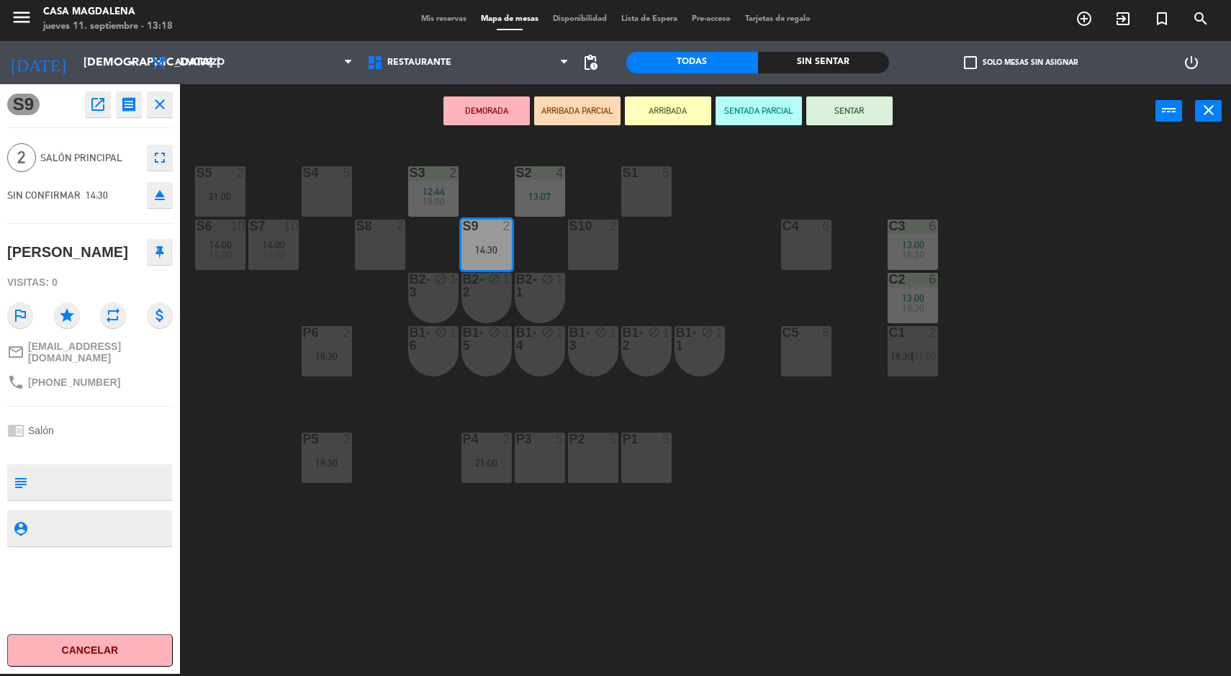
click at [634, 193] on div "S1 5" at bounding box center [646, 191] width 50 height 50
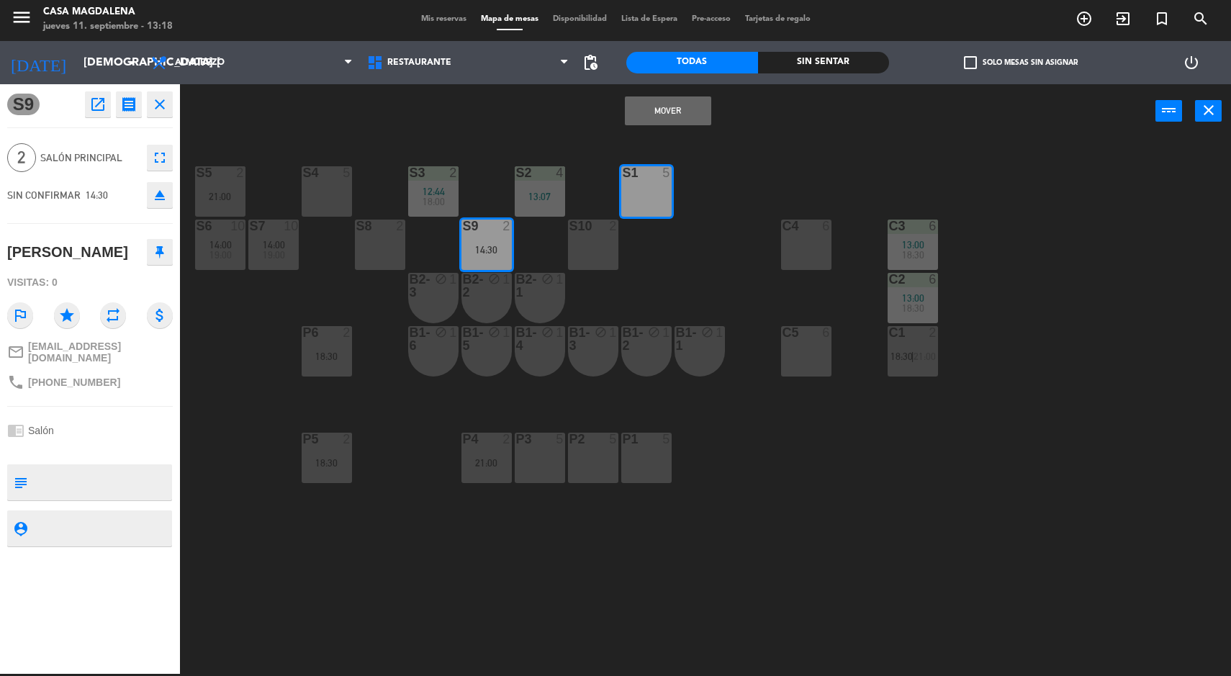
click at [668, 105] on button "Mover" at bounding box center [668, 110] width 86 height 29
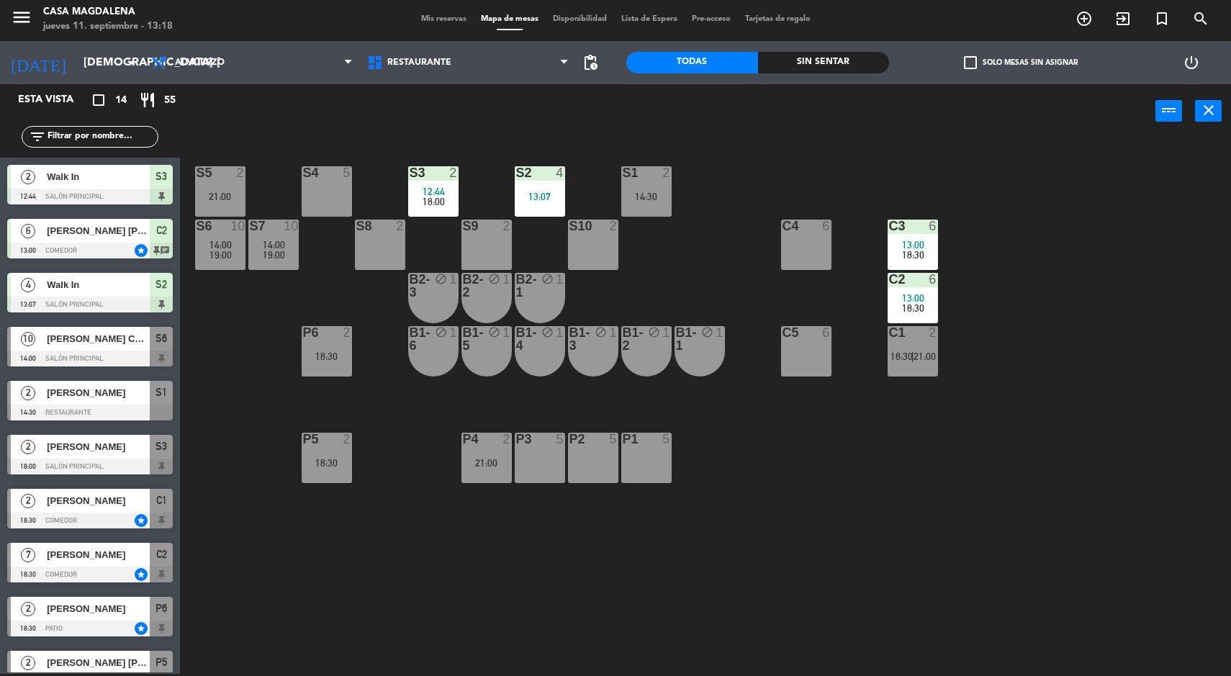
click at [652, 175] on div at bounding box center [646, 172] width 24 height 13
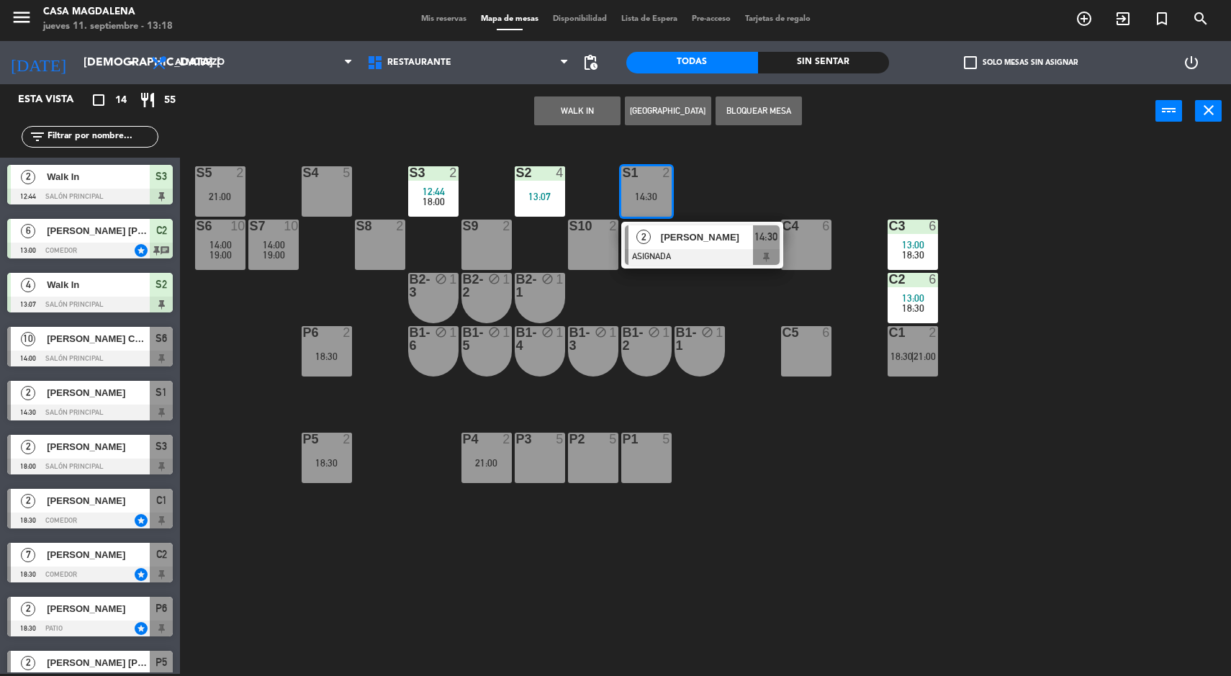
click at [653, 241] on div "2" at bounding box center [644, 237] width 31 height 24
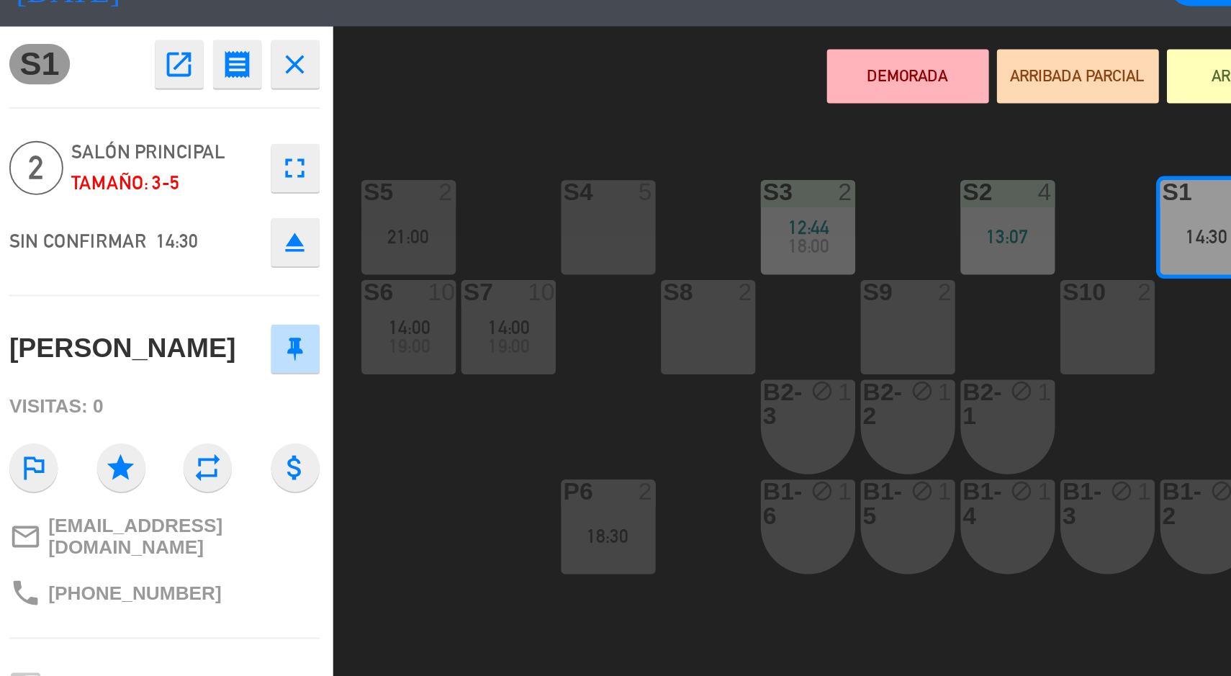
click at [241, 336] on div "S5 2 21:00 S4 5 S3 2 12:44 18:00 S2 4 13:07 S1 2 14:30 S6 10 14:00 19:00 S7 10 …" at bounding box center [711, 408] width 1039 height 536
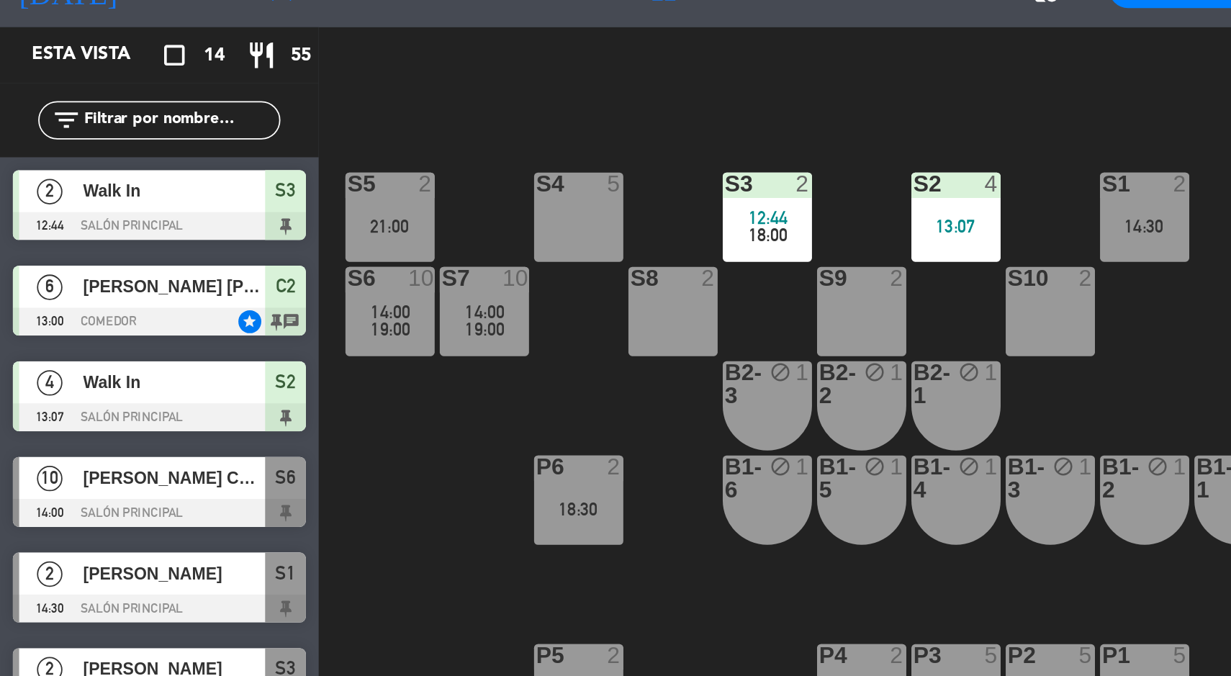
scroll to position [0, 0]
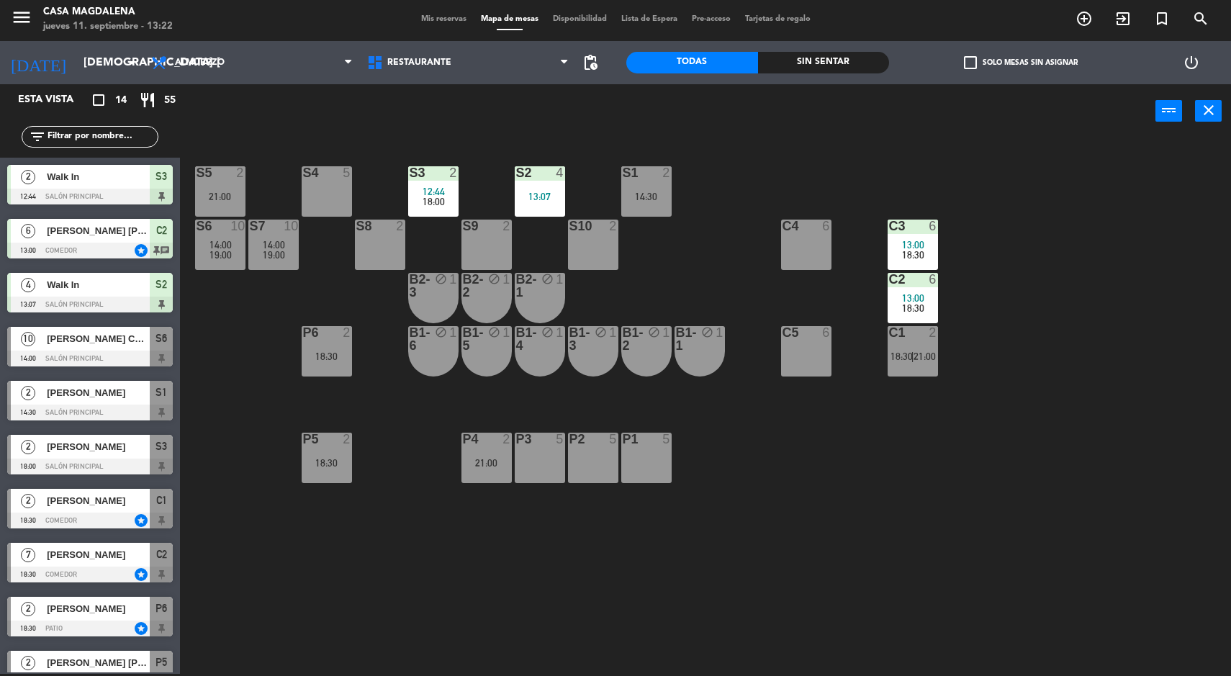
click at [832, 88] on div "power_input close" at bounding box center [668, 111] width 976 height 55
click at [445, 174] on div "2" at bounding box center [457, 172] width 24 height 13
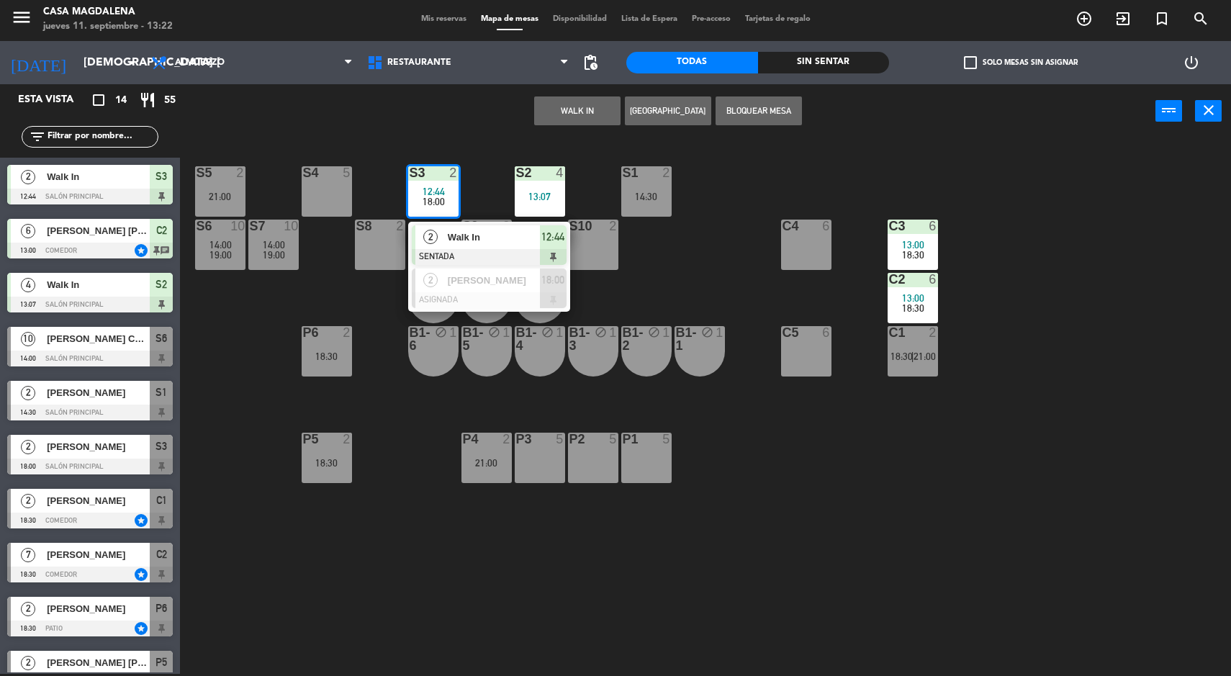
click at [483, 225] on div "Walk In" at bounding box center [493, 237] width 94 height 24
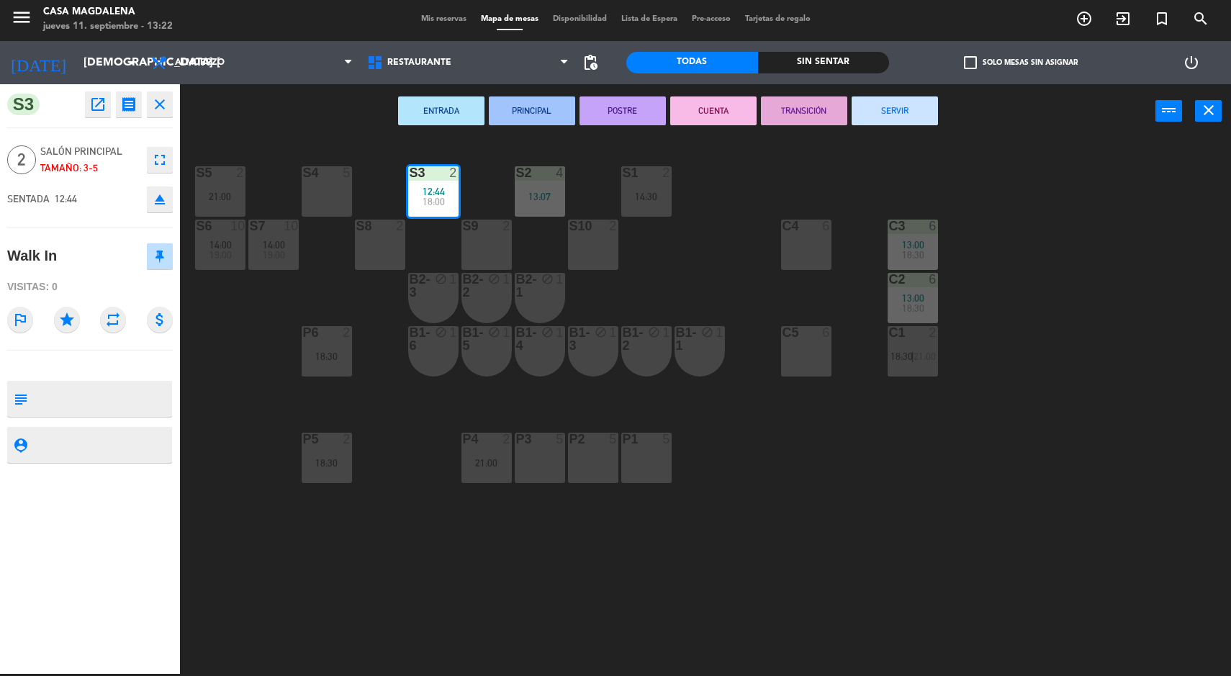
click at [896, 120] on button "SERVIR" at bounding box center [895, 110] width 86 height 29
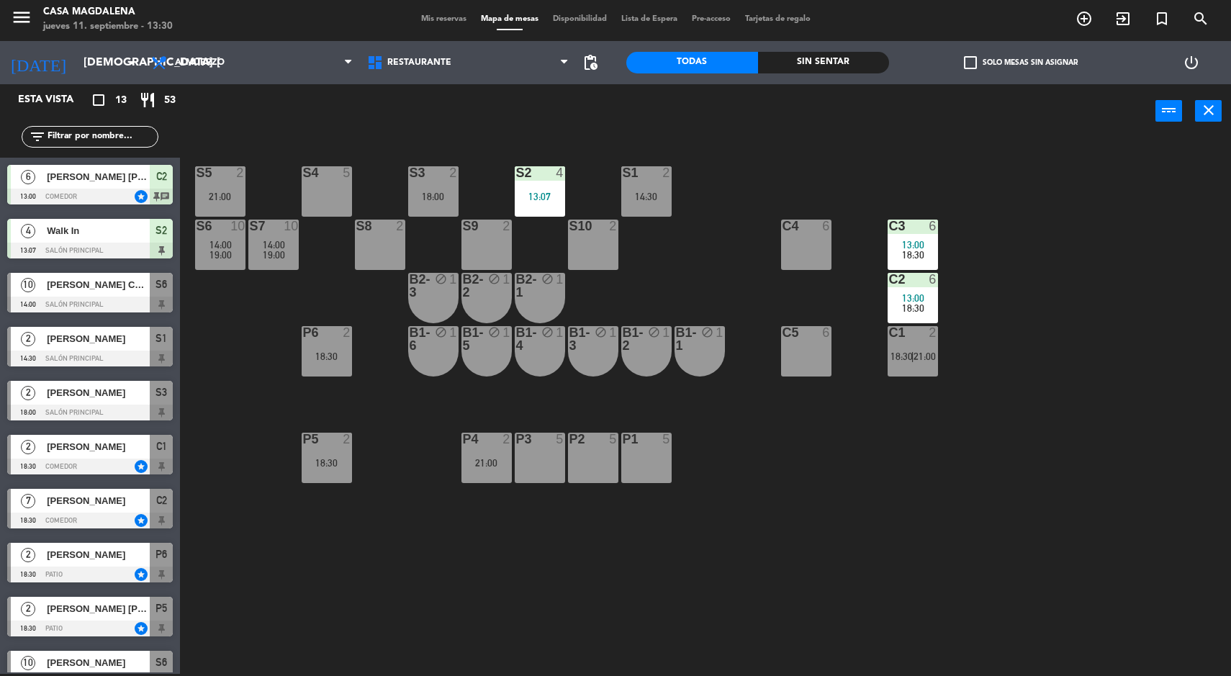
click at [662, 196] on div "14:30" at bounding box center [646, 197] width 50 height 10
click at [999, 544] on div "S5 2 21:00 S4 5 S3 2 18:00 S2 4 13:07 S1 2 14:30 S6 10 14:00 19:00 S7 10 14:00 …" at bounding box center [711, 408] width 1039 height 536
click at [1176, 351] on div "S5 2 21:00 S4 5 S3 2 18:00 S2 4 13:07 S1 2 14:30 S6 10 14:00 19:00 S7 10 14:00 …" at bounding box center [711, 408] width 1039 height 536
click at [1057, 546] on div "S5 2 21:00 S4 5 S3 2 18:00 S2 4 13:07 S1 2 14:30 S6 10 14:00 19:00 S7 10 14:00 …" at bounding box center [711, 408] width 1039 height 536
click at [927, 306] on div "18:30" at bounding box center [913, 308] width 50 height 10
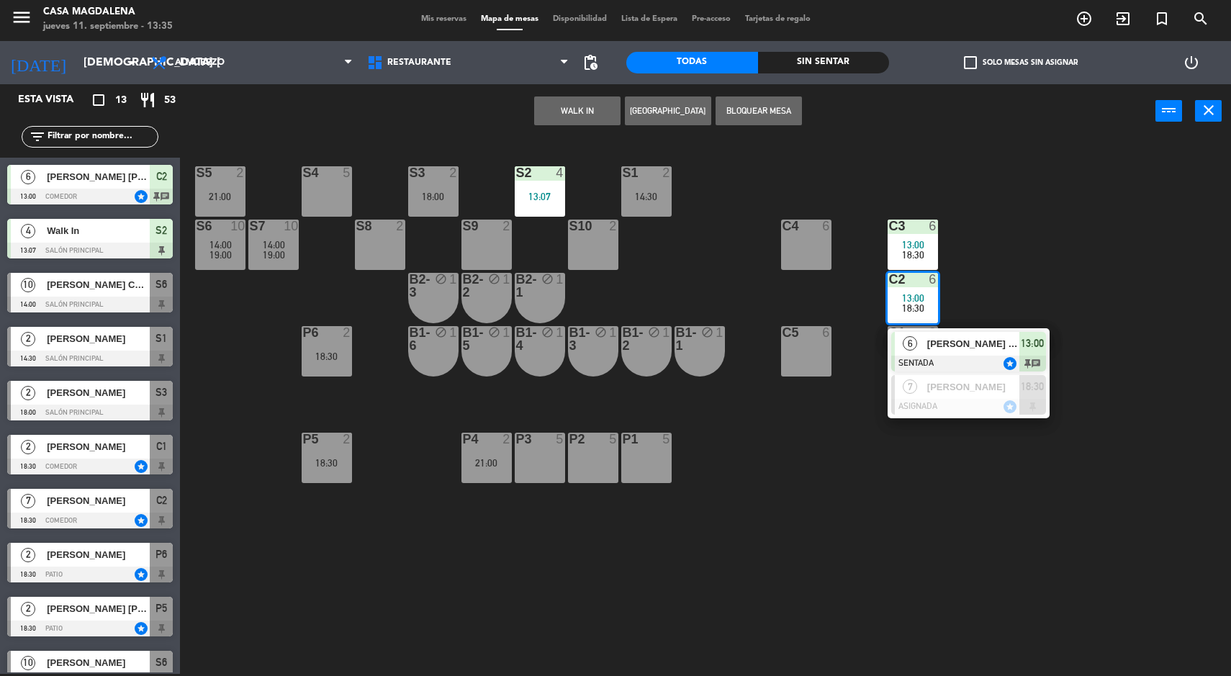
click at [1030, 353] on div "13:00" at bounding box center [1033, 344] width 27 height 24
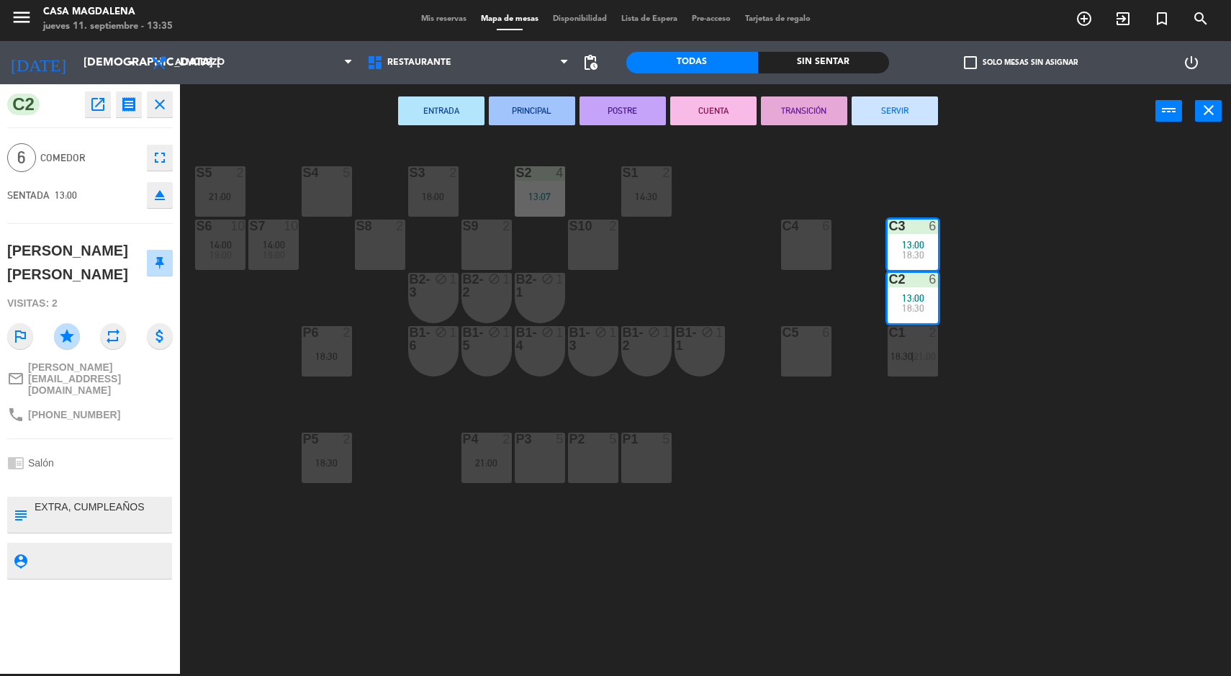
click at [923, 353] on span "21:00" at bounding box center [925, 357] width 22 height 12
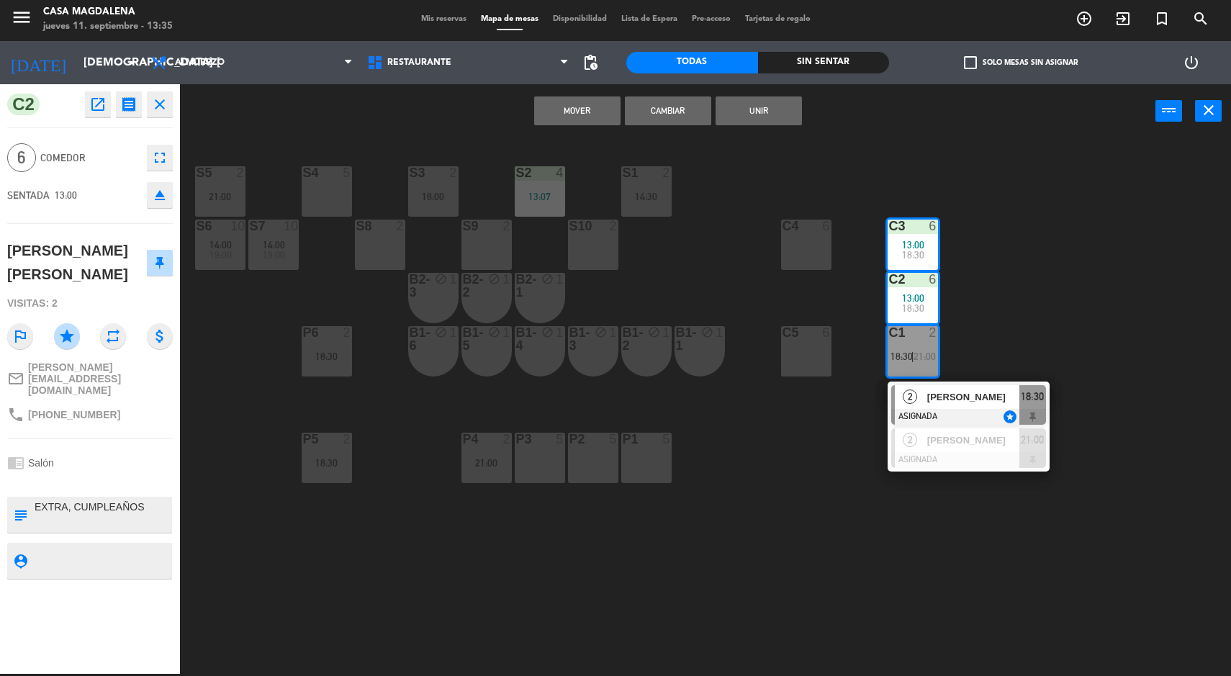
click at [768, 115] on button "Unir" at bounding box center [759, 110] width 86 height 29
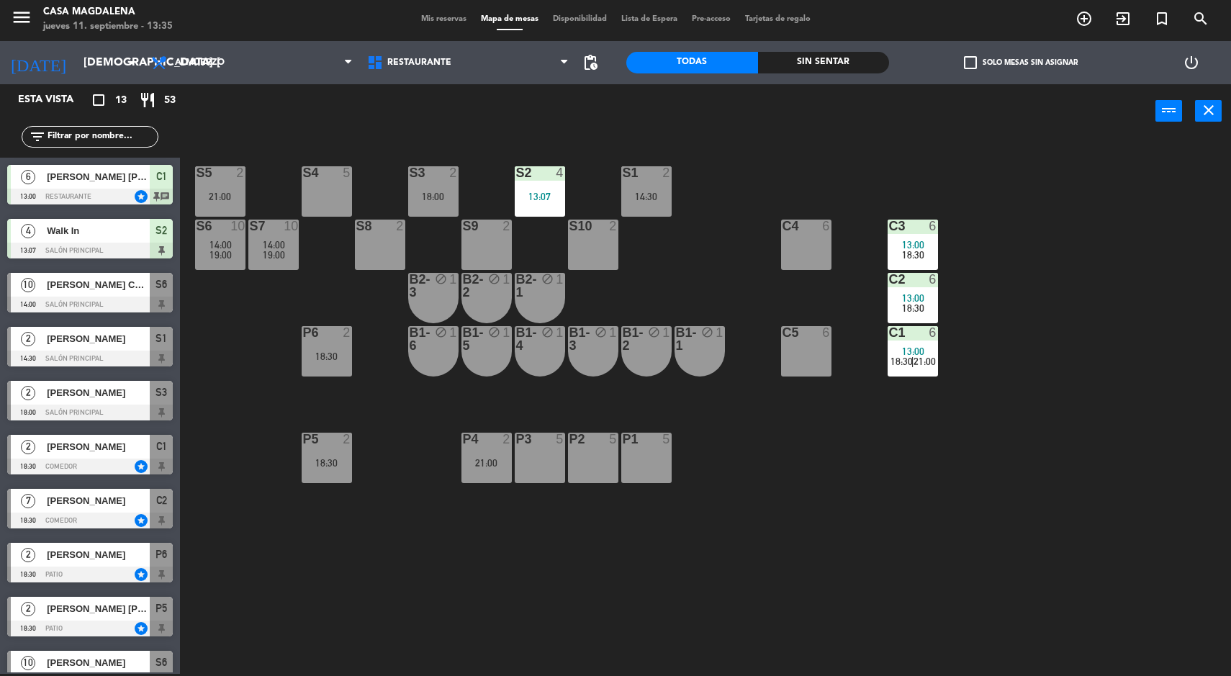
click at [1166, 411] on div "S5 2 21:00 S4 5 S3 2 18:00 S2 4 13:07 S1 2 14:30 S6 10 14:00 19:00 S7 10 14:00 …" at bounding box center [711, 408] width 1039 height 536
click at [793, 66] on div "Sin sentar" at bounding box center [824, 63] width 132 height 22
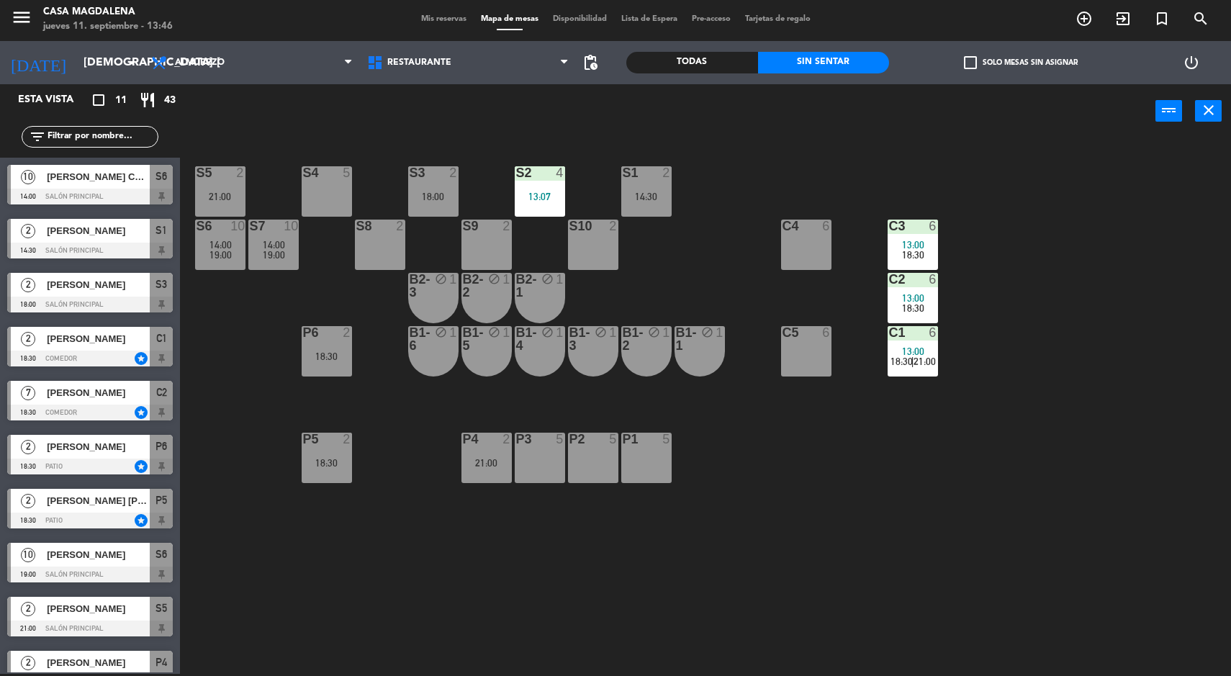
click at [1117, 551] on div "S5 2 21:00 S4 5 S3 2 18:00 S2 4 13:07 S1 2 14:30 S6 10 14:00 19:00 S7 10 14:00 …" at bounding box center [711, 408] width 1039 height 536
click at [44, 176] on div "10" at bounding box center [28, 177] width 35 height 24
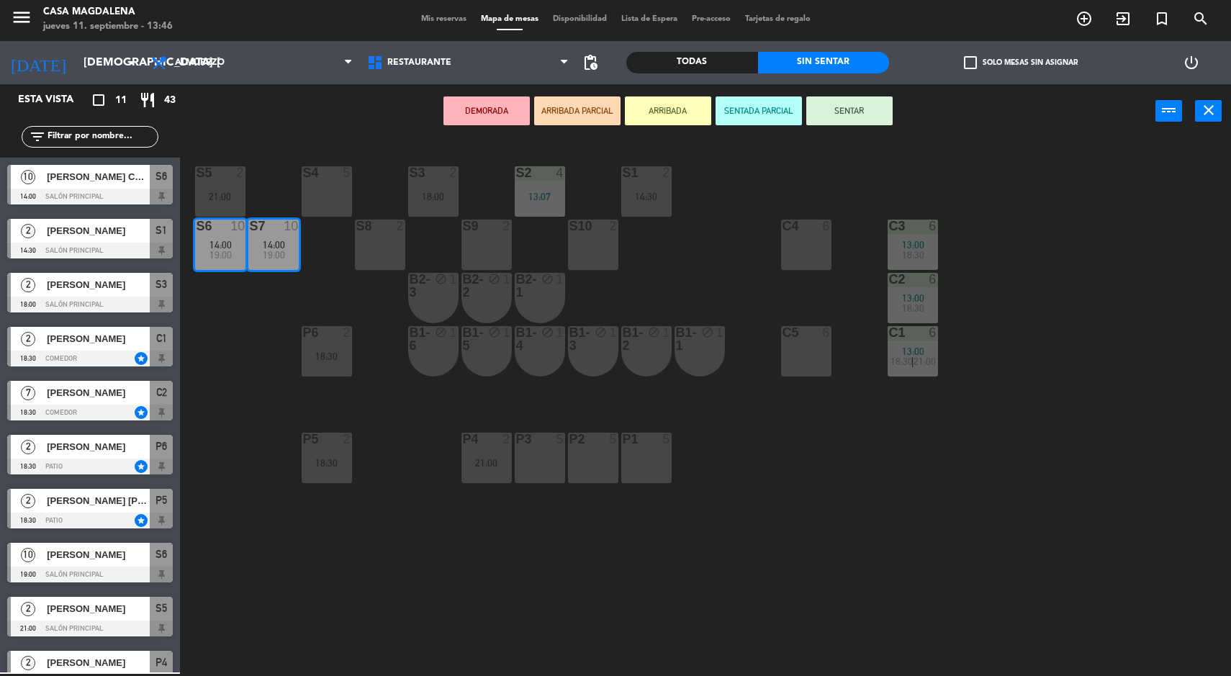
click at [1129, 524] on div "S5 2 21:00 S4 5 S3 2 18:00 S2 4 13:07 S1 2 14:30 S6 10 14:00 19:00 S7 10 14:00 …" at bounding box center [711, 408] width 1039 height 536
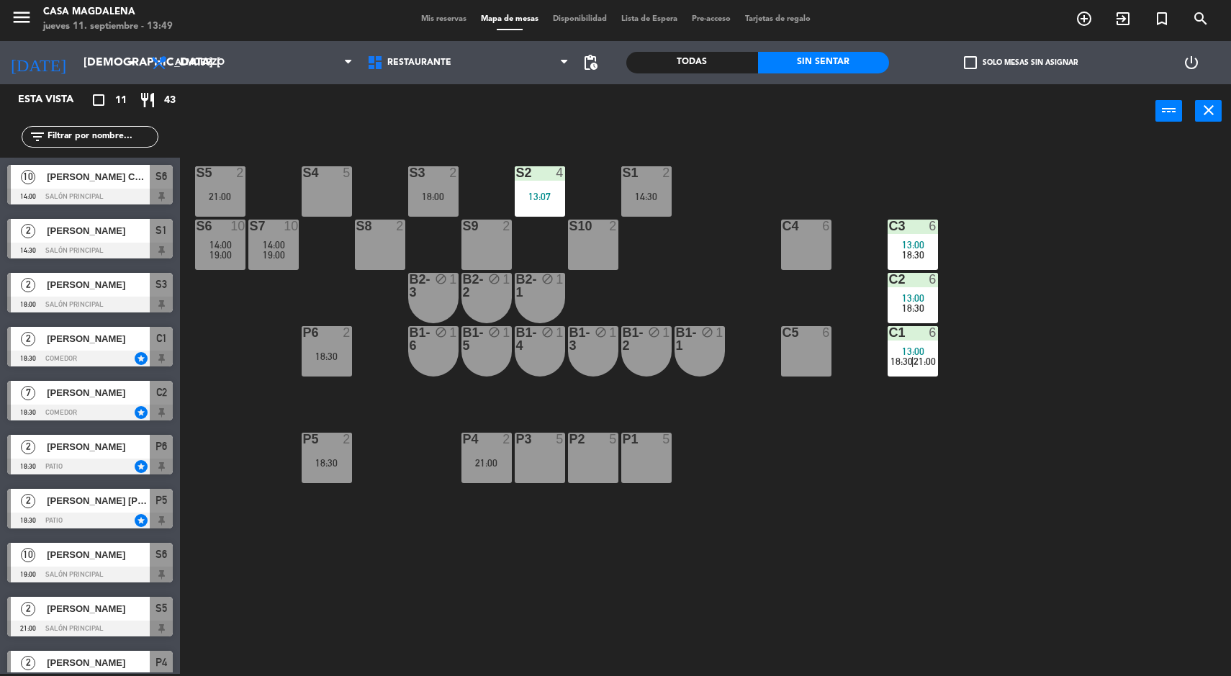
click at [238, 240] on div "14:00" at bounding box center [220, 245] width 50 height 10
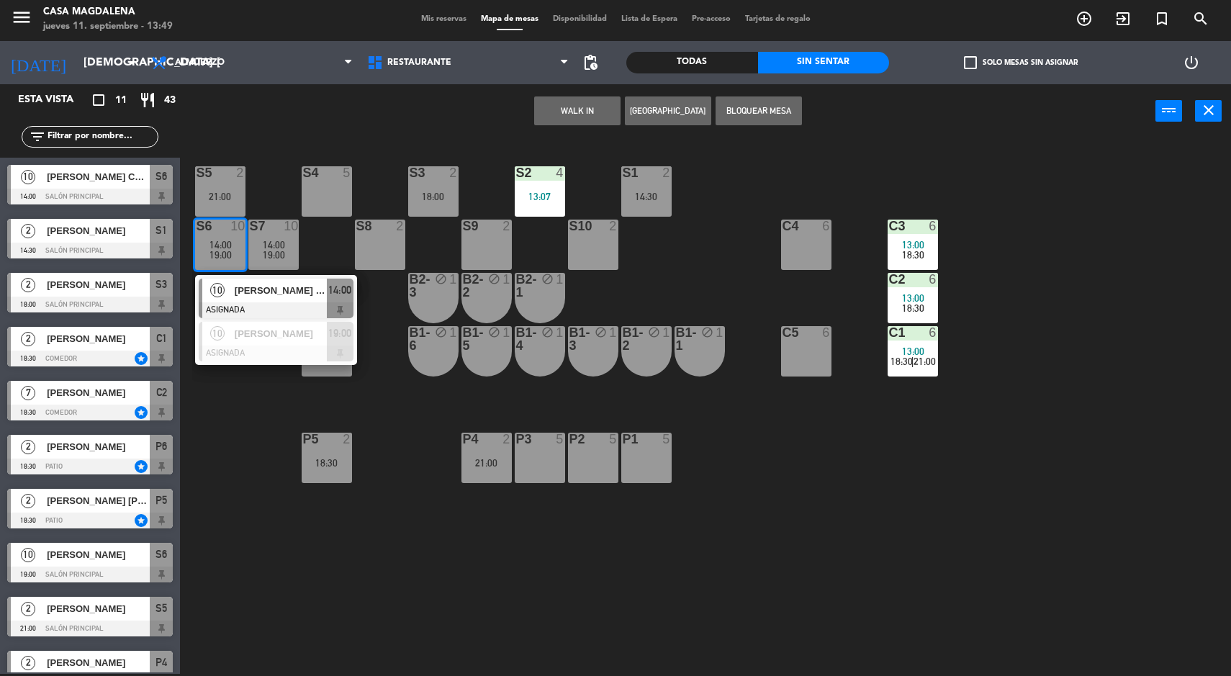
click at [265, 301] on div "[PERSON_NAME] CAGUA" at bounding box center [280, 291] width 94 height 24
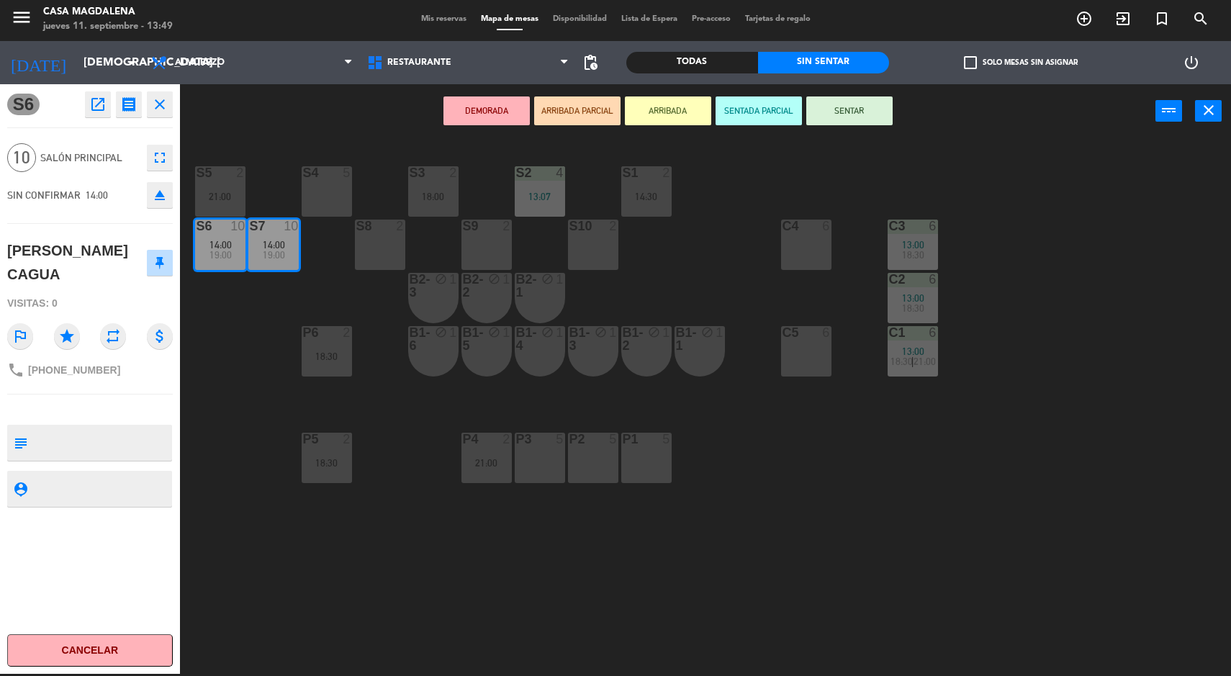
click at [771, 110] on button "SENTADA PARCIAL" at bounding box center [759, 110] width 86 height 29
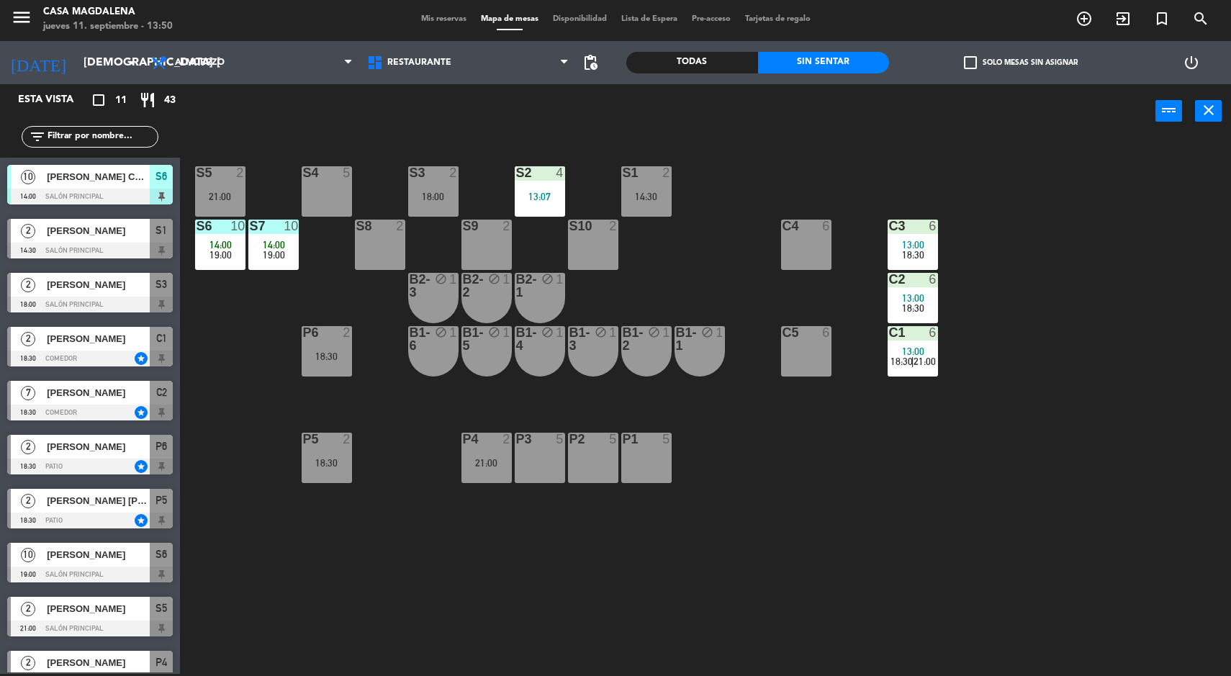
click at [422, 194] on div "18:00" at bounding box center [433, 197] width 50 height 10
click at [734, 243] on div "S5 2 21:00 S4 5 S3 2 18:00 S2 4 13:07 S1 2 14:30 S6 10 14:00 19:00 S7 10 14:00 …" at bounding box center [711, 408] width 1039 height 536
click at [505, 172] on div "S2" at bounding box center [516, 172] width 24 height 13
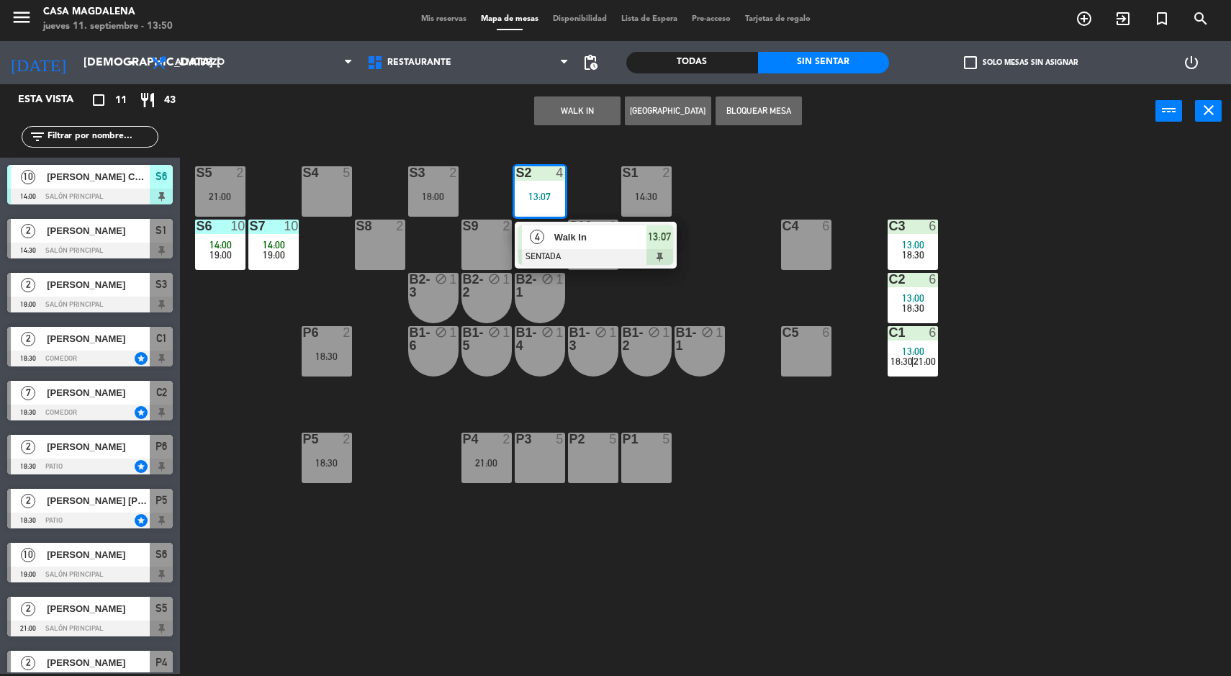
click at [751, 243] on div "S5 2 21:00 S4 5 S3 2 18:00 S2 4 13:07 4 Walk In SENTADA 13:07 S1 2 14:30 S6 10 …" at bounding box center [711, 408] width 1039 height 536
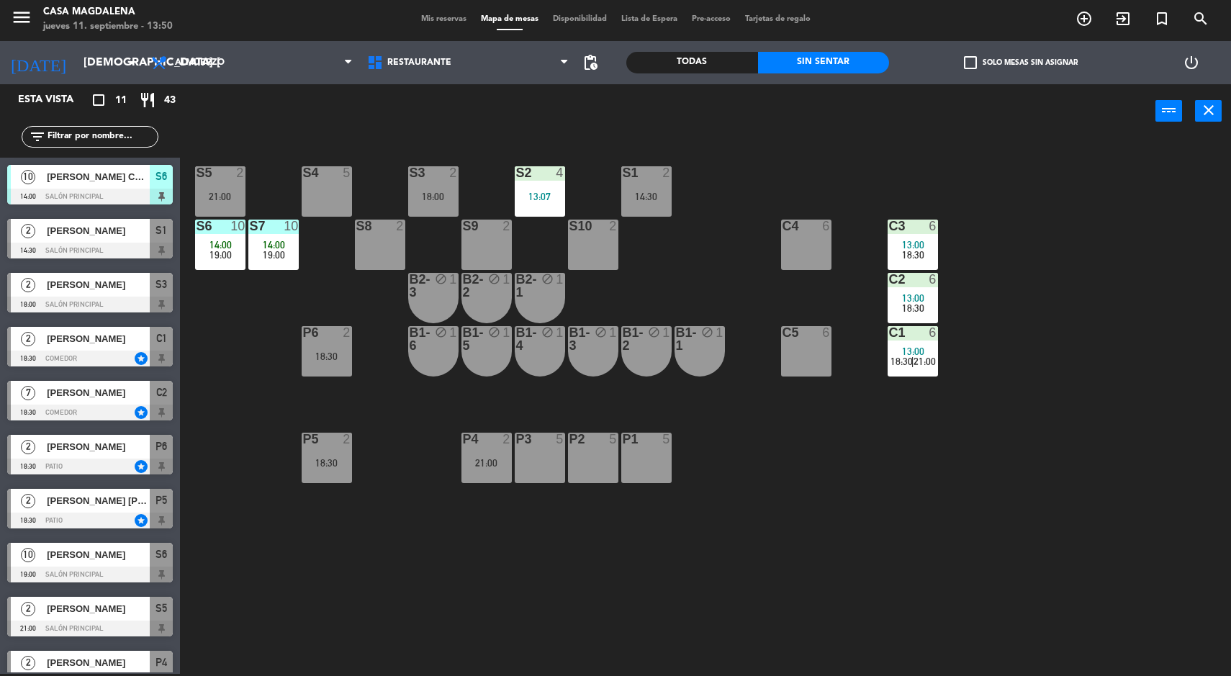
click at [415, 196] on div "18:00" at bounding box center [433, 197] width 50 height 10
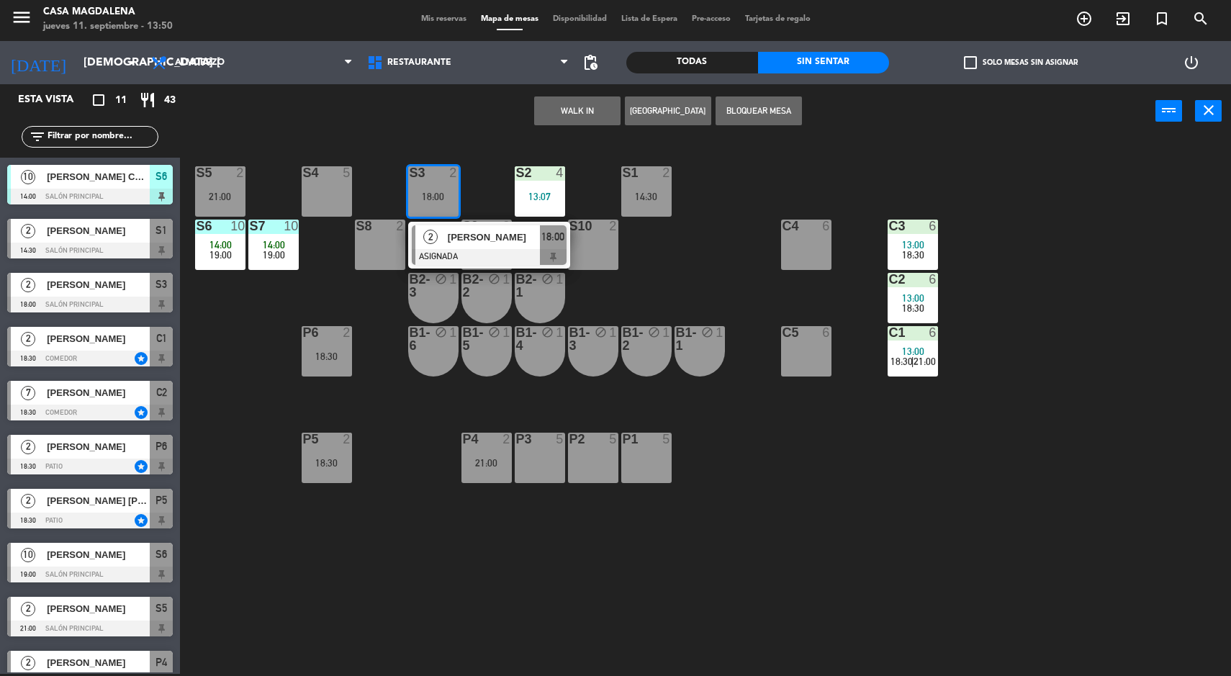
click at [598, 112] on button "WALK IN" at bounding box center [577, 110] width 86 height 29
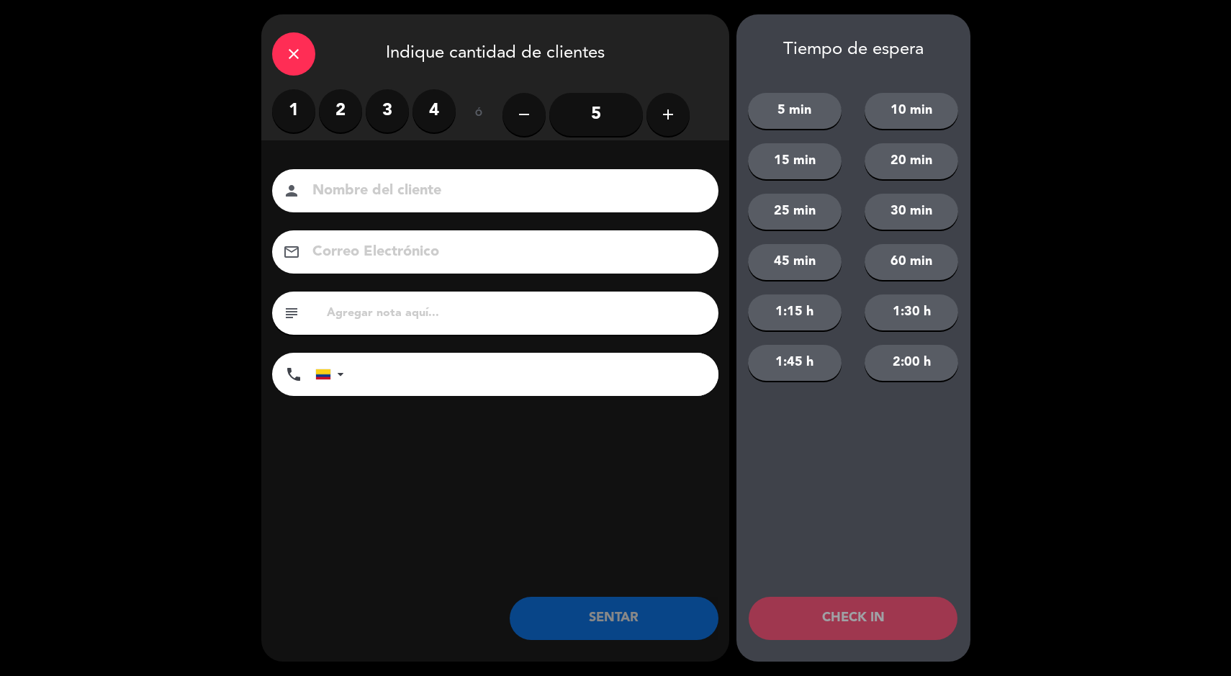
click at [346, 104] on label "2" at bounding box center [340, 110] width 43 height 43
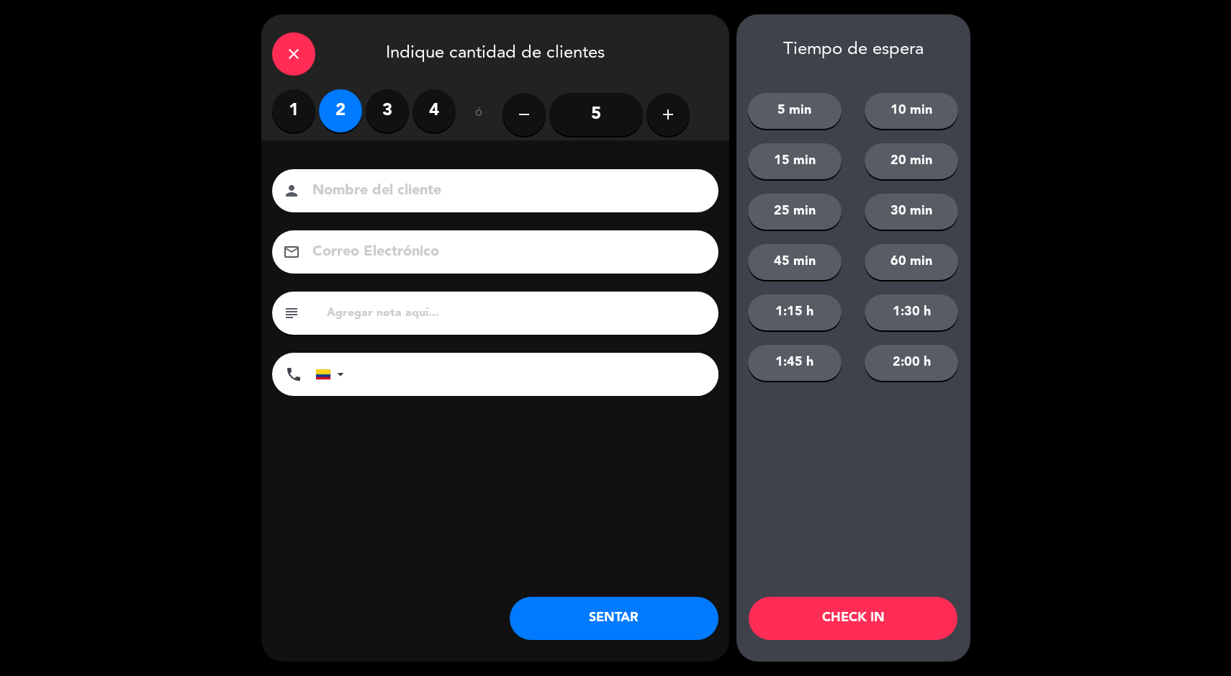
click at [630, 606] on button "SENTAR" at bounding box center [614, 618] width 209 height 43
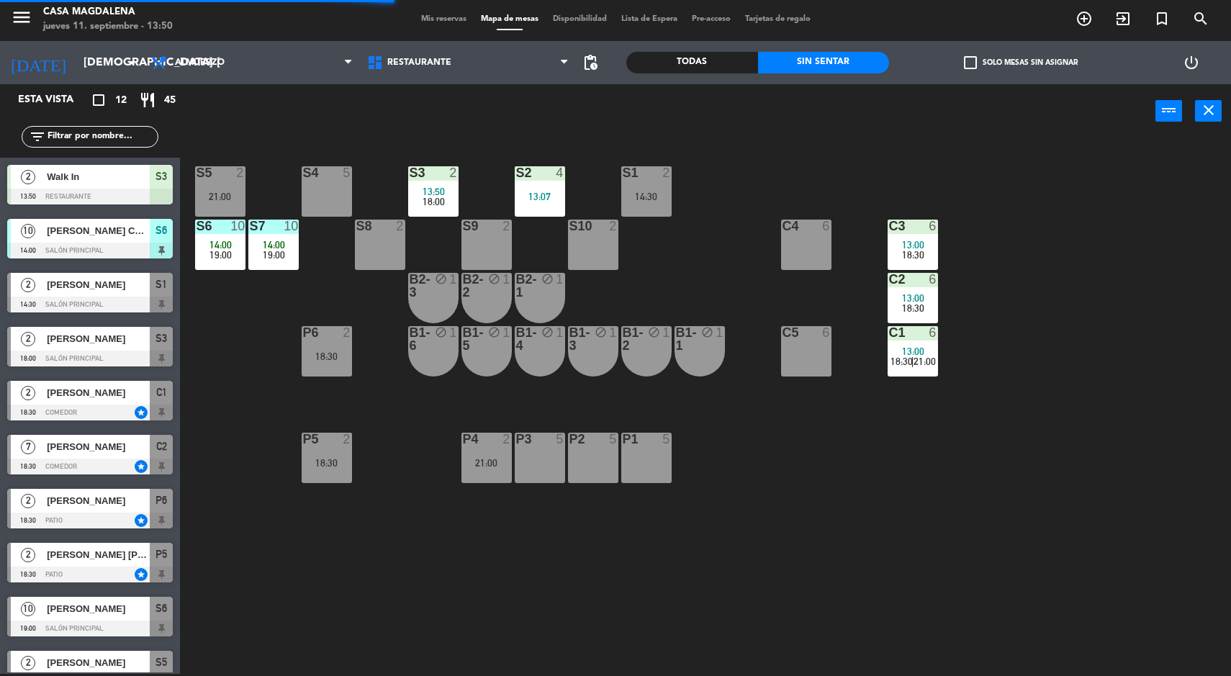
click at [780, 539] on div "S5 2 21:00 S4 5 S3 2 13:50 18:00 S2 4 13:07 S1 2 14:30 S6 10 14:00 19:00 S7 10 …" at bounding box center [711, 408] width 1039 height 536
click at [800, 546] on div "S5 2 21:00 S4 5 S3 2 13:50 18:00 S2 4 13:07 S1 2 14:30 S6 10 14:00 19:00 S7 10 …" at bounding box center [711, 408] width 1039 height 536
click at [801, 530] on div "S5 2 21:00 S4 5 S3 2 13:50 18:00 S2 4 13:07 S1 2 14:30 S6 10 14:00 19:00 S7 10 …" at bounding box center [711, 408] width 1039 height 536
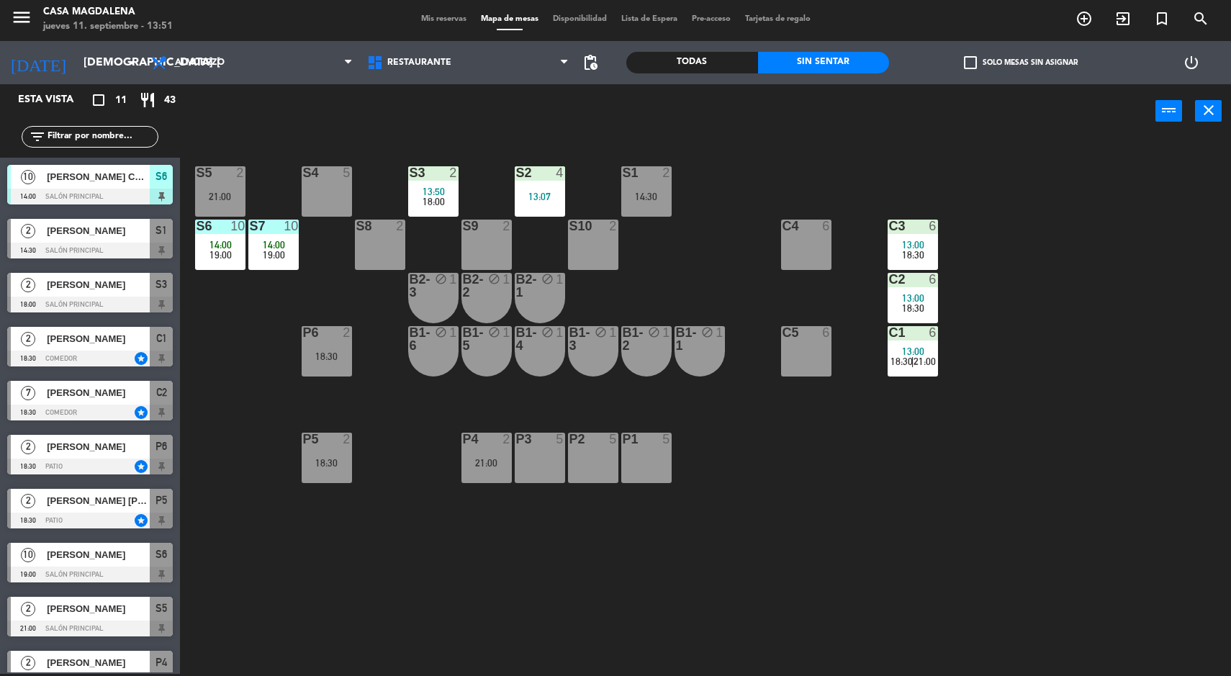
click at [286, 224] on div "10" at bounding box center [291, 226] width 14 height 13
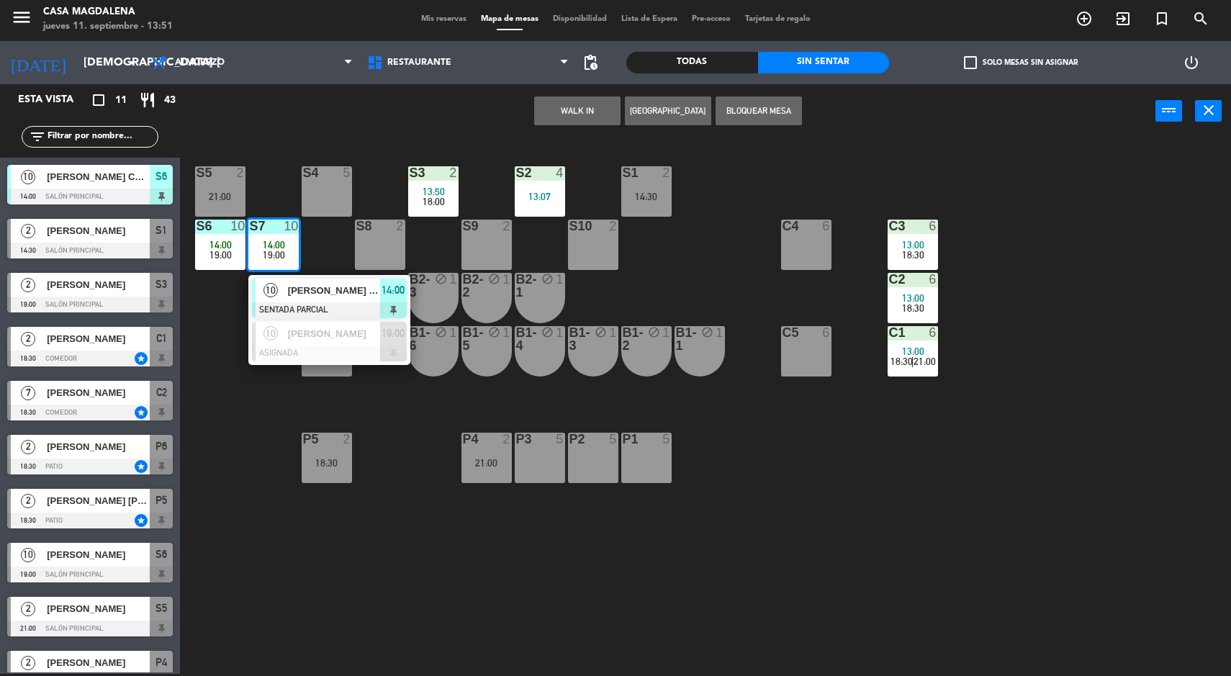
click at [818, 477] on div "S5 2 21:00 S4 5 S3 2 13:50 18:00 S2 4 13:07 S1 2 14:30 S6 10 14:00 19:00 S7 10 …" at bounding box center [711, 408] width 1039 height 536
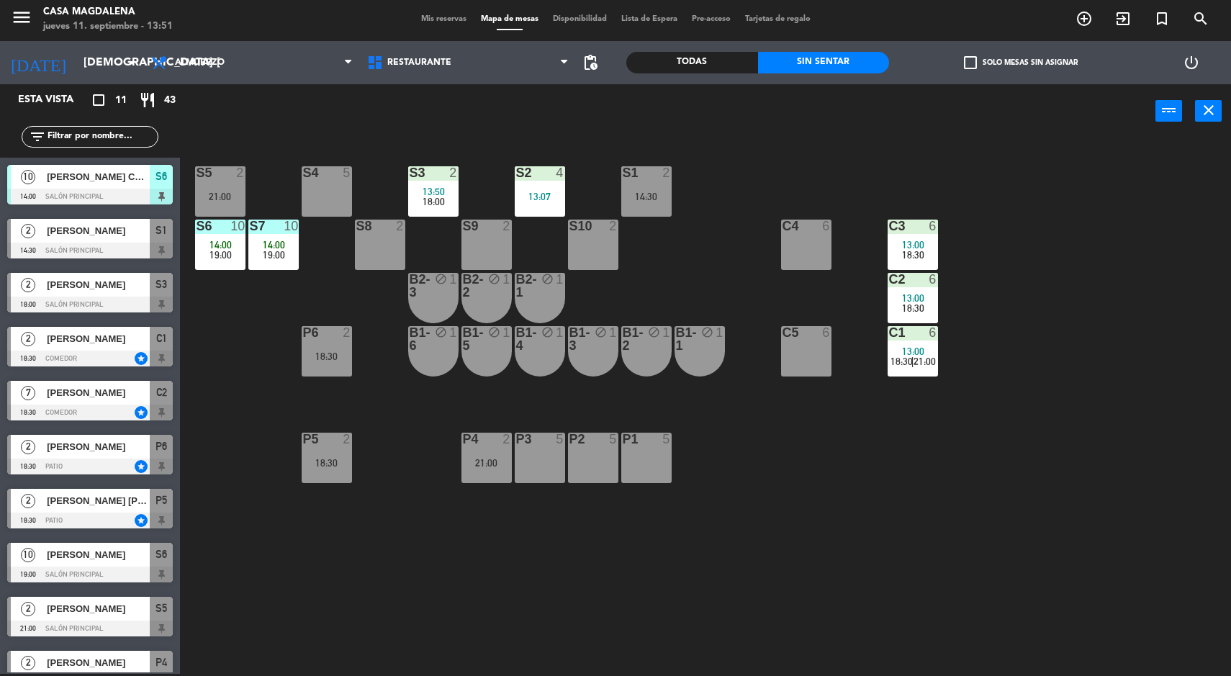
click at [702, 247] on div "S5 2 21:00 S4 5 S3 2 13:50 18:00 S2 4 13:07 S1 2 14:30 S6 10 14:00 19:00 S7 10 …" at bounding box center [711, 408] width 1039 height 536
click at [274, 223] on div at bounding box center [273, 226] width 24 height 13
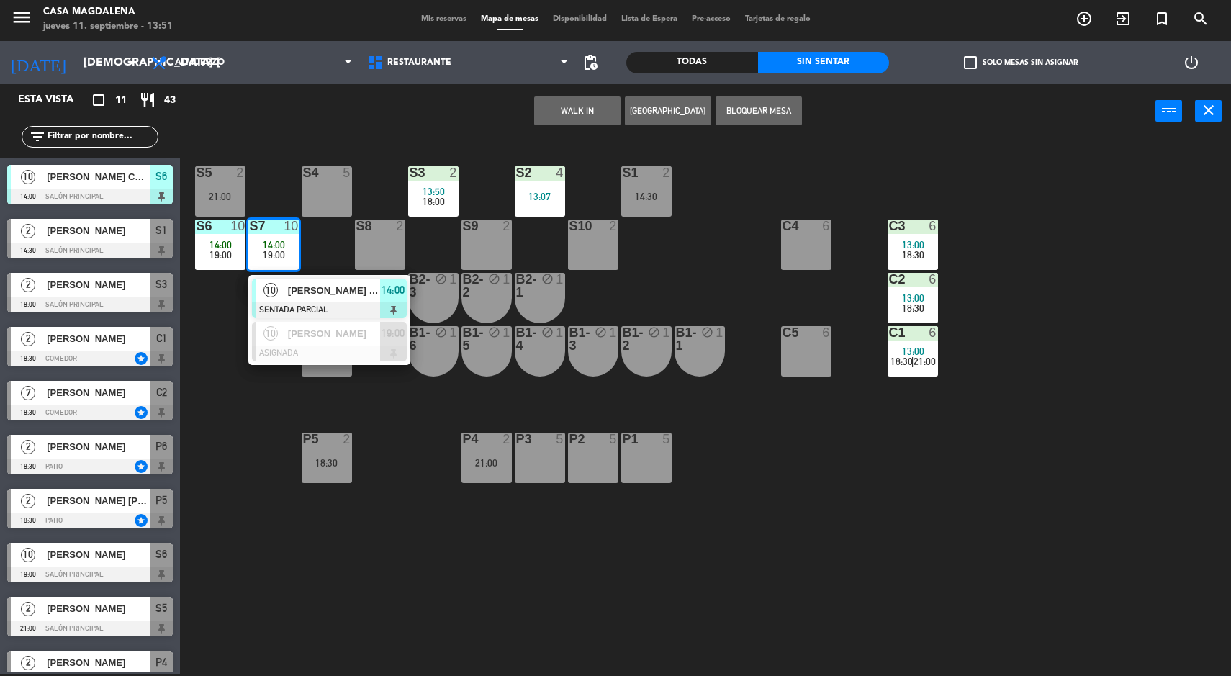
click at [274, 292] on span "10" at bounding box center [271, 290] width 14 height 14
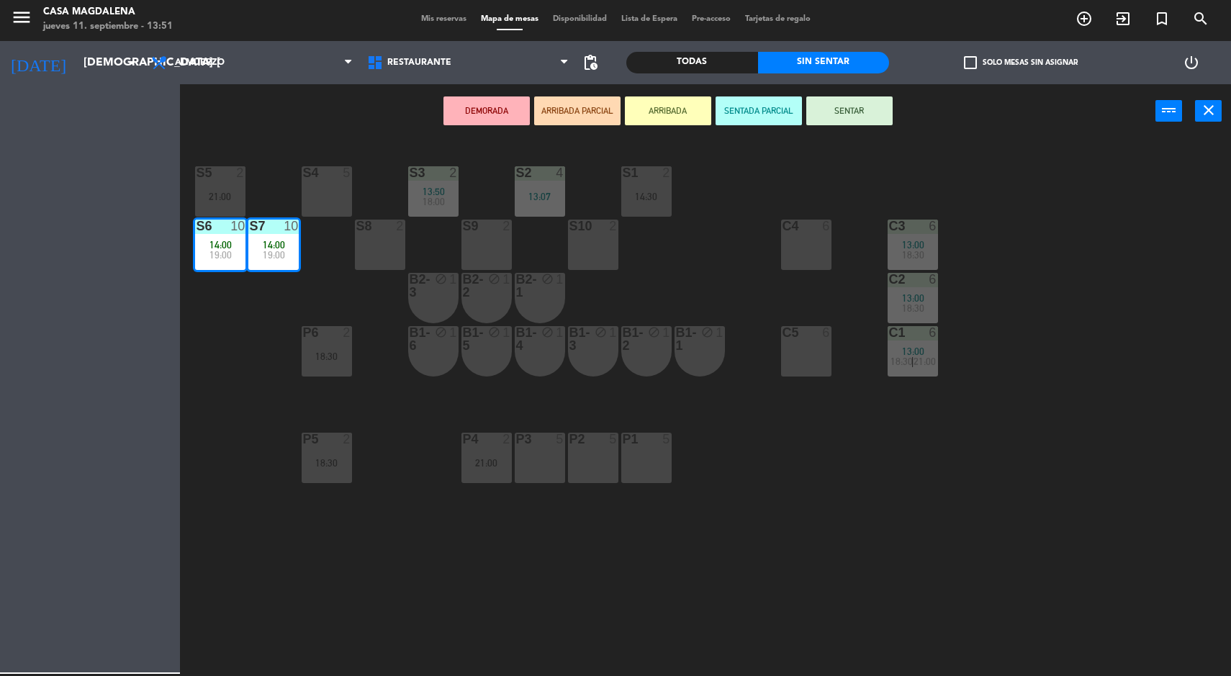
click at [332, 207] on div "S4 5" at bounding box center [327, 191] width 50 height 50
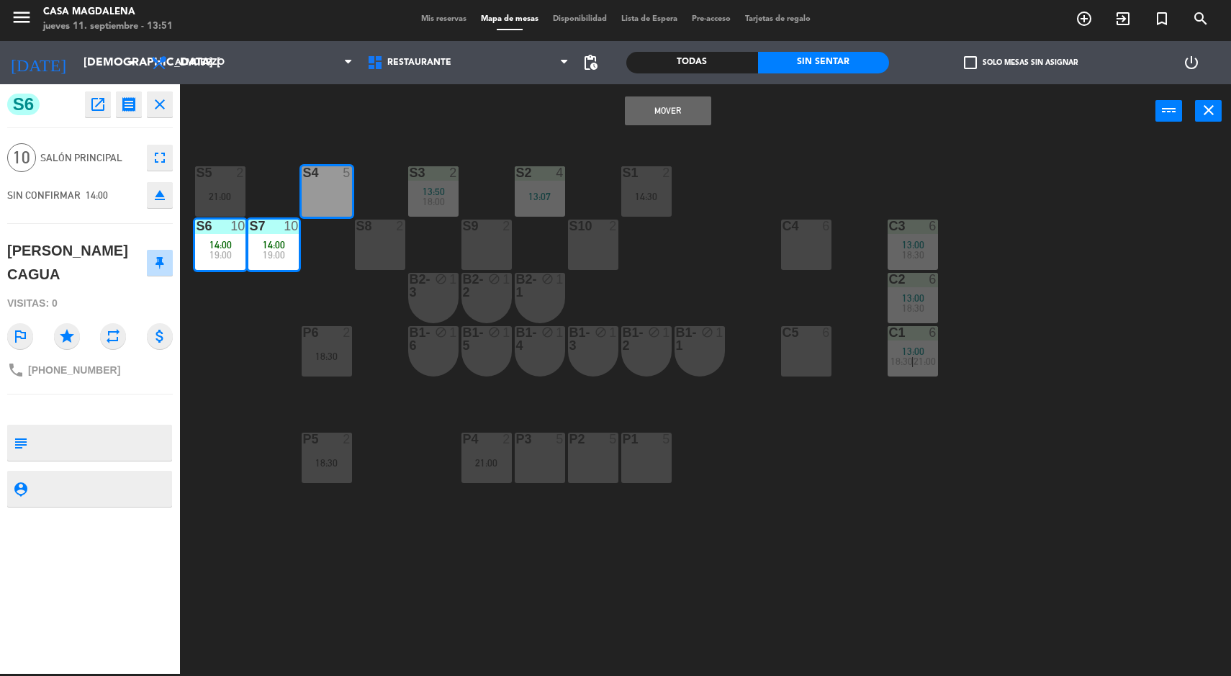
click at [361, 609] on div "S5 2 21:00 S4 5 S3 2 13:50 18:00 S2 4 13:07 S1 2 14:30 S6 10 14:00 19:00 S7 10 …" at bounding box center [711, 408] width 1039 height 536
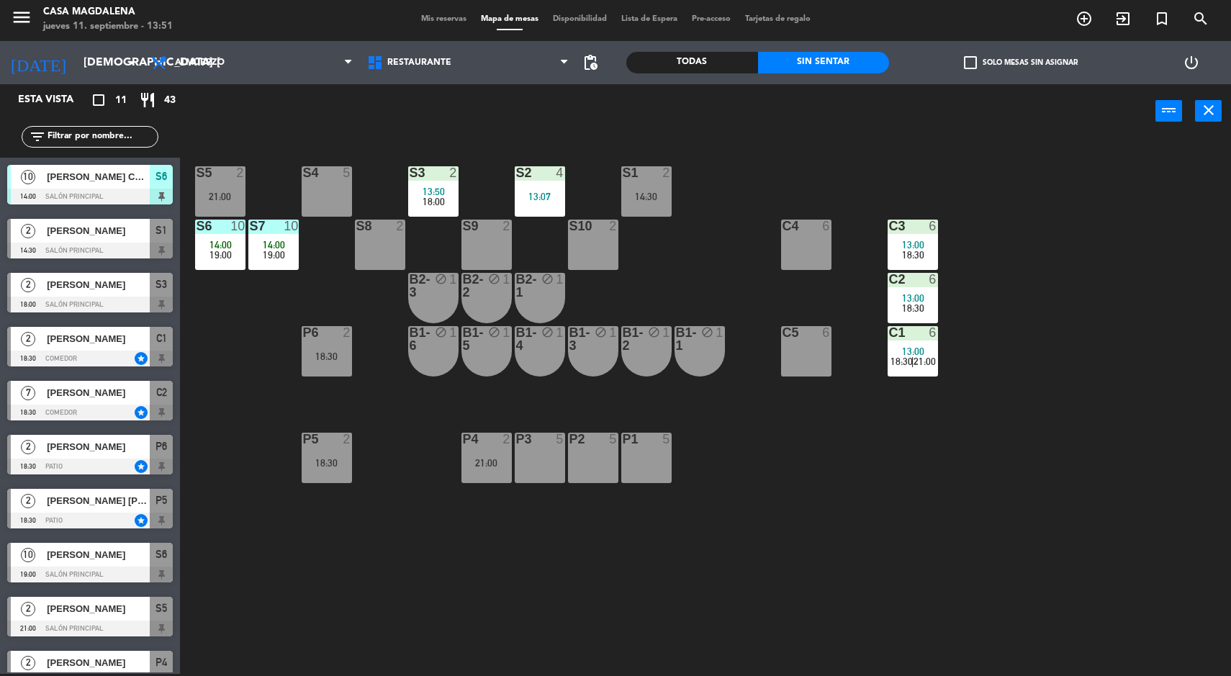
click at [1120, 543] on div "S5 2 21:00 S4 5 S3 2 13:50 18:00 S2 4 13:07 S1 2 14:30 S6 10 14:00 19:00 S7 10 …" at bounding box center [711, 408] width 1039 height 536
click at [207, 235] on div "S6 10 14:00 19:00" at bounding box center [220, 245] width 50 height 50
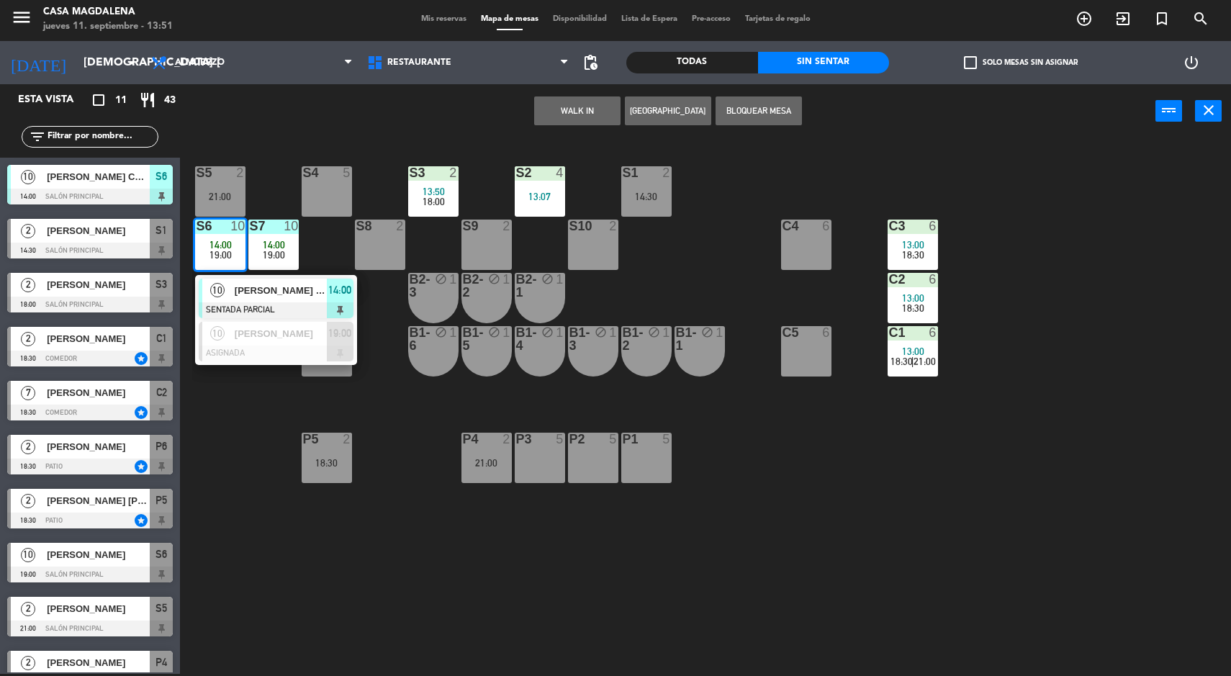
click at [248, 301] on div "[PERSON_NAME] CAGUA" at bounding box center [280, 291] width 94 height 24
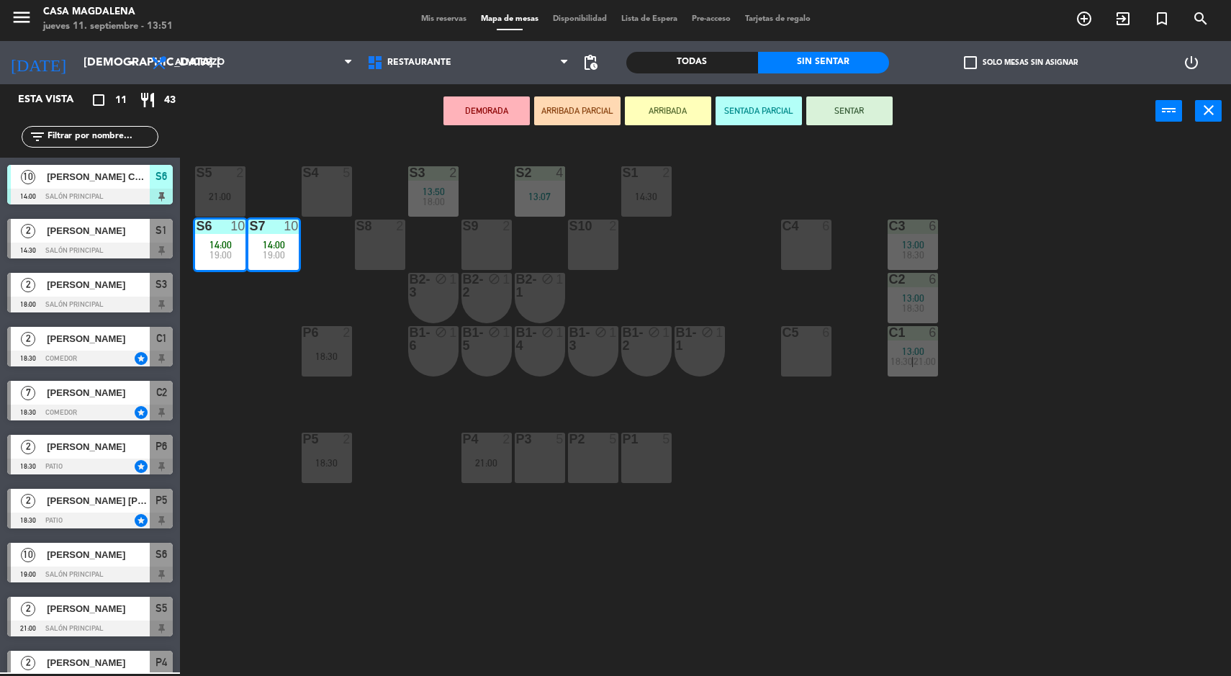
click at [317, 215] on div "S4 5" at bounding box center [327, 191] width 50 height 50
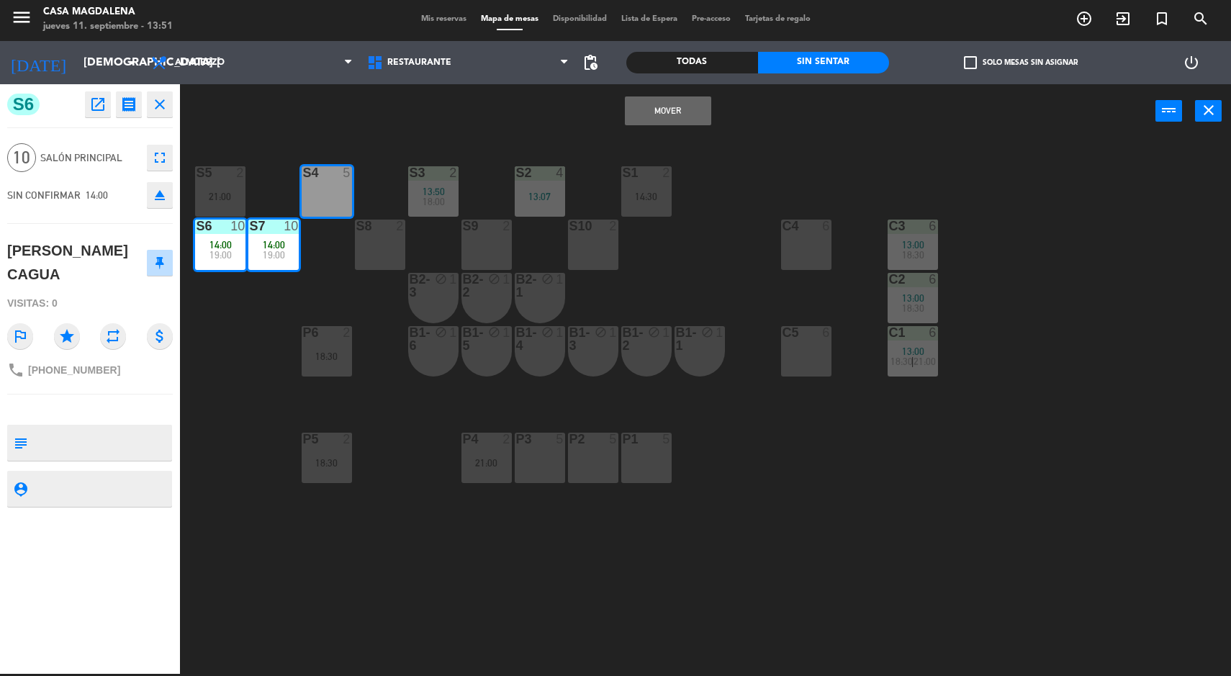
click at [662, 111] on button "Mover" at bounding box center [668, 110] width 86 height 29
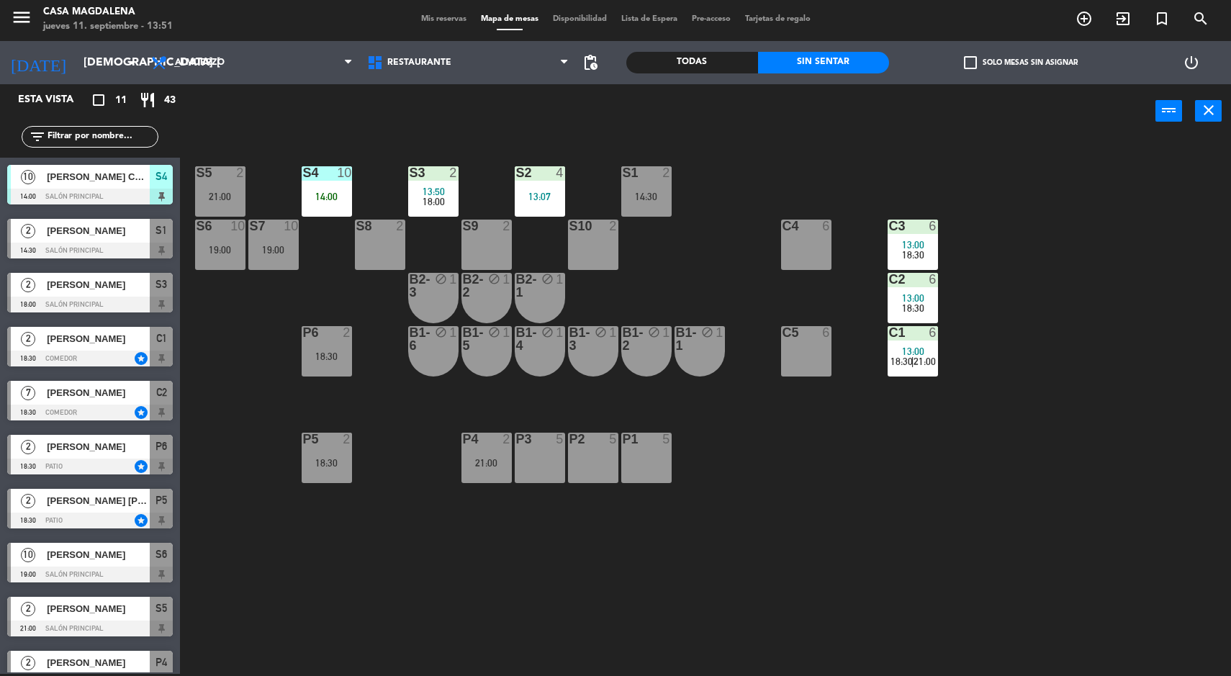
click at [1085, 570] on div "S5 2 21:00 S4 10 14:00 S3 2 13:50 18:00 S2 4 13:07 S1 2 14:30 S6 10 19:00 S7 10…" at bounding box center [711, 408] width 1039 height 536
click at [660, 197] on div "14:30" at bounding box center [646, 197] width 50 height 10
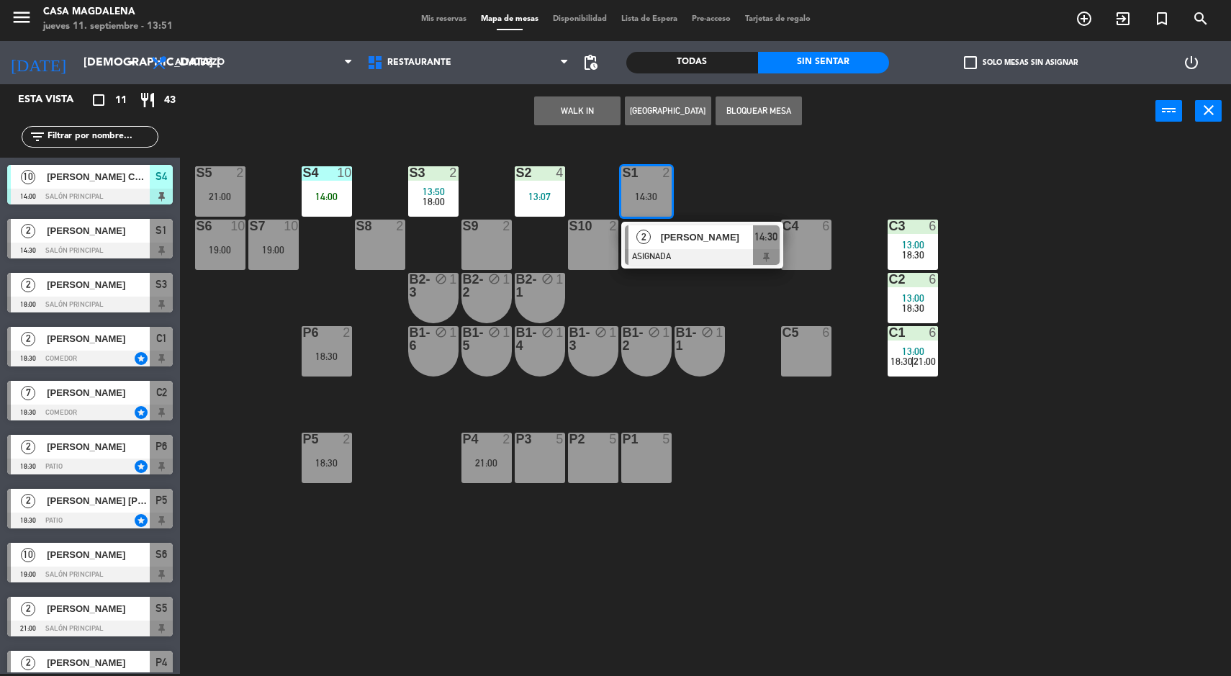
click at [708, 258] on div at bounding box center [702, 257] width 155 height 16
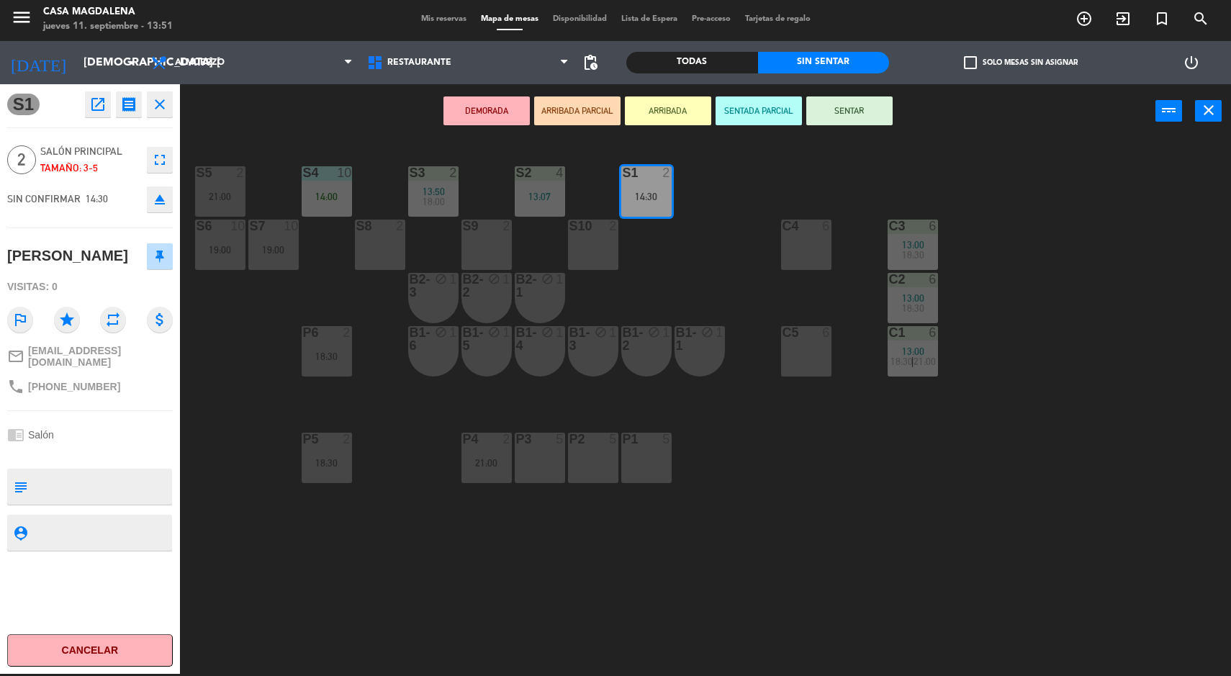
click at [1034, 624] on div "S5 2 21:00 S4 10 14:00 S3 2 13:50 18:00 S2 4 13:07 S1 2 14:30 S6 10 19:00 S7 10…" at bounding box center [711, 408] width 1039 height 536
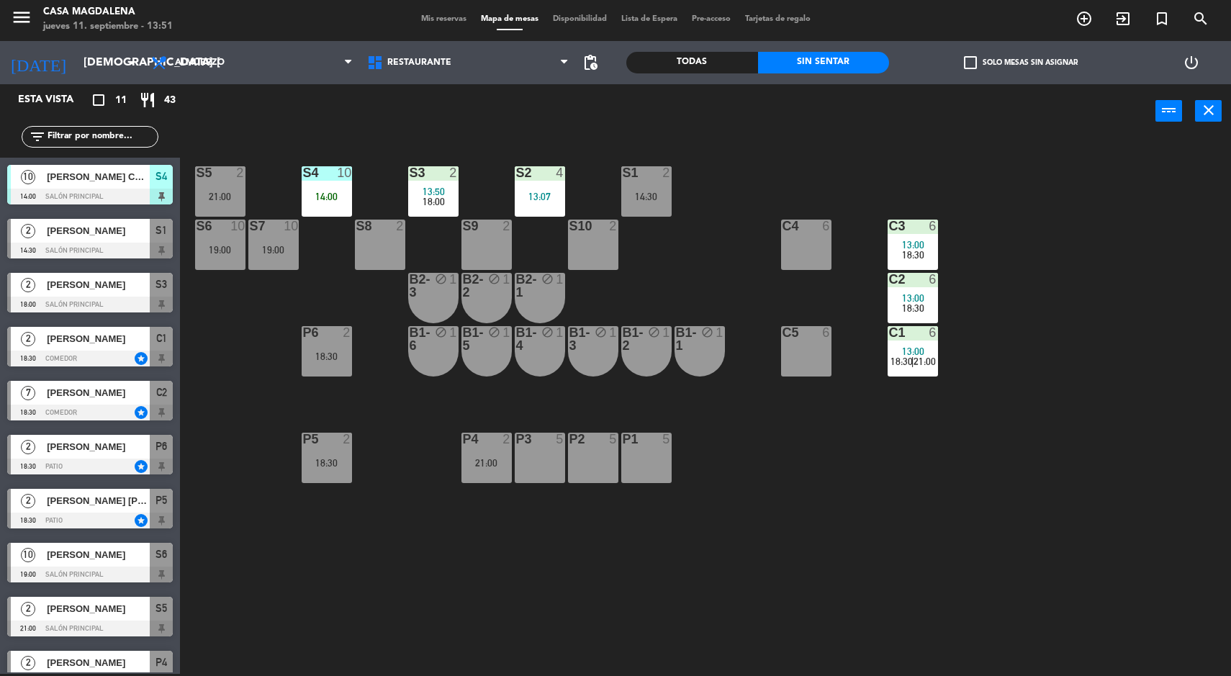
click at [329, 193] on div "14:00" at bounding box center [327, 197] width 50 height 10
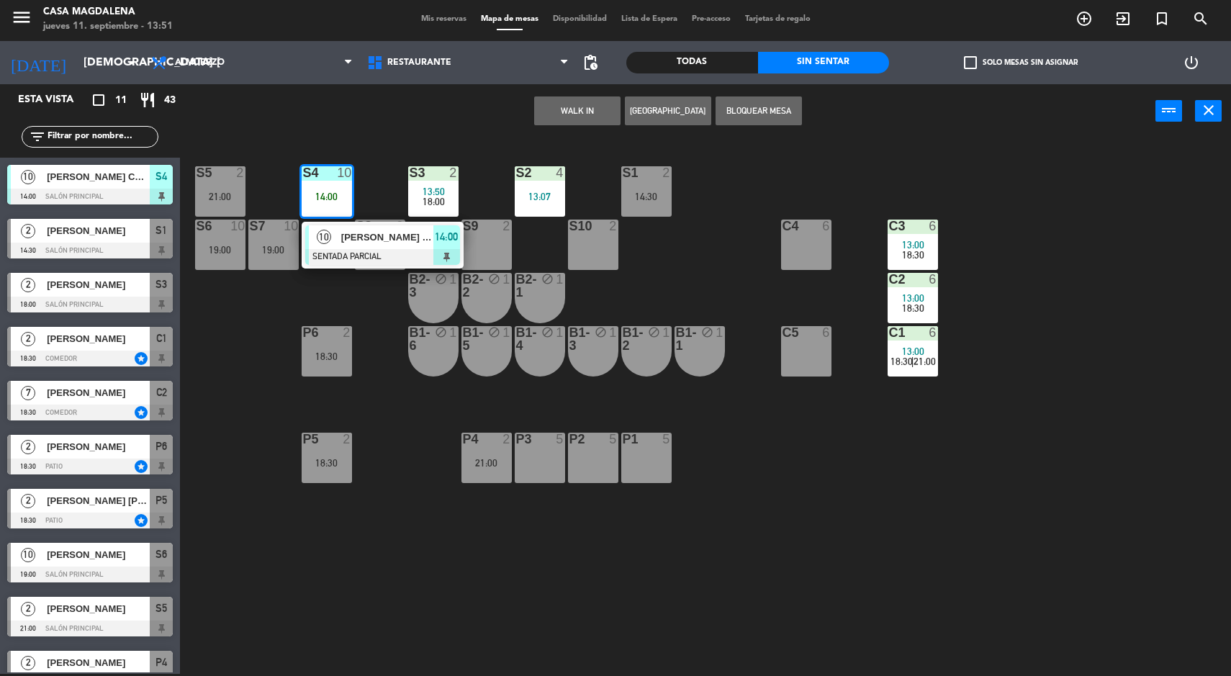
click at [379, 241] on span "[PERSON_NAME] CAGUA" at bounding box center [387, 237] width 92 height 15
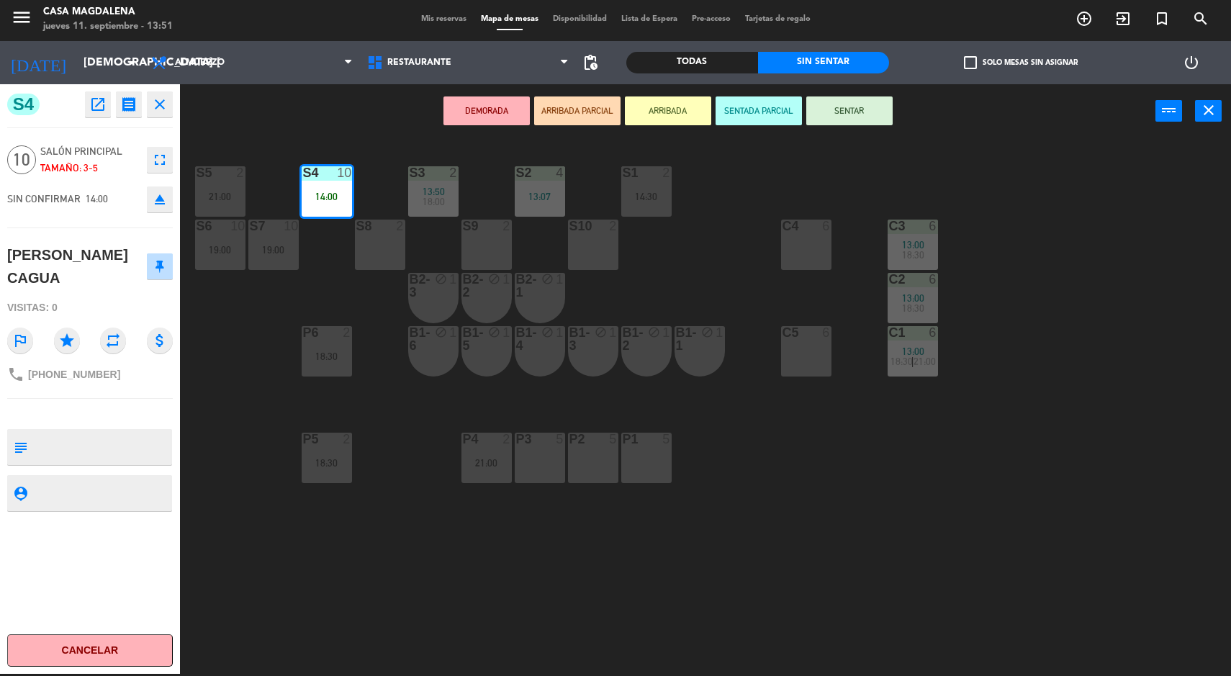
click at [1106, 488] on div "S5 2 21:00 S4 10 14:00 S3 2 13:50 18:00 S2 4 13:07 S1 2 14:30 S6 10 19:00 S7 10…" at bounding box center [711, 408] width 1039 height 536
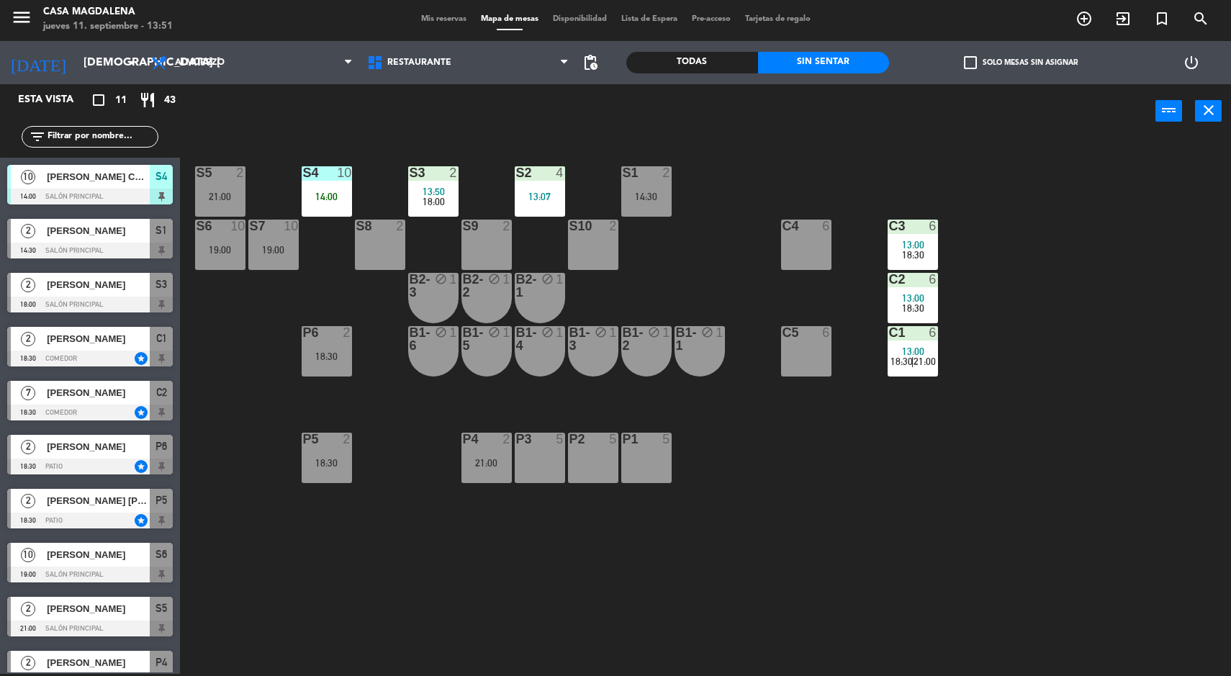
click at [1088, 588] on div "S5 2 21:00 S4 10 14:00 S3 2 13:50 18:00 S2 4 13:07 S1 2 14:30 S6 10 19:00 S7 10…" at bounding box center [711, 408] width 1039 height 536
click at [1081, 587] on div "S5 2 21:00 S4 10 14:00 S3 2 13:50 18:00 S2 4 13:07 S1 2 14:30 S6 10 19:00 S7 10…" at bounding box center [711, 408] width 1039 height 536
click at [304, 166] on div "S4" at bounding box center [303, 172] width 1 height 13
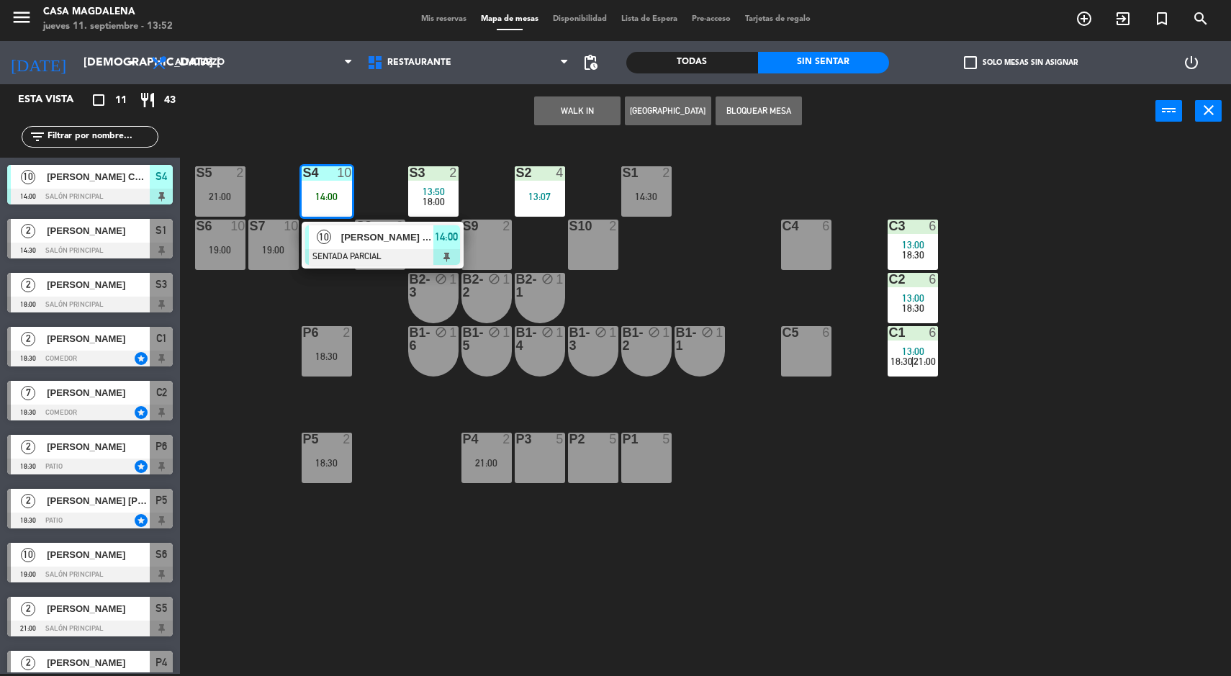
click at [327, 210] on div "S4 10 14:00" at bounding box center [327, 191] width 50 height 50
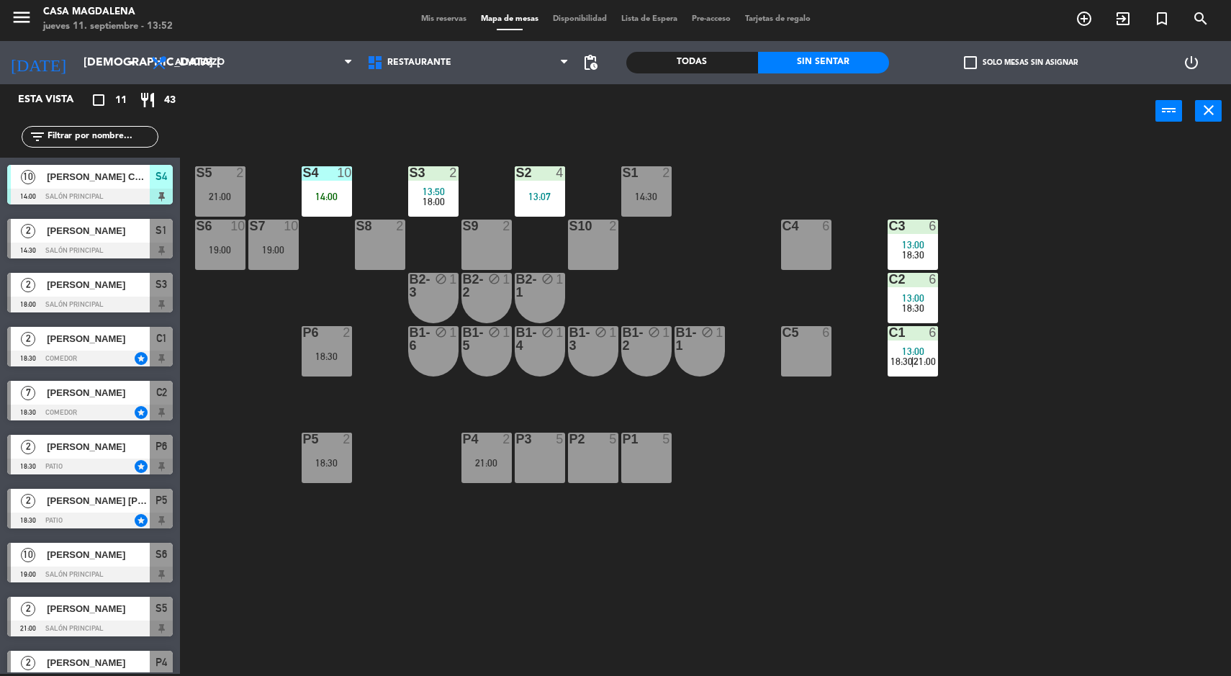
click at [356, 224] on div "S8" at bounding box center [356, 226] width 1 height 13
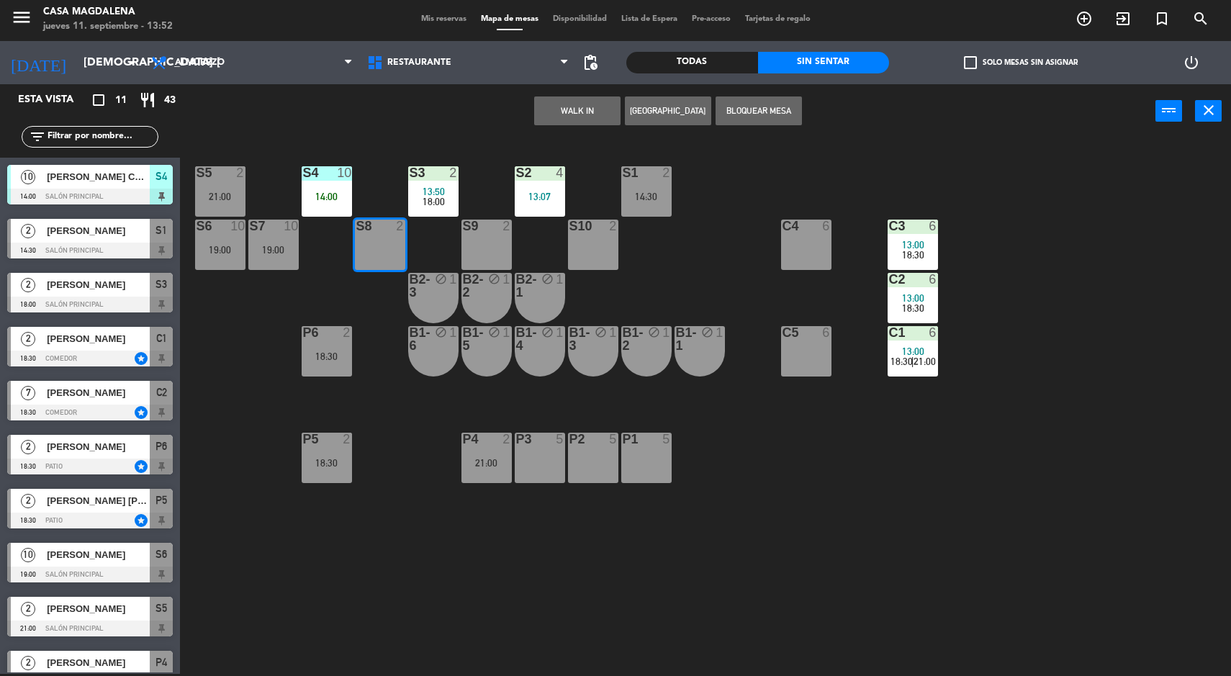
click at [336, 251] on div "S5 2 21:00 S4 10 14:00 S3 2 13:50 18:00 S2 4 13:07 S1 2 14:30 S6 10 19:00 S7 10…" at bounding box center [711, 408] width 1039 height 536
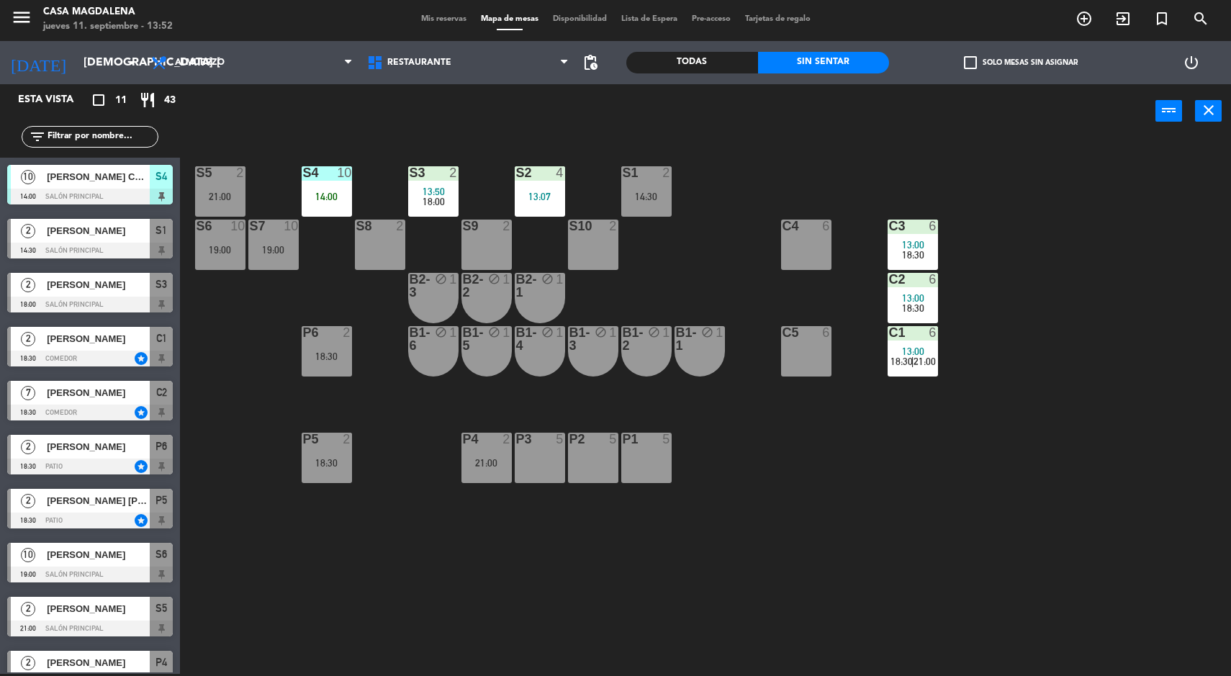
click at [1040, 473] on div "S5 2 21:00 S4 10 14:00 S3 2 13:50 18:00 S2 4 13:07 S1 2 14:30 S6 10 19:00 S7 10…" at bounding box center [711, 408] width 1039 height 536
click at [318, 193] on div "14:00" at bounding box center [327, 197] width 50 height 10
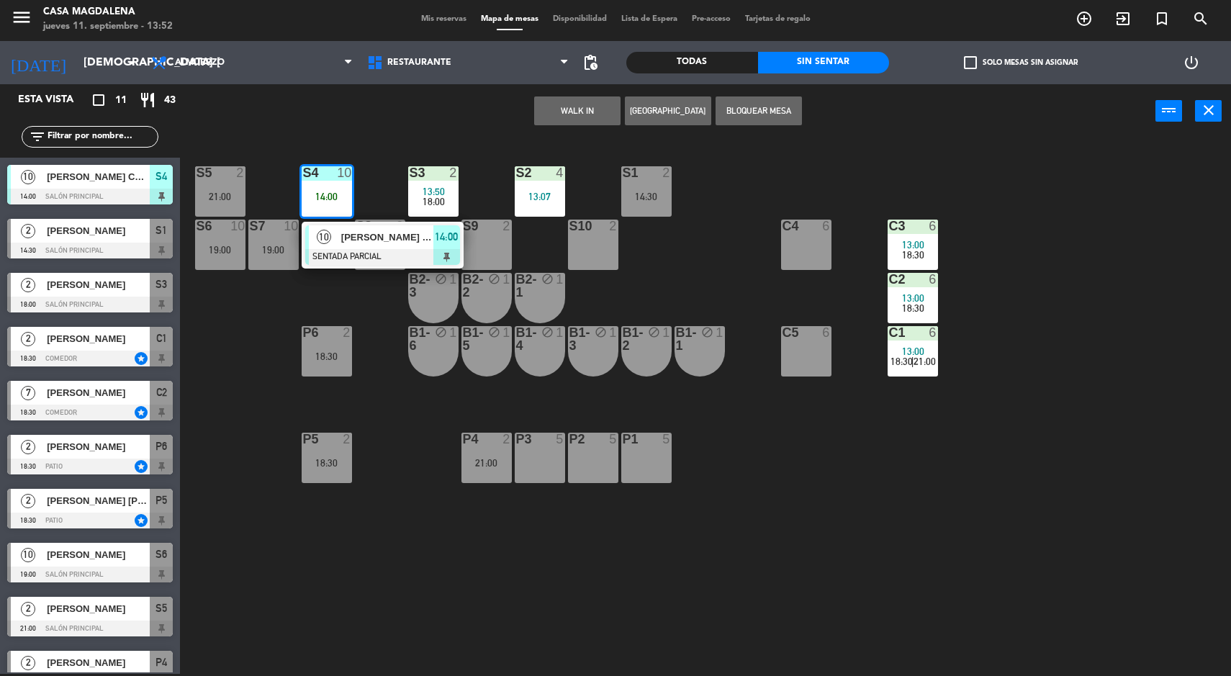
click at [338, 259] on div at bounding box center [382, 257] width 155 height 16
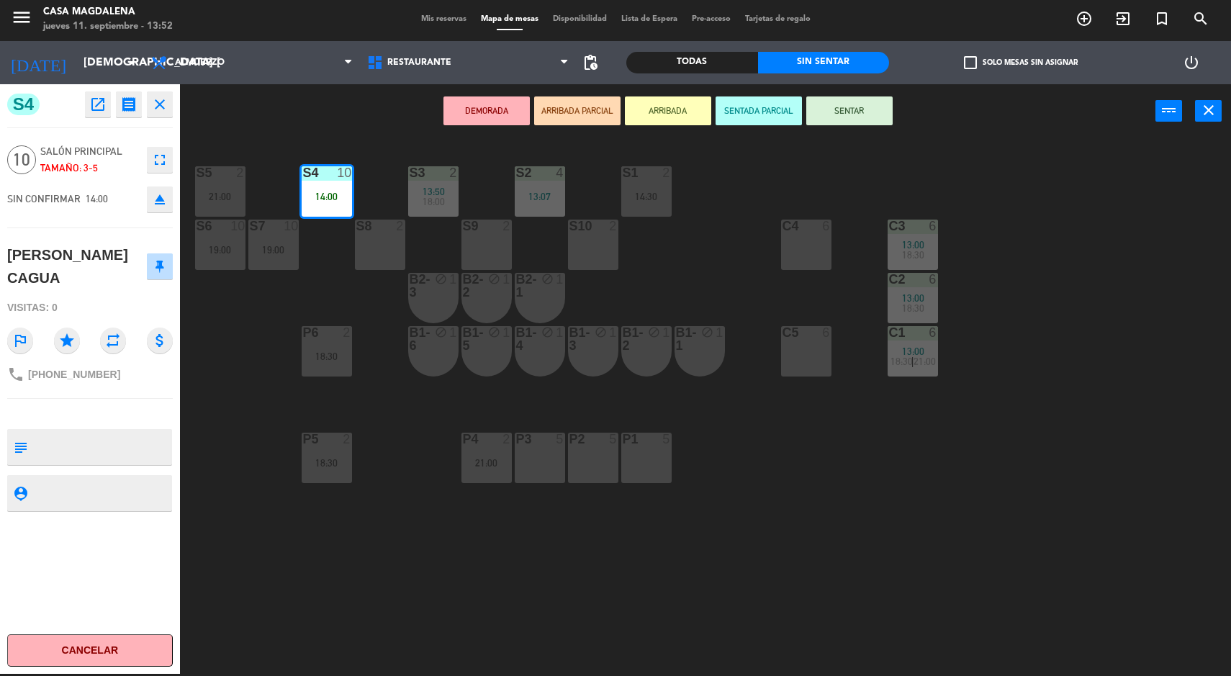
click at [835, 112] on button "SENTAR" at bounding box center [849, 110] width 86 height 29
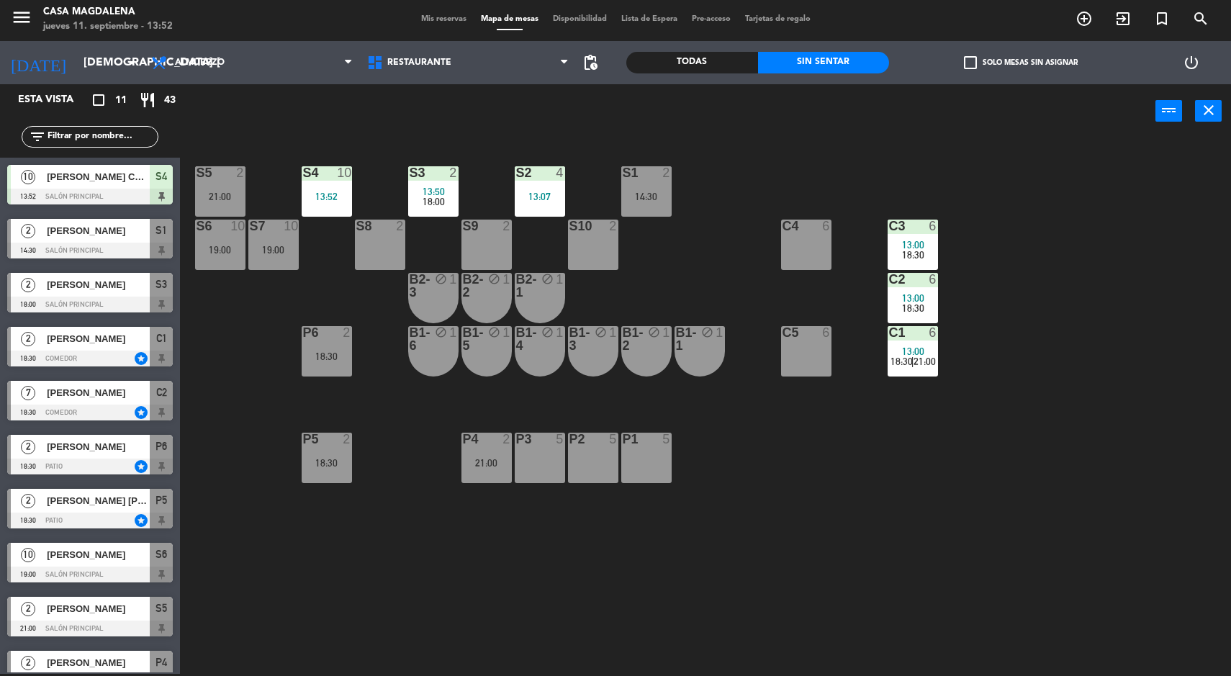
click at [1040, 479] on div "S5 2 21:00 S4 10 13:52 S3 2 13:50 18:00 S2 4 13:07 S1 2 14:30 S6 10 19:00 S7 10…" at bounding box center [711, 408] width 1039 height 536
click at [350, 198] on div "14:00" at bounding box center [327, 197] width 50 height 10
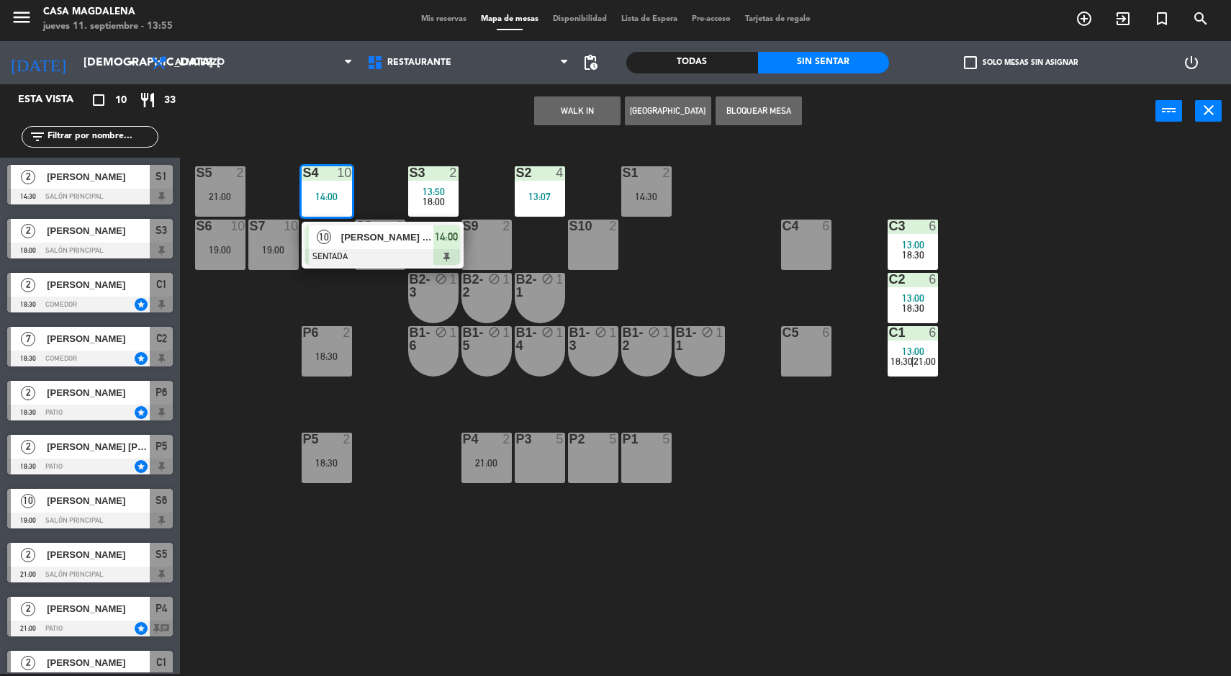
click at [414, 256] on div at bounding box center [382, 257] width 155 height 16
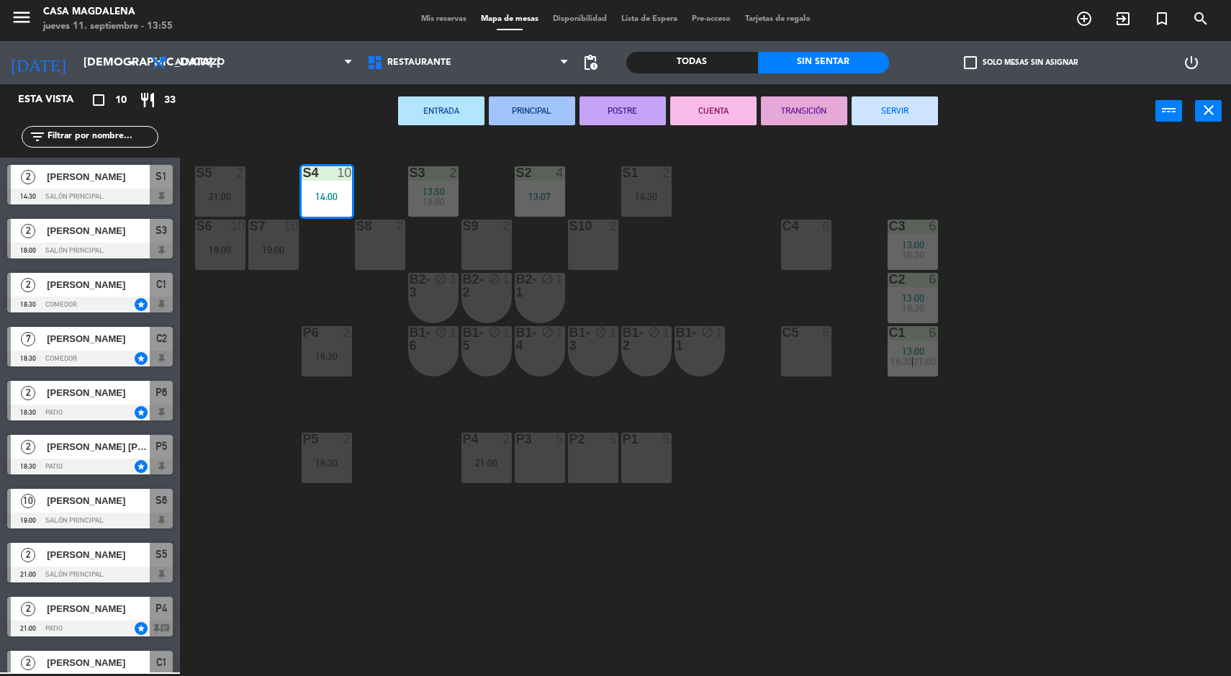
click at [235, 240] on div "S6 10 19:00" at bounding box center [220, 245] width 50 height 50
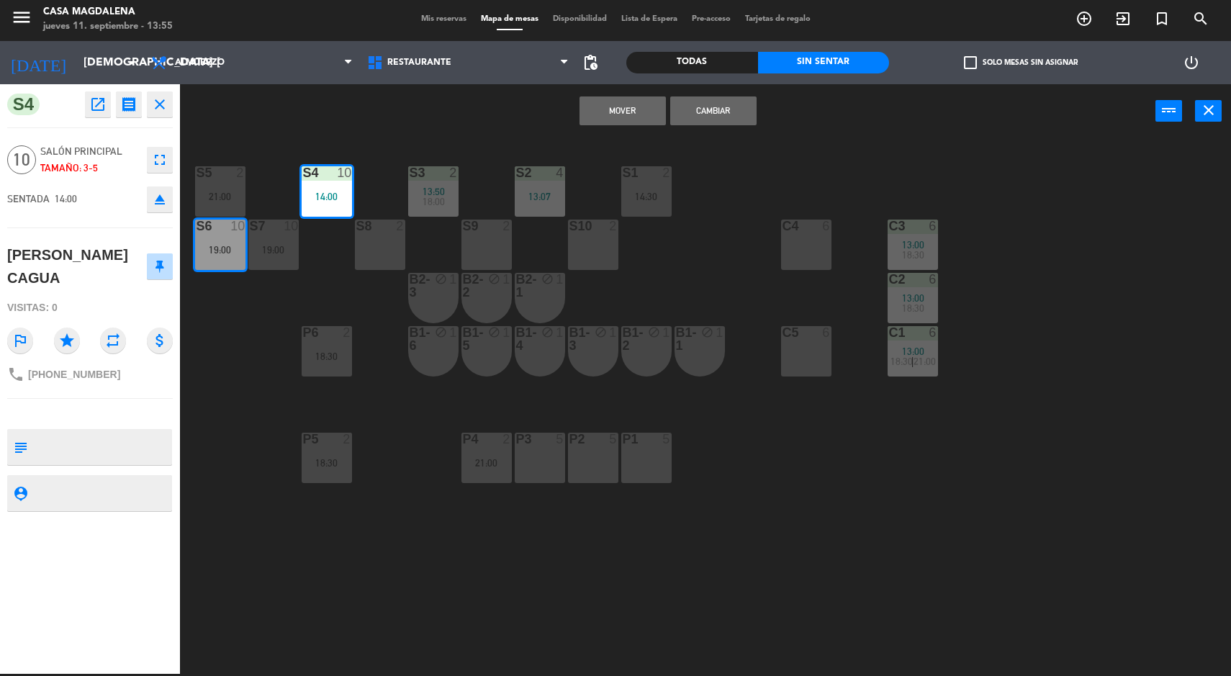
click at [621, 119] on button "Mover" at bounding box center [623, 110] width 86 height 29
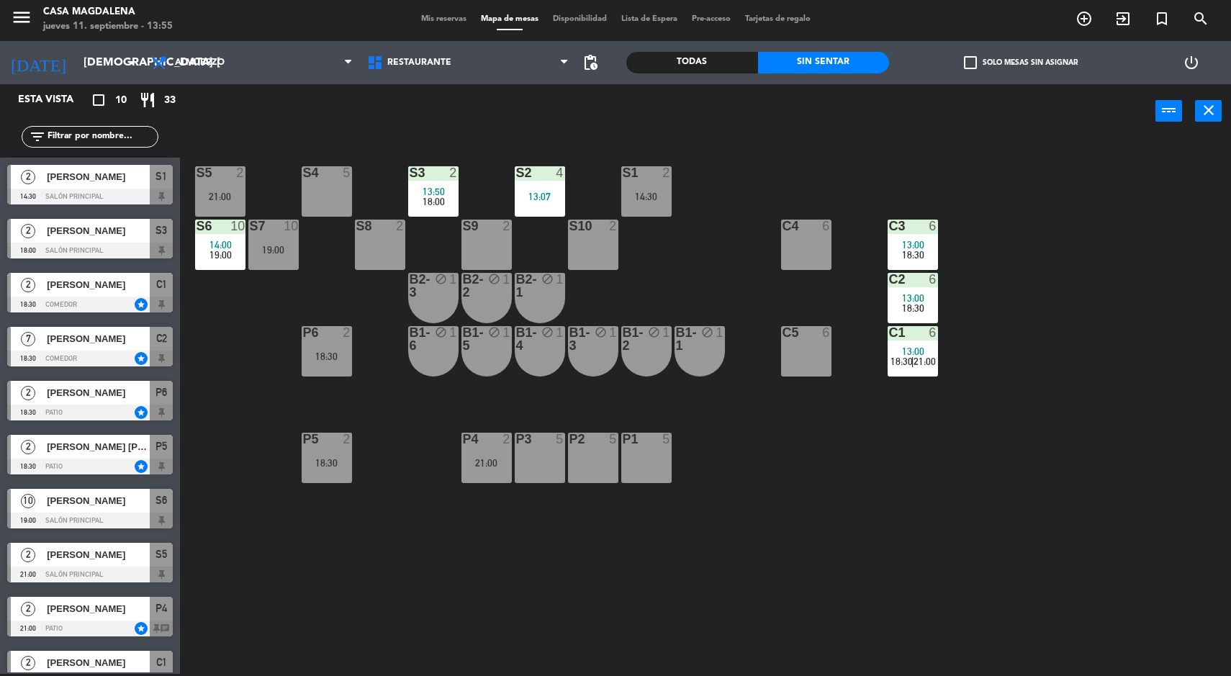
click at [1040, 586] on div "S5 2 21:00 S4 5 S3 2 13:50 18:00 S2 4 13:07 S1 2 14:30 S6 10 14:00 19:00 S7 10 …" at bounding box center [711, 408] width 1039 height 536
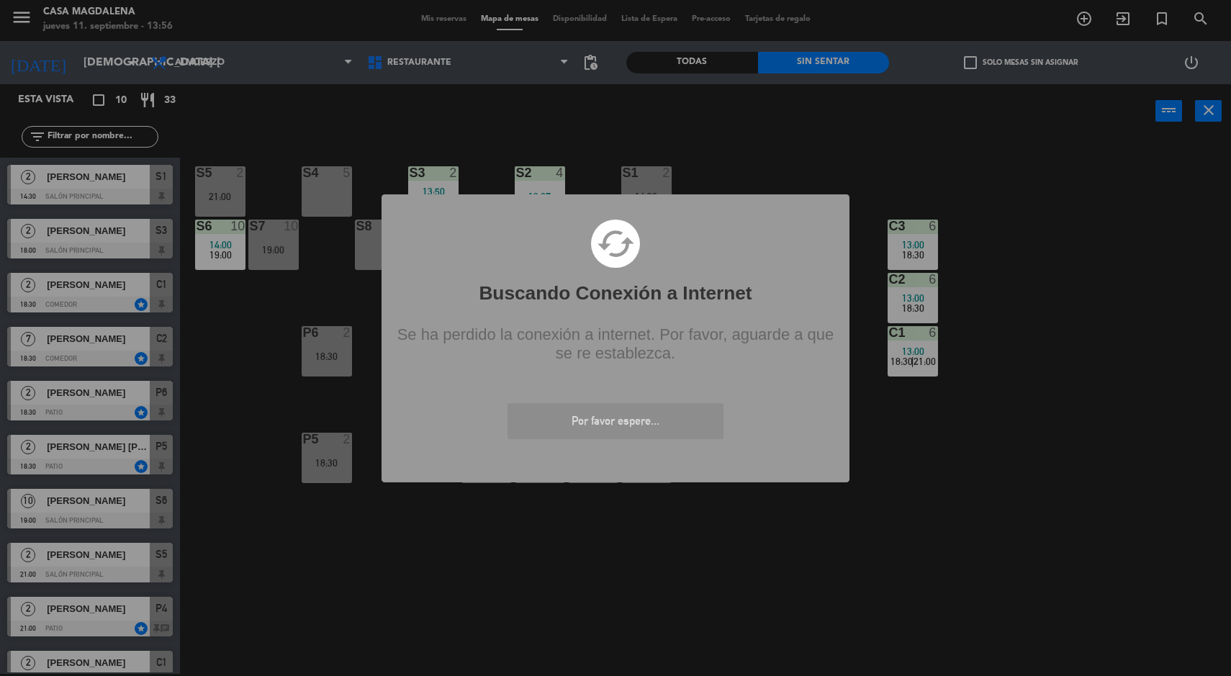
click at [1113, 508] on div "? ! i Buscando Conexión a Internet × cached Se ha perdido la conexión a interne…" at bounding box center [615, 338] width 1231 height 676
